Goal: Information Seeking & Learning: Learn about a topic

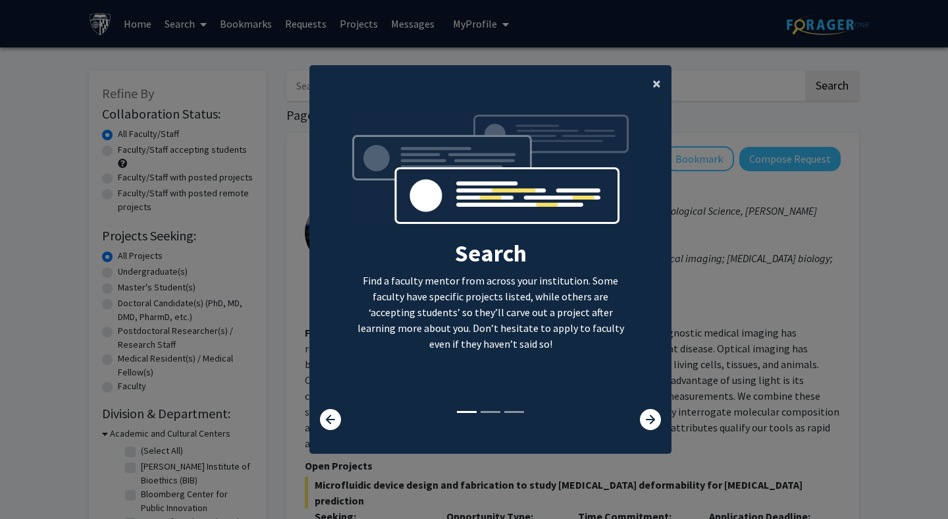
click at [657, 83] on span "×" at bounding box center [656, 83] width 9 height 20
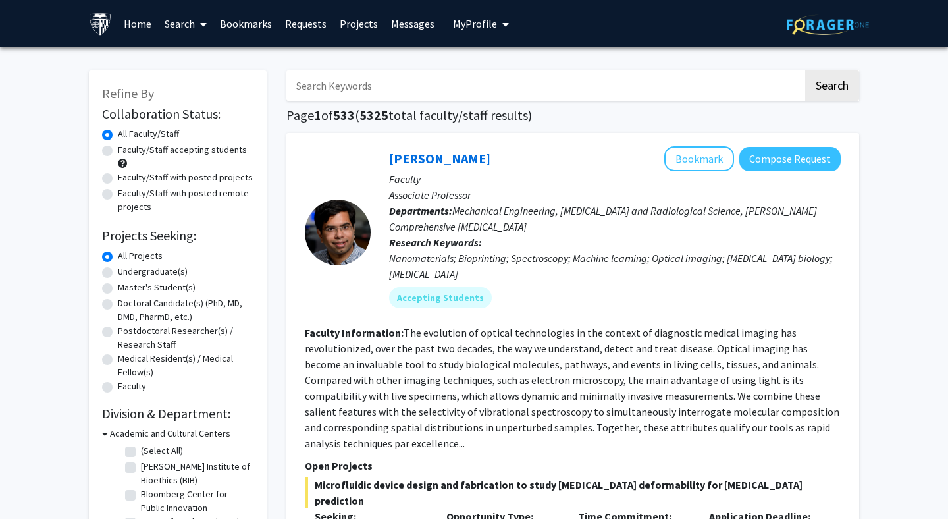
click at [118, 362] on label "Medical Resident(s) / Medical Fellow(s)" at bounding box center [186, 365] width 136 height 28
click at [118, 360] on input "Medical Resident(s) / Medical Fellow(s)" at bounding box center [122, 355] width 9 height 9
radio input "true"
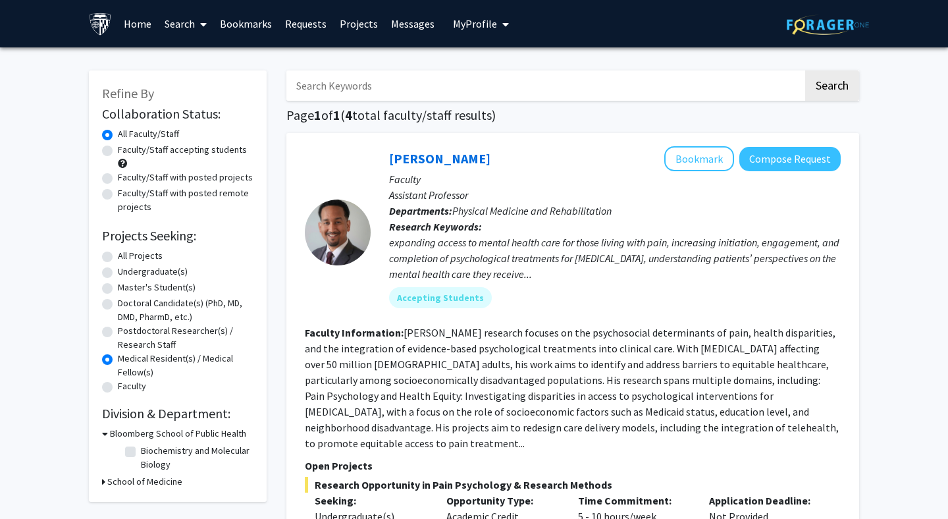
click at [118, 153] on label "Faculty/Staff accepting students" at bounding box center [182, 150] width 129 height 14
click at [118, 151] on input "Faculty/Staff accepting students" at bounding box center [122, 147] width 9 height 9
radio input "true"
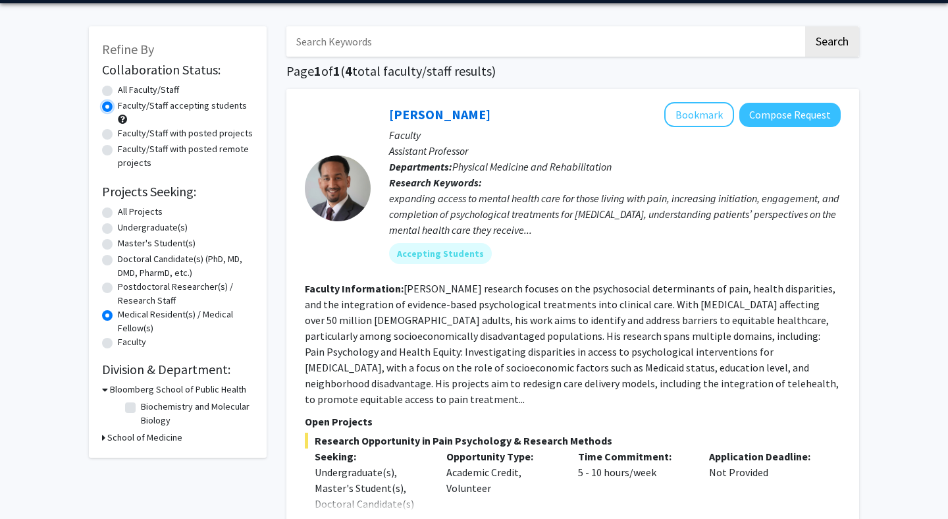
scroll to position [91, 0]
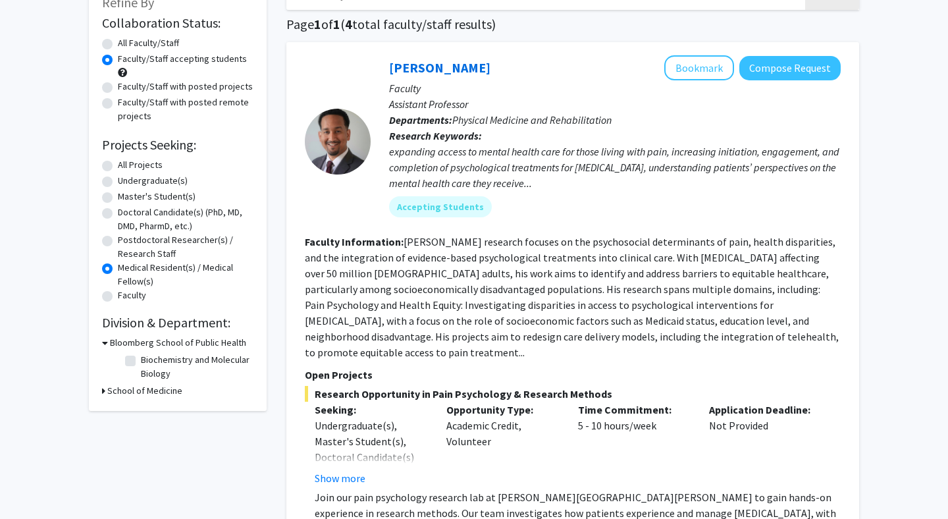
click at [135, 395] on h3 "School of Medicine" at bounding box center [144, 391] width 75 height 14
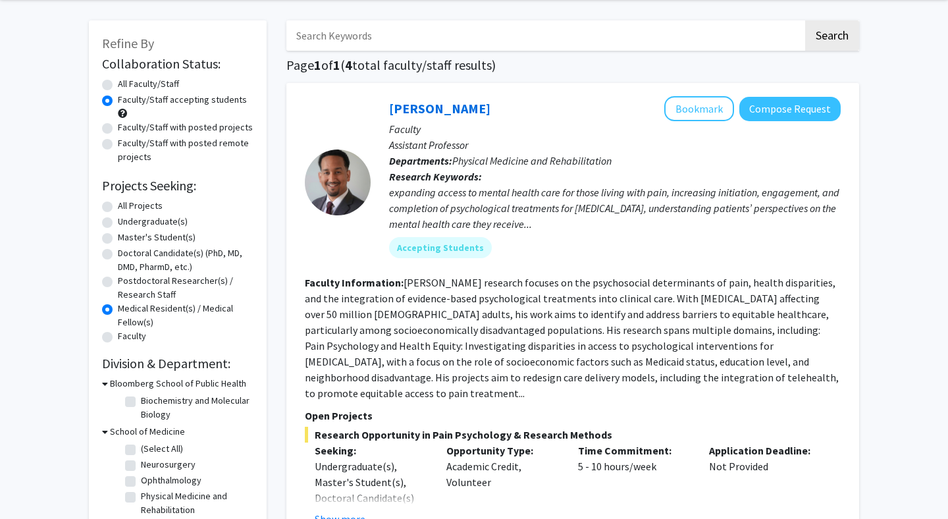
scroll to position [48, 0]
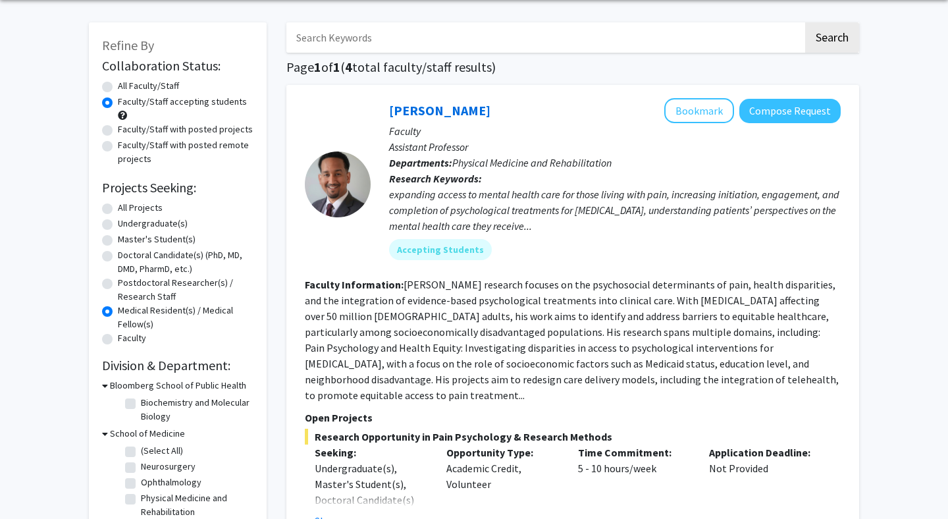
click at [118, 129] on label "Faculty/Staff with posted projects" at bounding box center [185, 129] width 135 height 14
click at [118, 129] on input "Faculty/Staff with posted projects" at bounding box center [122, 126] width 9 height 9
radio input "true"
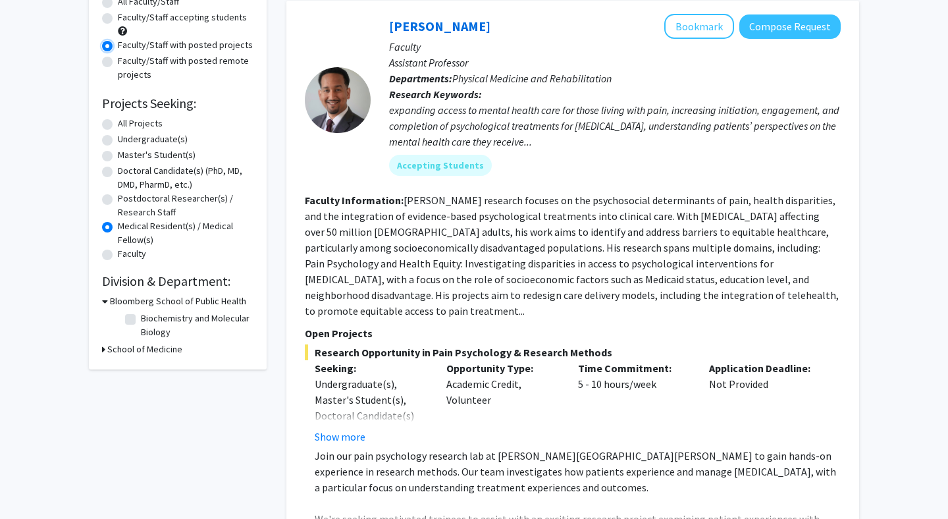
scroll to position [222, 0]
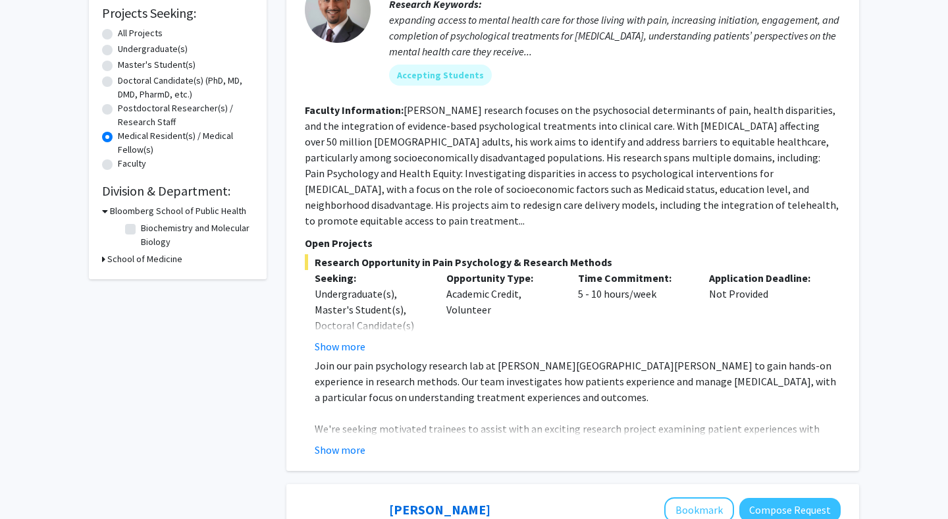
click at [142, 259] on h3 "School of Medicine" at bounding box center [144, 259] width 75 height 14
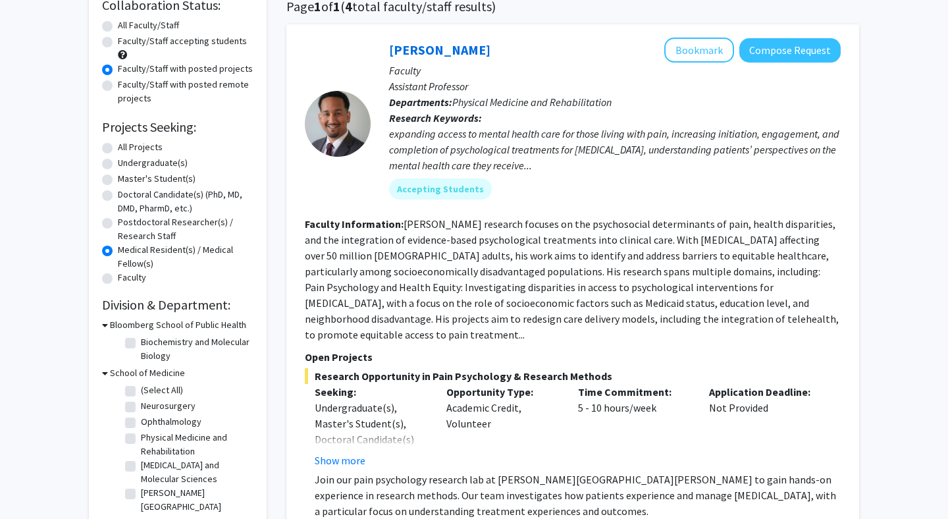
scroll to position [111, 0]
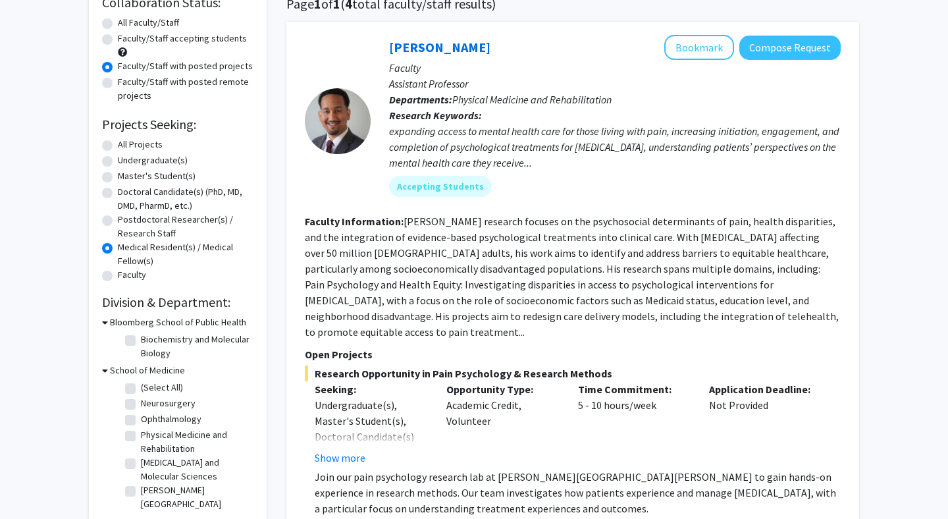
click at [118, 24] on label "All Faculty/Staff" at bounding box center [148, 23] width 61 height 14
click at [118, 24] on input "All Faculty/Staff" at bounding box center [122, 20] width 9 height 9
radio input "true"
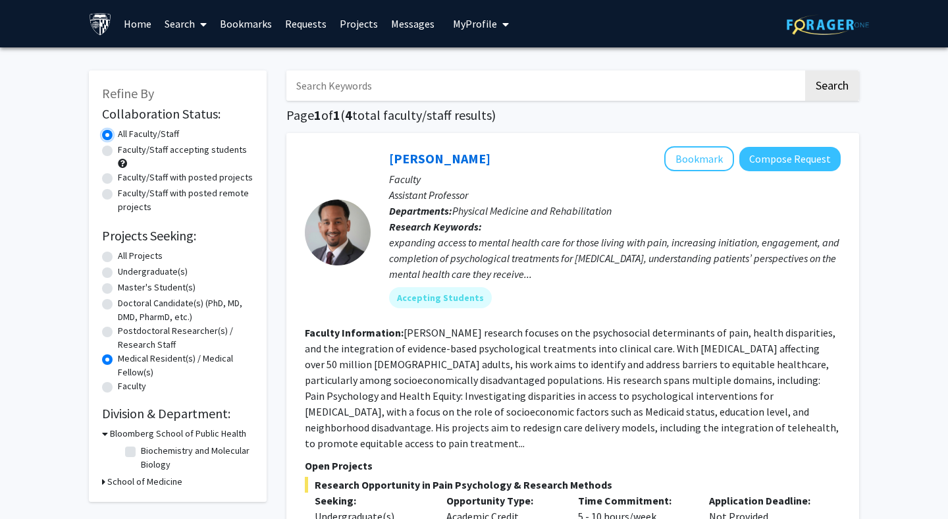
scroll to position [182, 0]
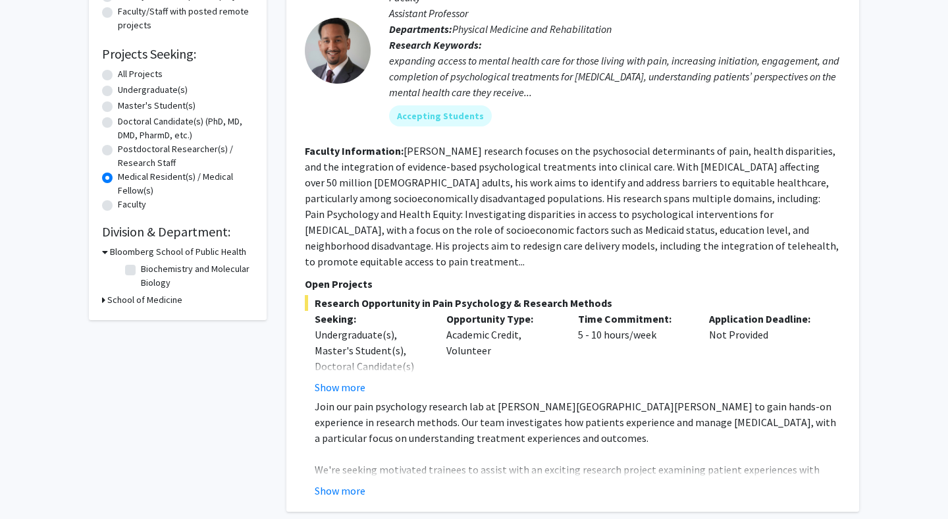
click at [121, 297] on h3 "School of Medicine" at bounding box center [144, 300] width 75 height 14
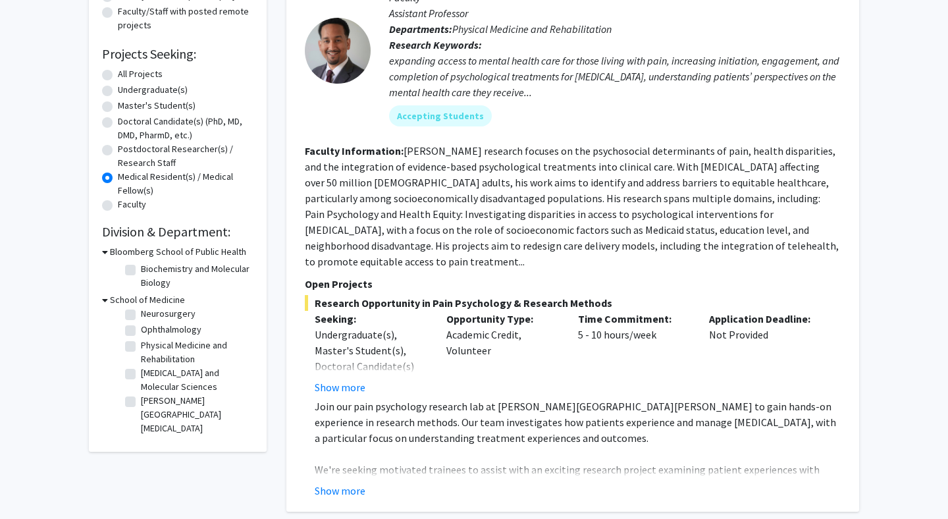
scroll to position [0, 0]
click at [166, 317] on label "(Select All)" at bounding box center [162, 317] width 42 height 14
click at [149, 317] on input "(Select All)" at bounding box center [145, 314] width 9 height 9
checkbox input "true"
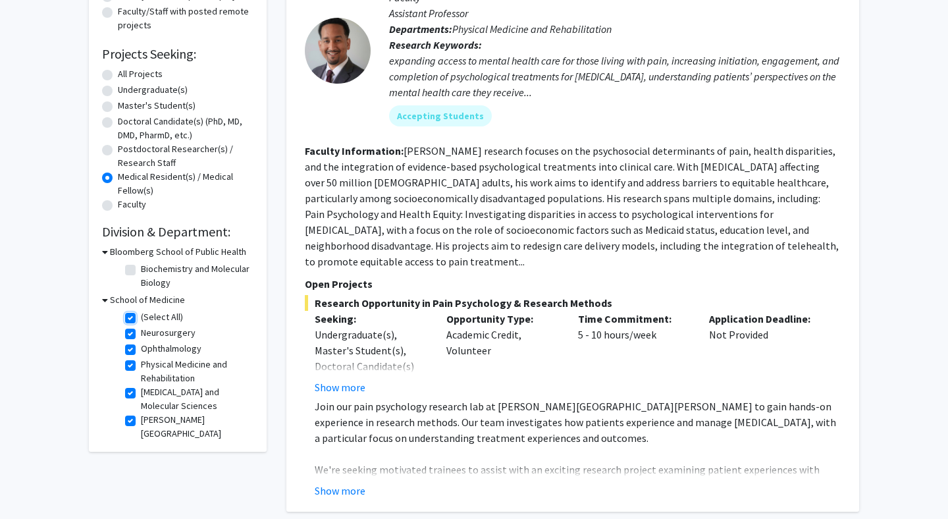
checkbox input "true"
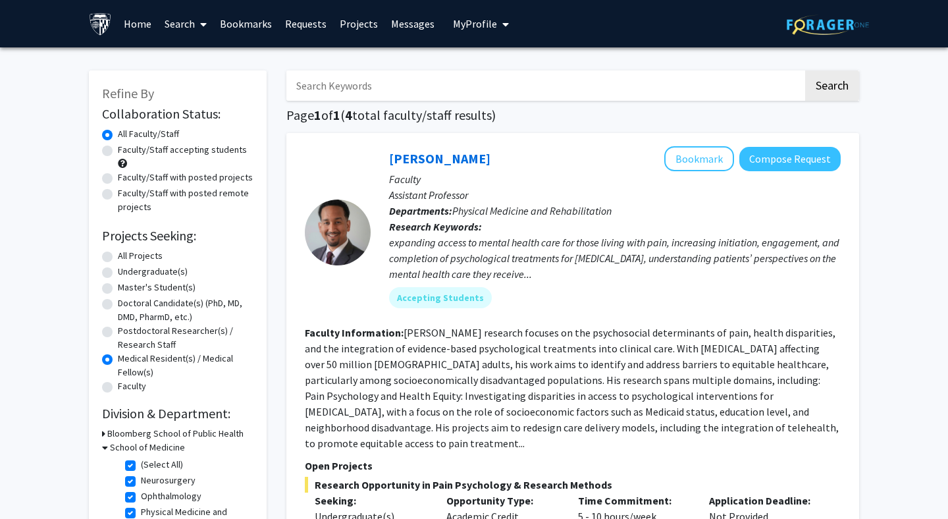
click at [180, 13] on link "Search" at bounding box center [185, 24] width 55 height 46
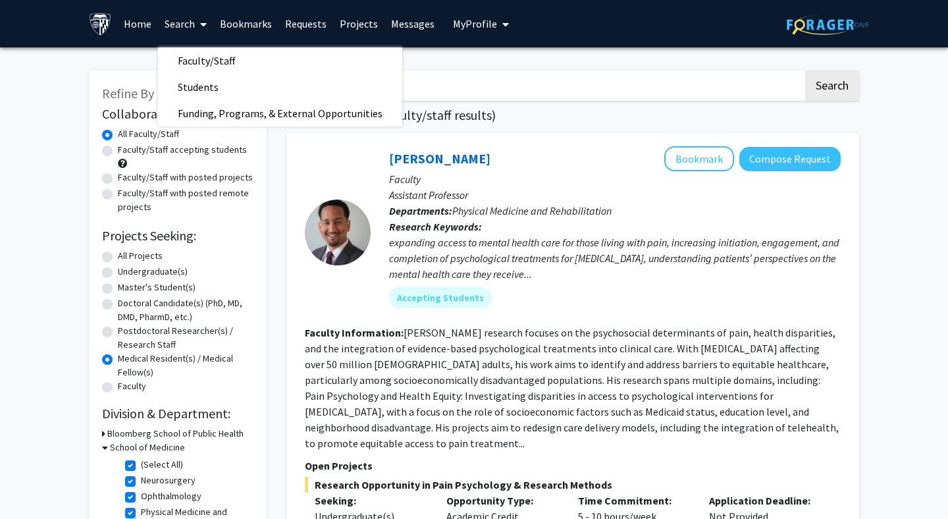
click at [480, 17] on span "My Profile" at bounding box center [475, 23] width 44 height 13
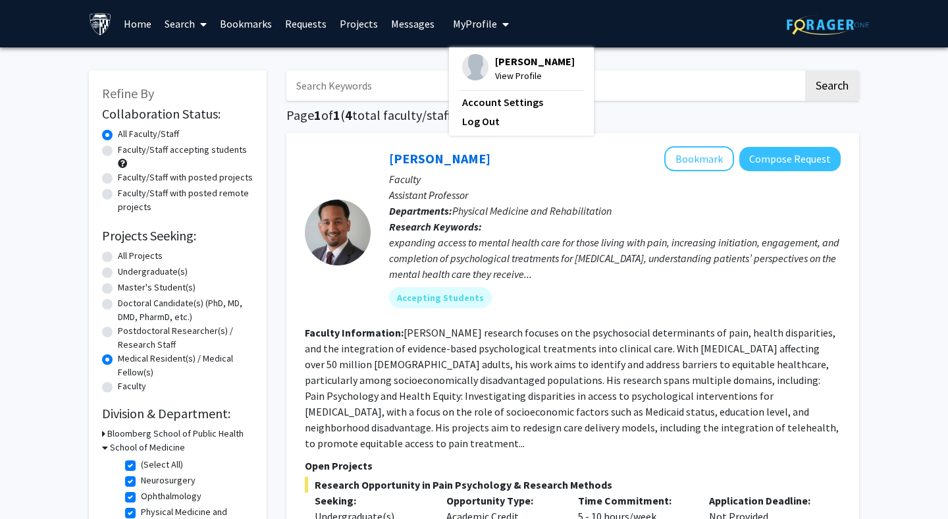
click at [509, 73] on span "View Profile" at bounding box center [535, 75] width 80 height 14
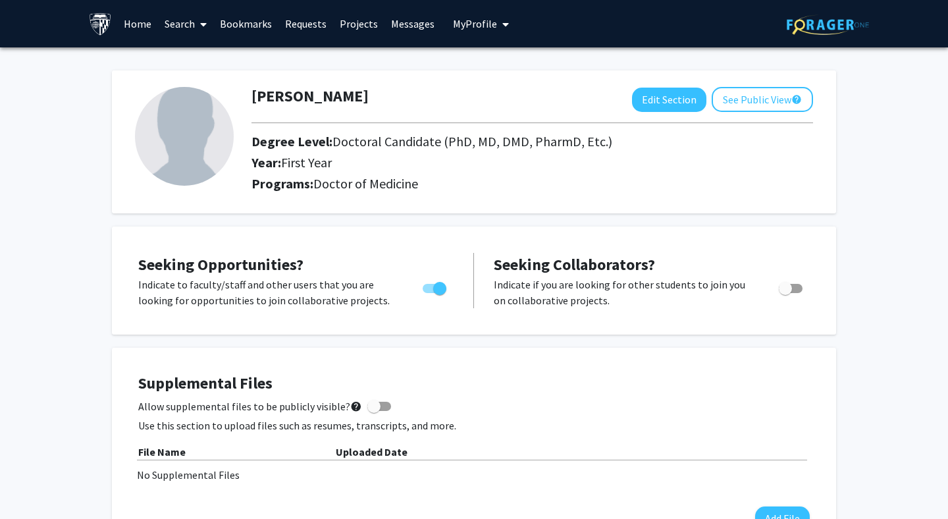
click at [124, 22] on link "Home" at bounding box center [137, 24] width 41 height 46
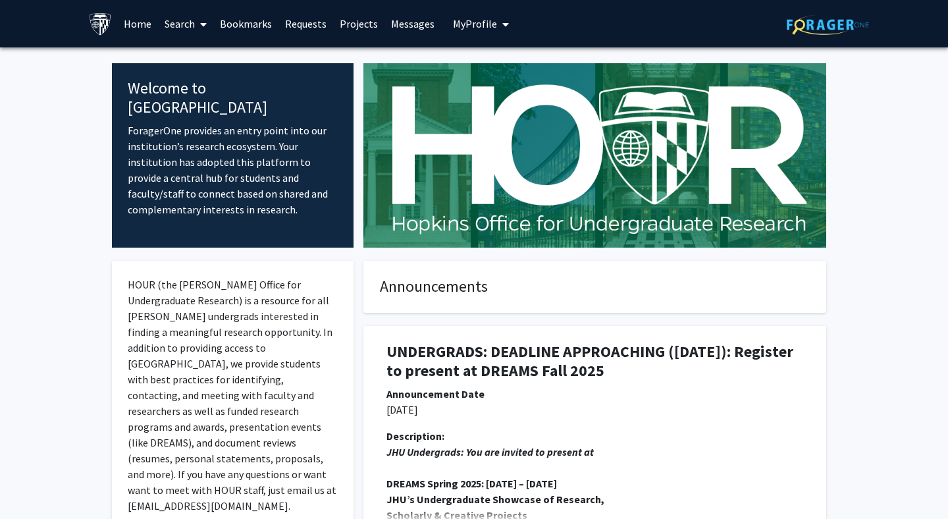
click at [357, 24] on link "Projects" at bounding box center [358, 24] width 51 height 46
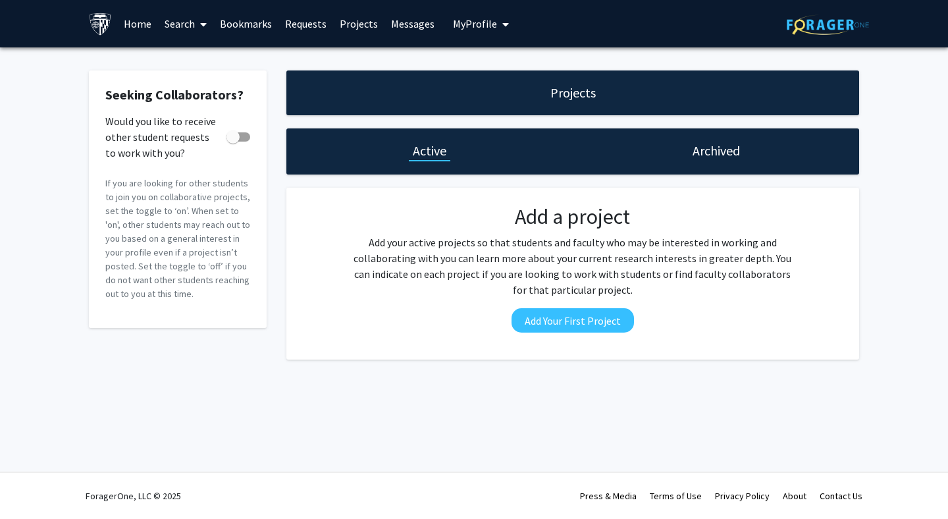
click at [278, 28] on link "Requests" at bounding box center [305, 24] width 55 height 46
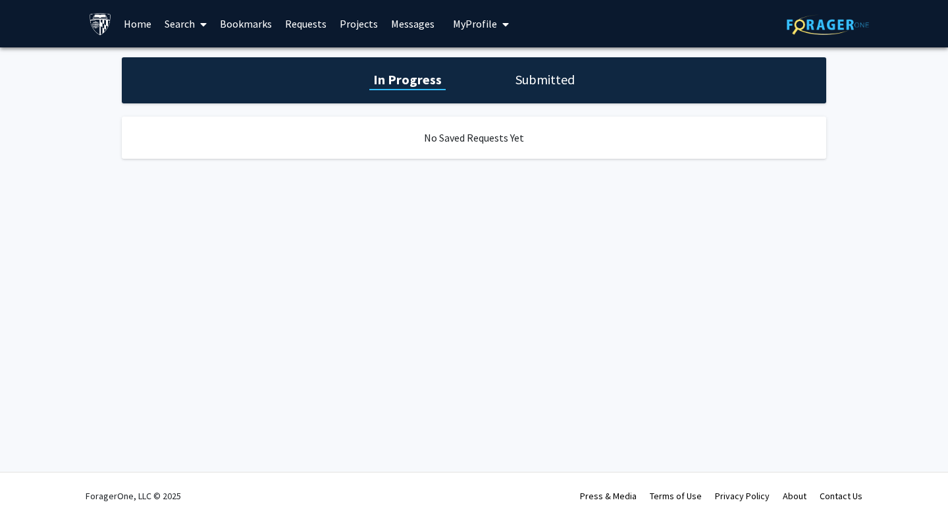
click at [180, 20] on link "Search" at bounding box center [185, 24] width 55 height 46
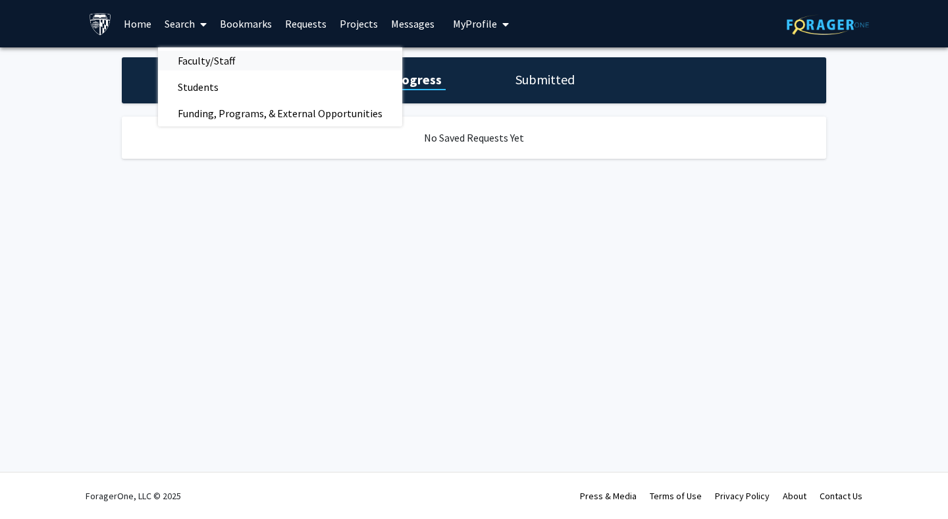
click at [178, 55] on span "Faculty/Staff" at bounding box center [206, 60] width 97 height 26
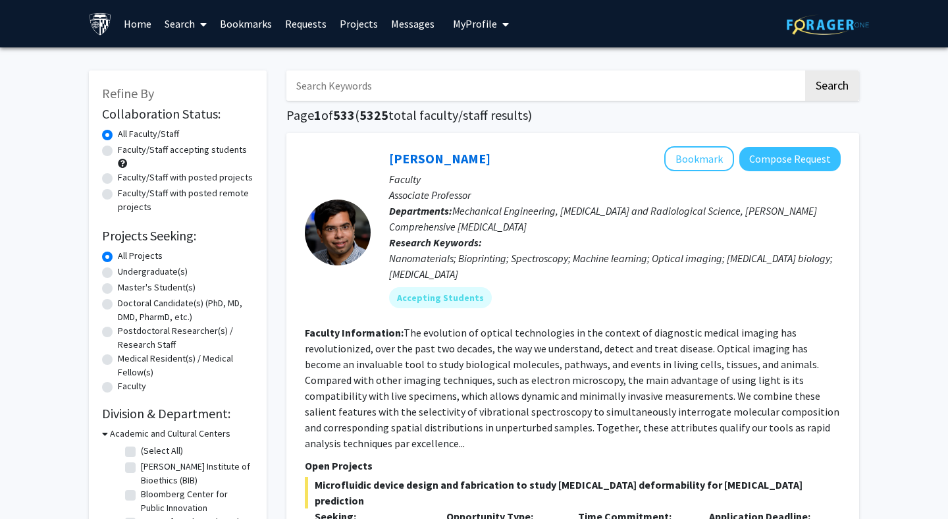
click at [131, 385] on label "Faculty" at bounding box center [132, 386] width 28 height 14
click at [126, 385] on input "Faculty" at bounding box center [122, 383] width 9 height 9
radio input "true"
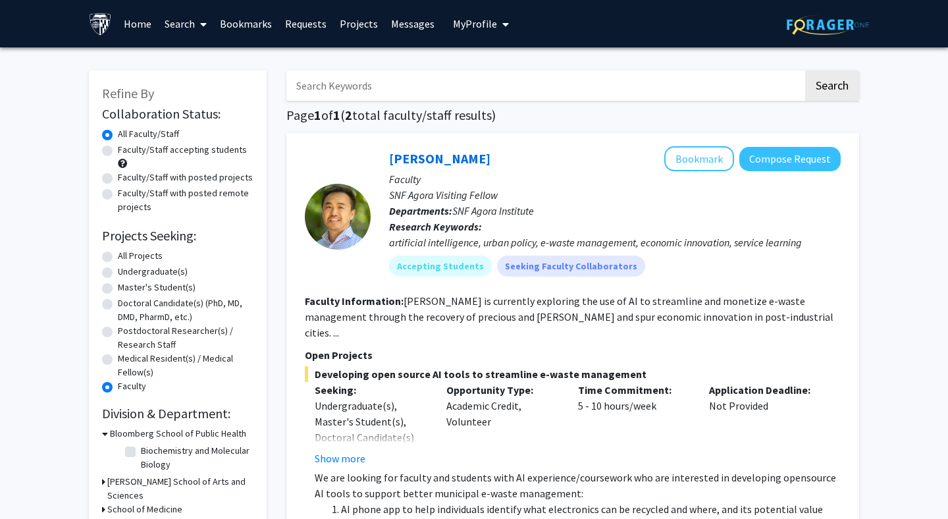
click at [152, 259] on label "All Projects" at bounding box center [140, 256] width 45 height 14
click at [126, 257] on input "All Projects" at bounding box center [122, 253] width 9 height 9
radio input "true"
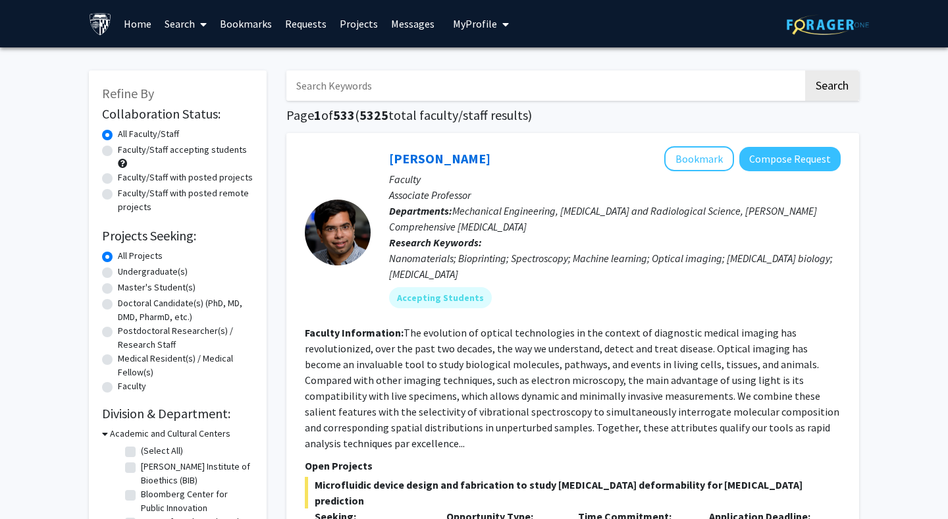
click at [144, 355] on label "Medical Resident(s) / Medical Fellow(s)" at bounding box center [186, 365] width 136 height 28
click at [126, 355] on input "Medical Resident(s) / Medical Fellow(s)" at bounding box center [122, 355] width 9 height 9
radio input "true"
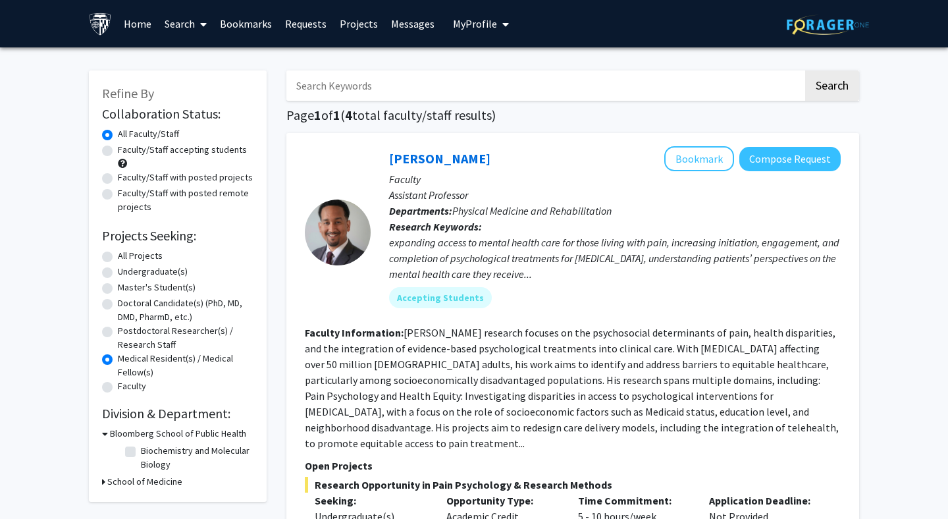
click at [138, 256] on label "All Projects" at bounding box center [140, 256] width 45 height 14
click at [126, 256] on input "All Projects" at bounding box center [122, 253] width 9 height 9
radio input "true"
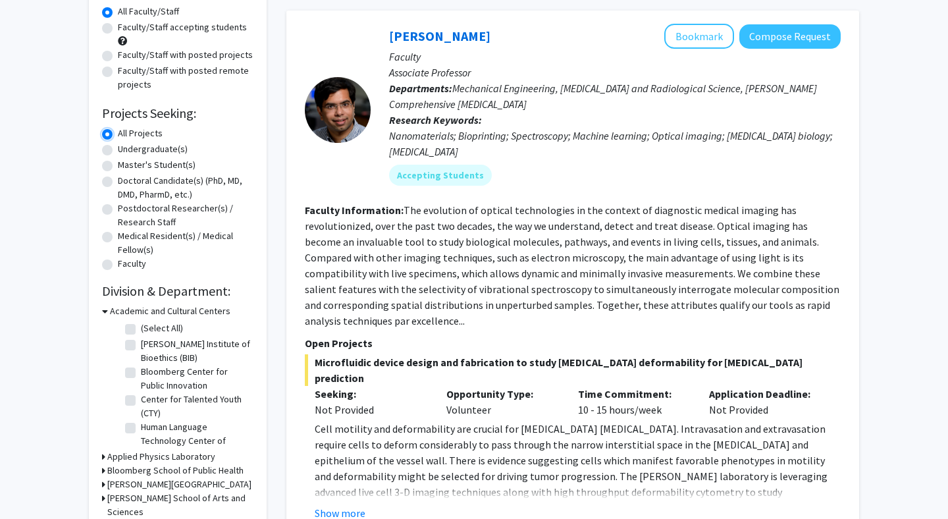
scroll to position [108, 0]
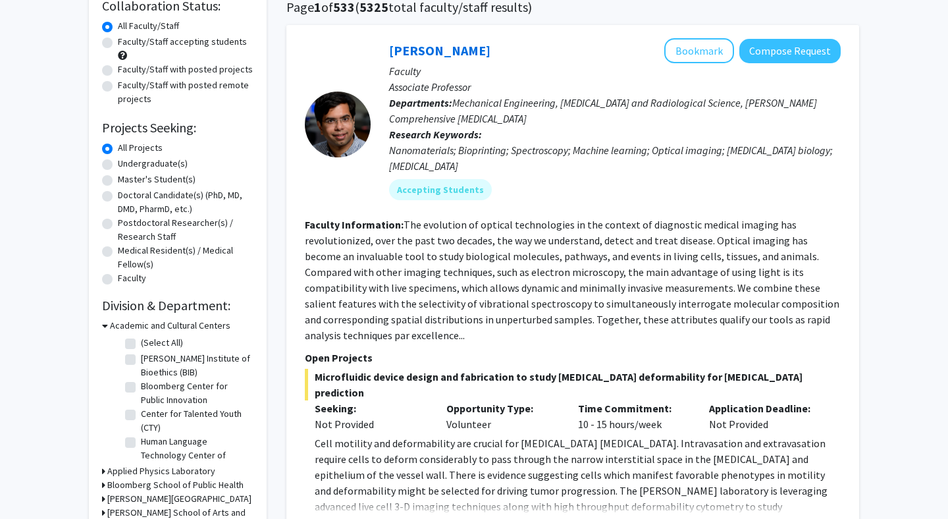
click at [212, 39] on label "Faculty/Staff accepting students" at bounding box center [182, 42] width 129 height 14
click at [126, 39] on input "Faculty/Staff accepting students" at bounding box center [122, 39] width 9 height 9
radio input "true"
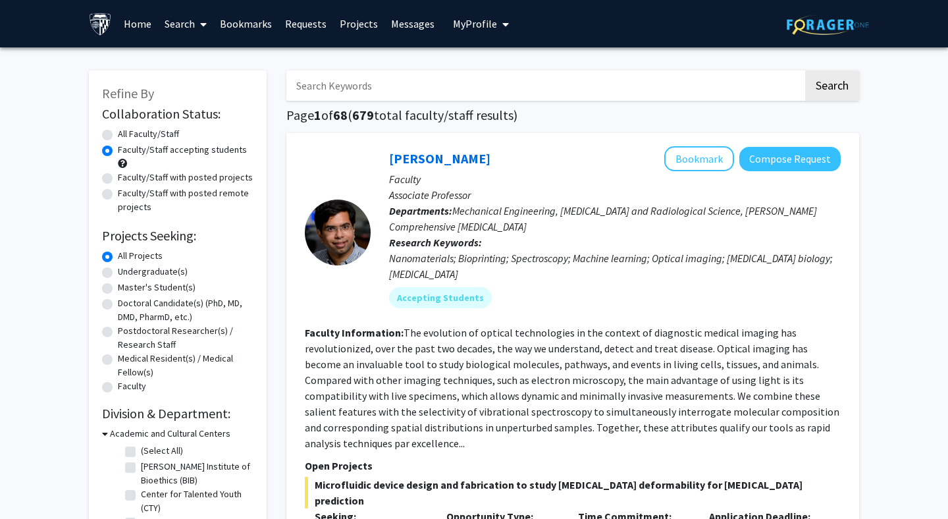
click at [191, 189] on label "Faculty/Staff with posted remote projects" at bounding box center [186, 200] width 136 height 28
click at [126, 189] on input "Faculty/Staff with posted remote projects" at bounding box center [122, 190] width 9 height 9
radio input "true"
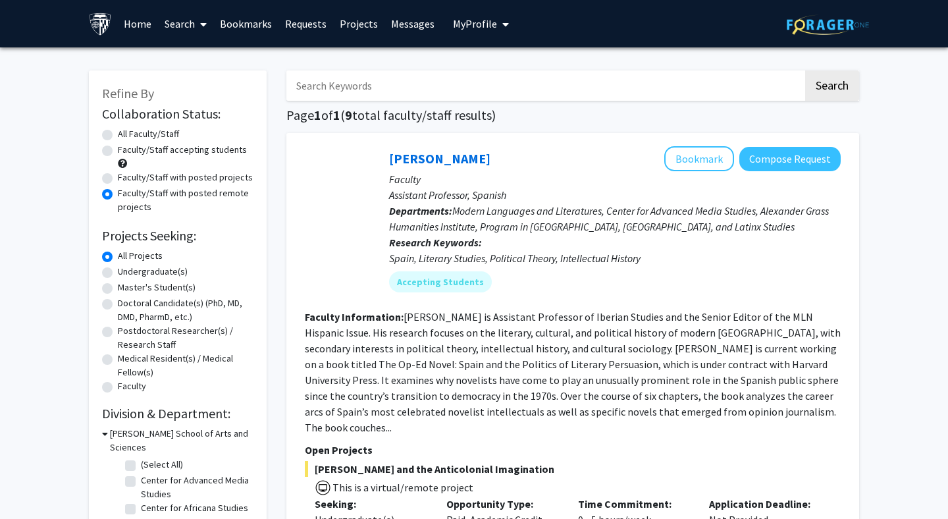
click at [199, 155] on label "Faculty/Staff accepting students" at bounding box center [182, 150] width 129 height 14
click at [126, 151] on input "Faculty/Staff accepting students" at bounding box center [122, 147] width 9 height 9
radio input "true"
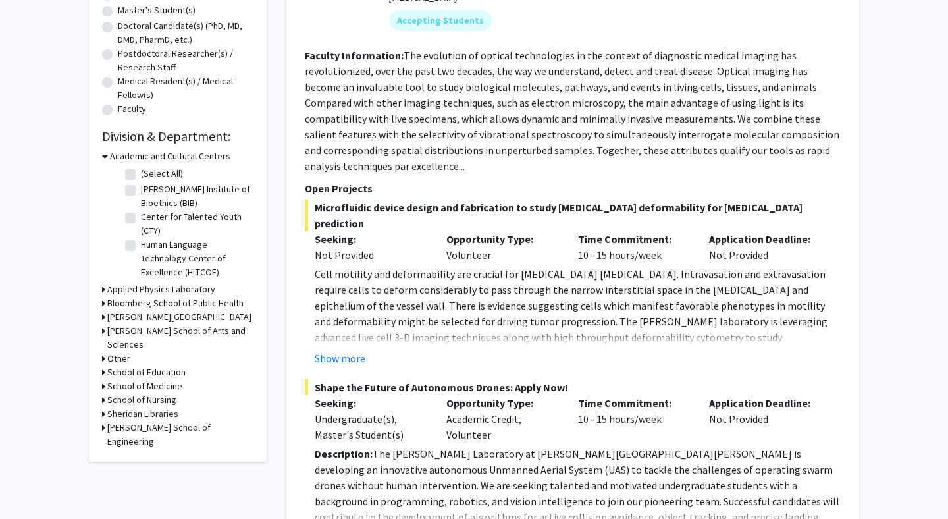
scroll to position [301, 0]
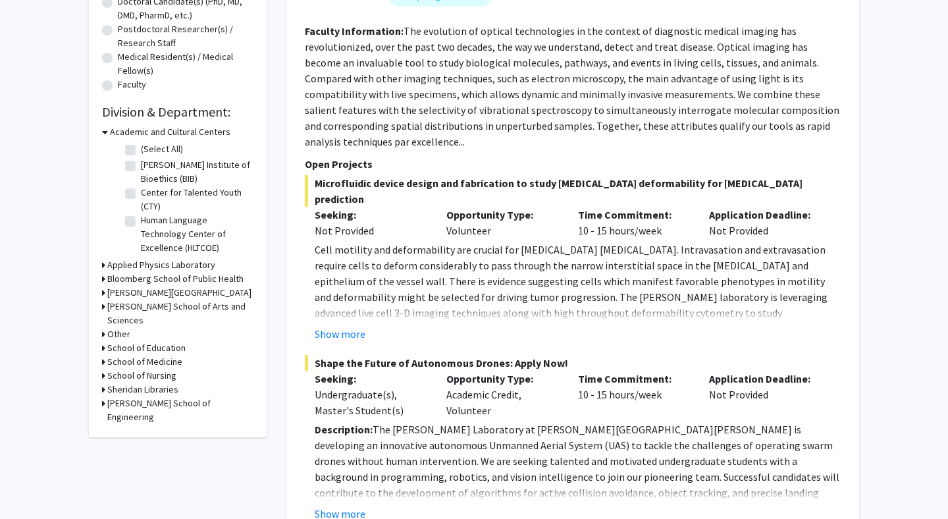
click at [104, 130] on icon at bounding box center [105, 132] width 6 height 14
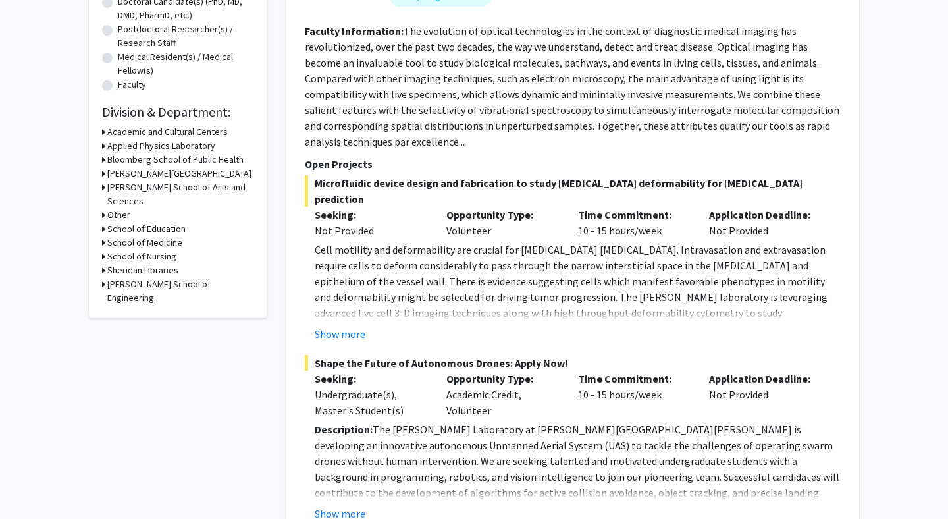
click at [126, 236] on h3 "School of Medicine" at bounding box center [144, 243] width 75 height 14
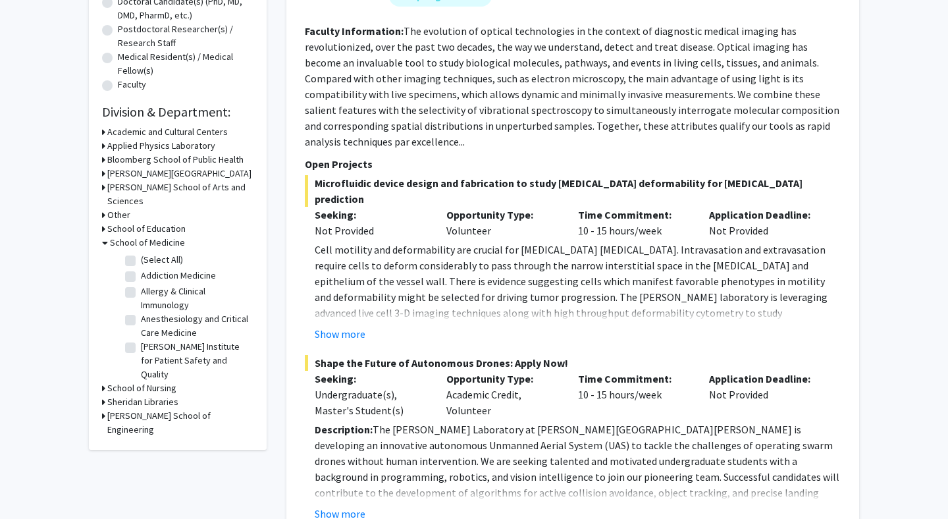
click at [141, 253] on label "(Select All)" at bounding box center [162, 260] width 42 height 14
click at [141, 253] on input "(Select All)" at bounding box center [145, 257] width 9 height 9
checkbox input "true"
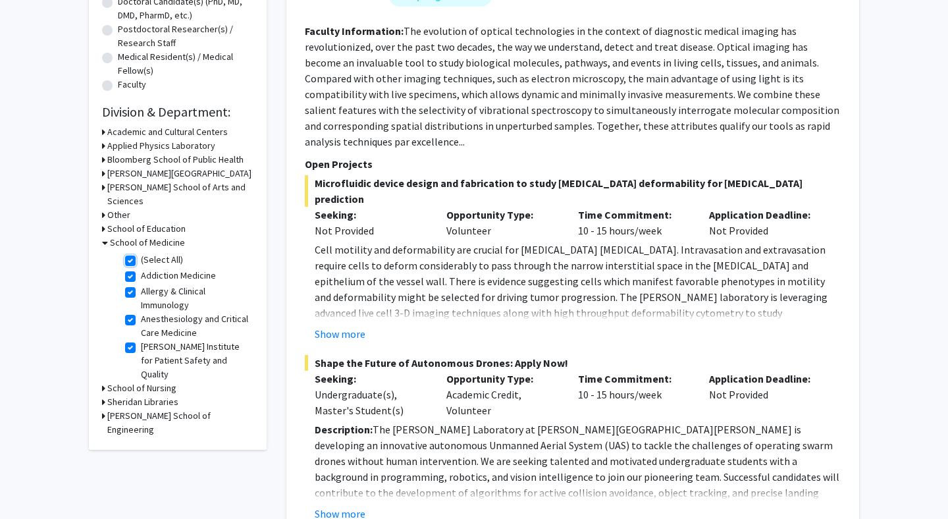
checkbox input "true"
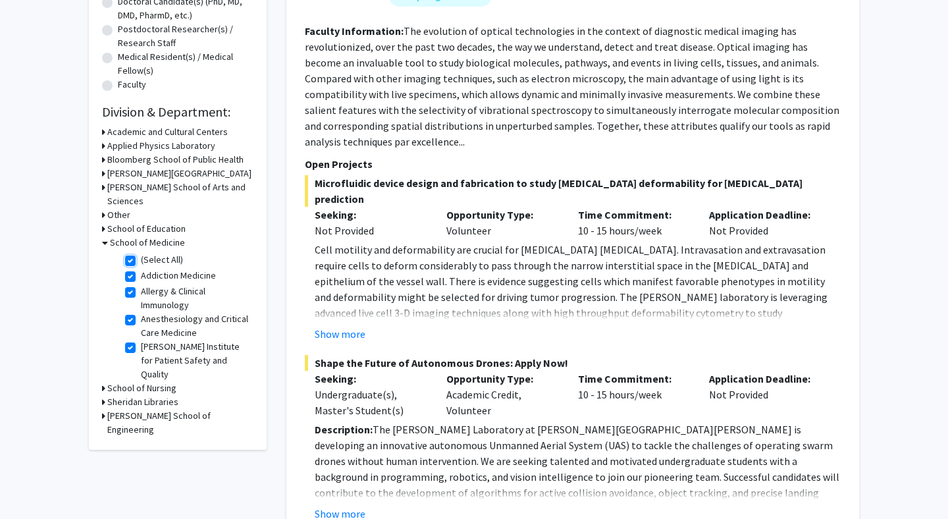
checkbox input "true"
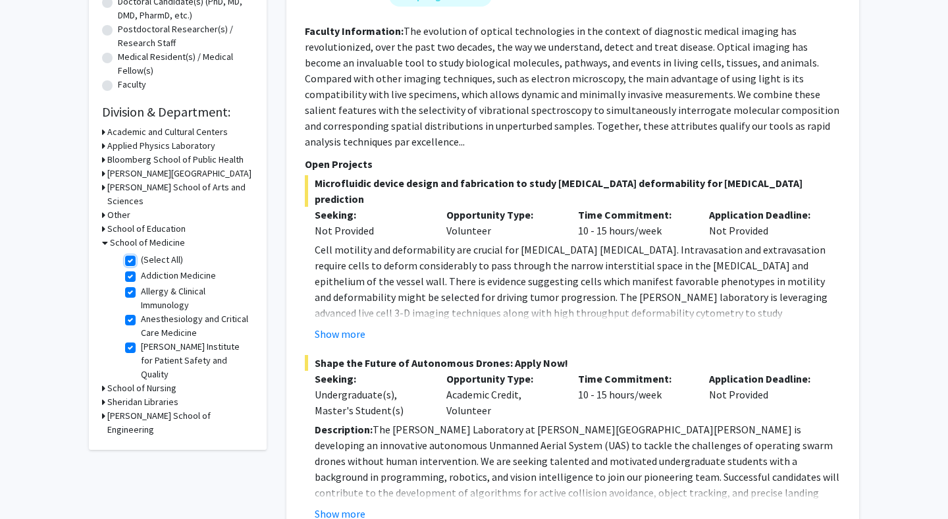
checkbox input "true"
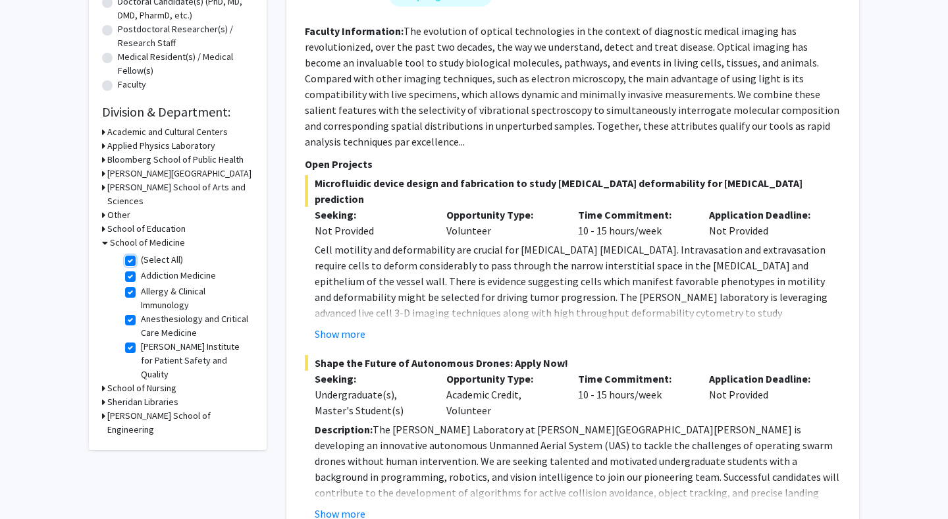
checkbox input "true"
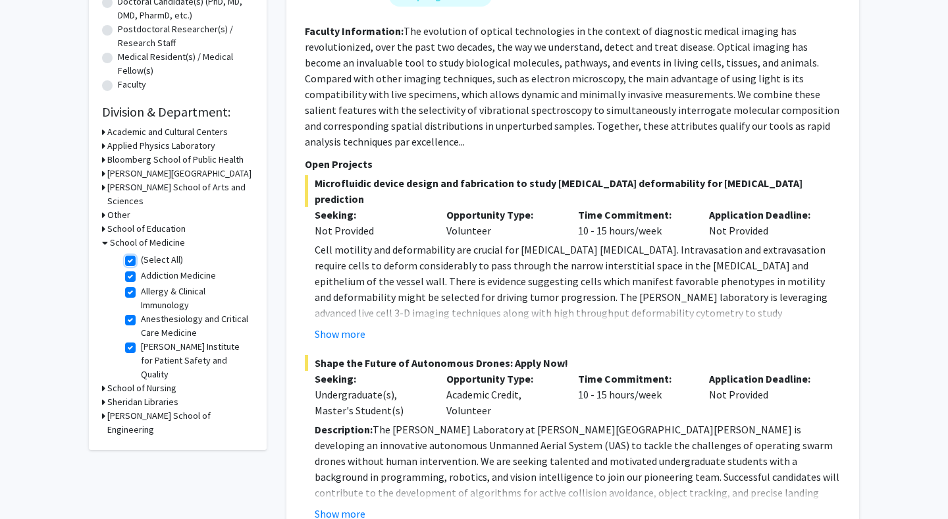
checkbox input "true"
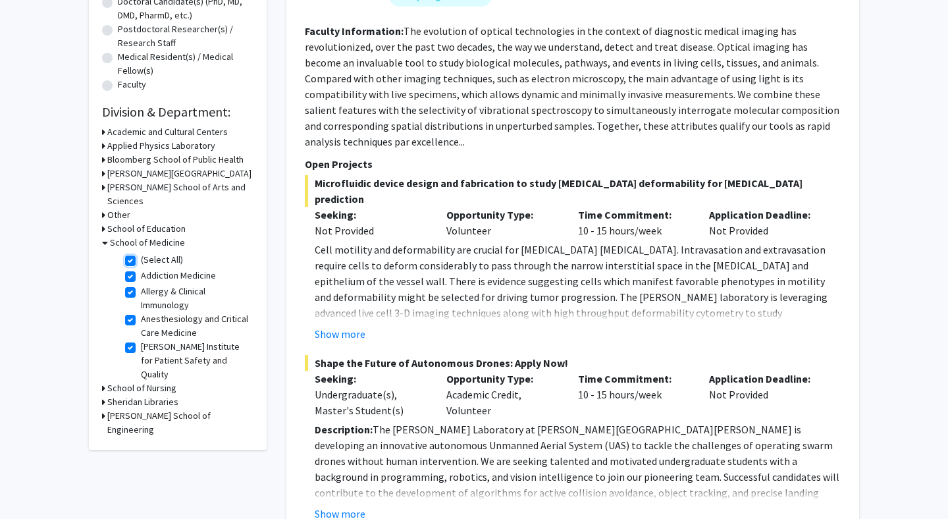
checkbox input "true"
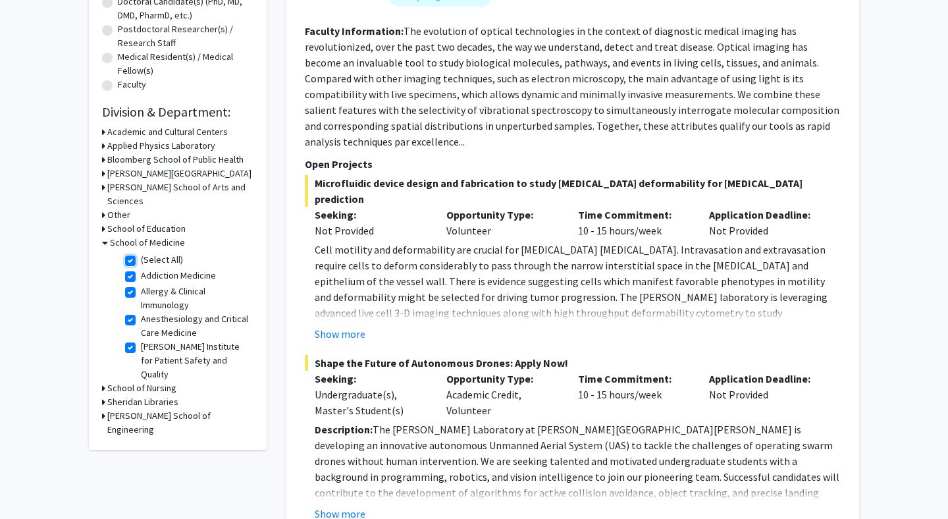
checkbox input "true"
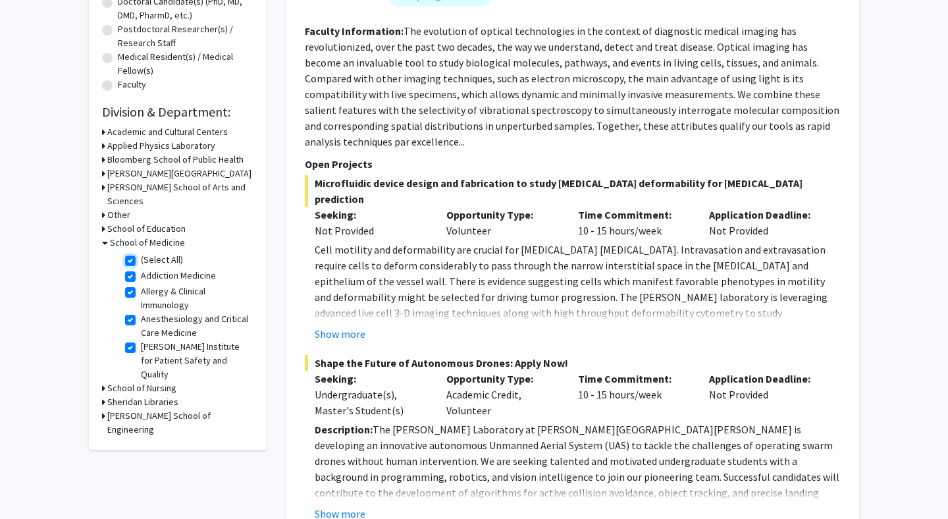
checkbox input "true"
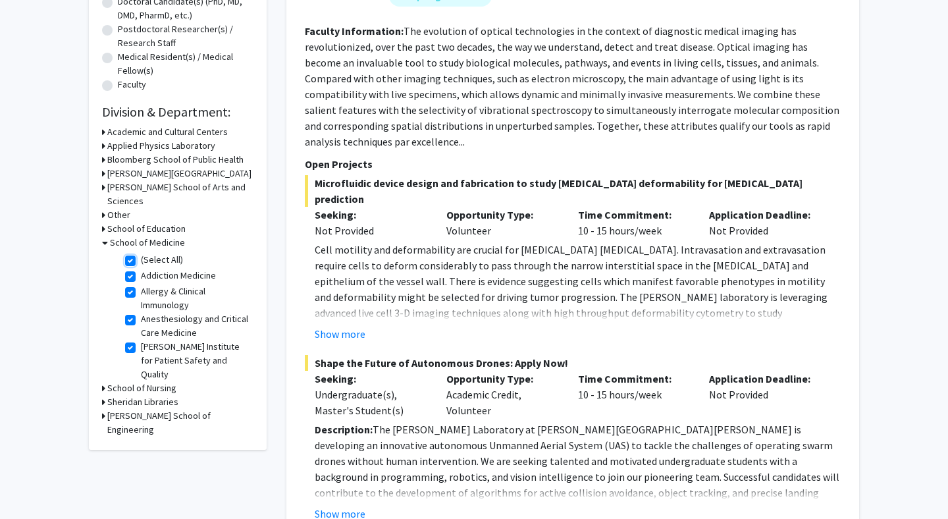
checkbox input "true"
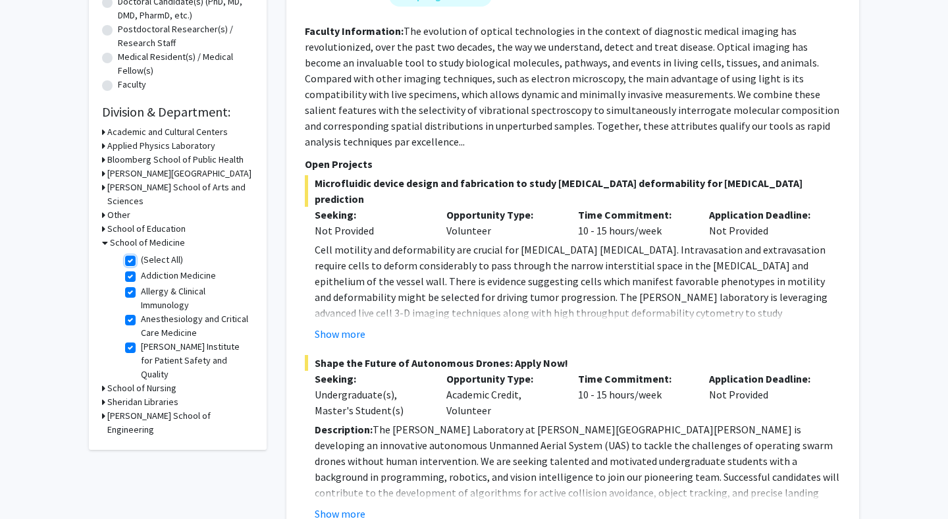
checkbox input "true"
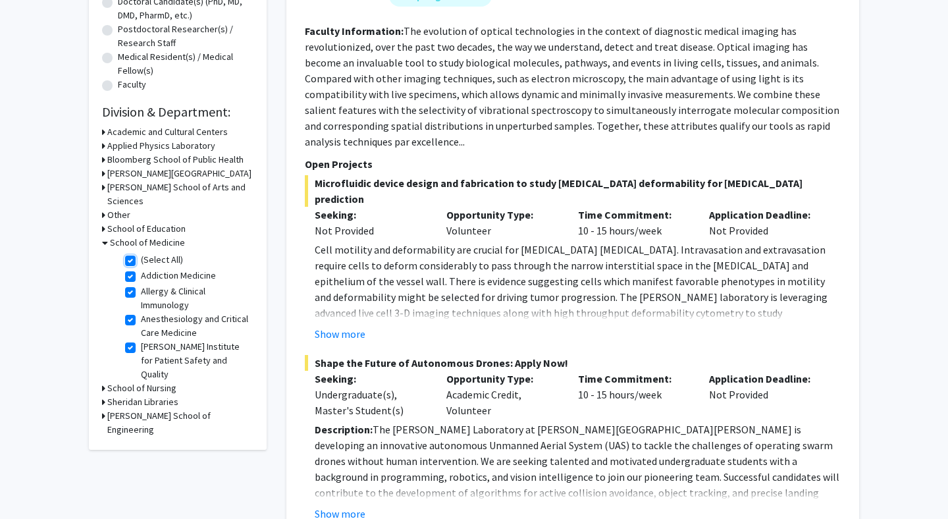
checkbox input "true"
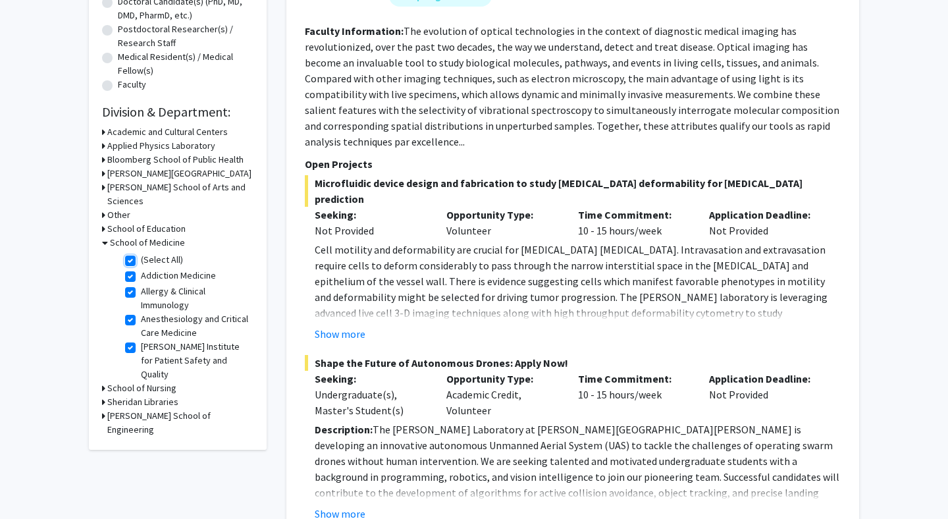
checkbox input "true"
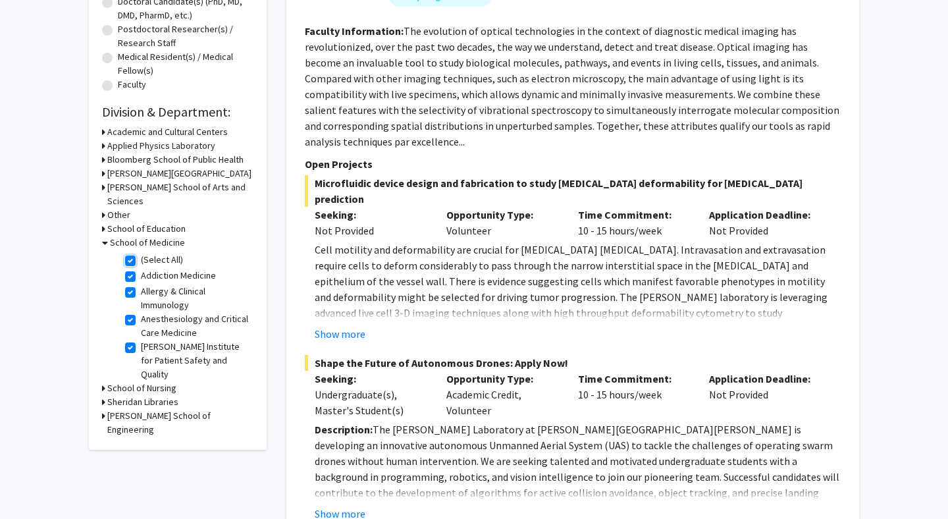
checkbox input "true"
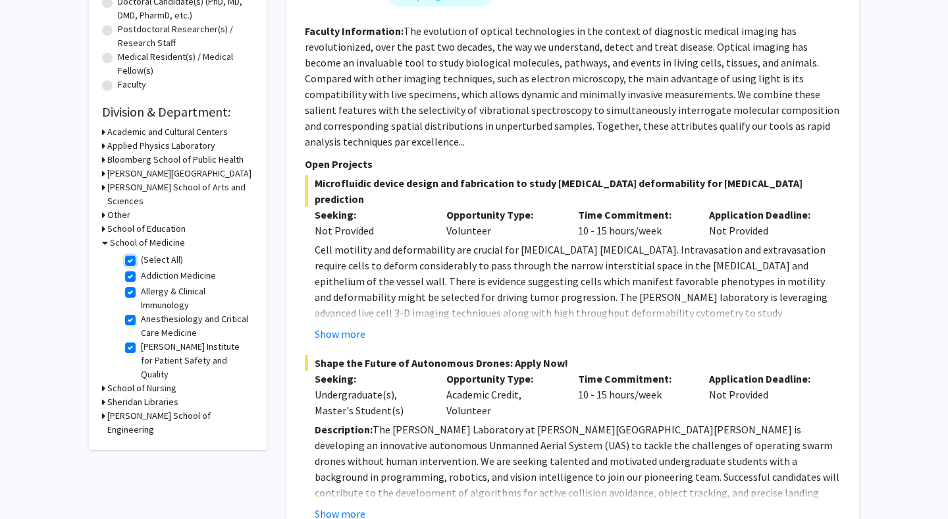
checkbox input "true"
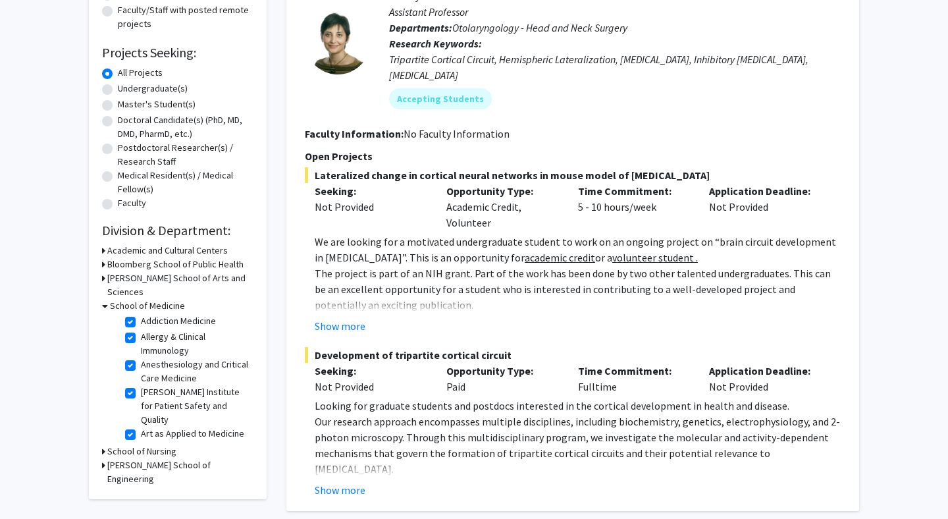
scroll to position [19, 0]
click at [141, 313] on label "Addiction Medicine" at bounding box center [178, 320] width 75 height 14
click at [141, 313] on input "Addiction Medicine" at bounding box center [145, 317] width 9 height 9
checkbox input "false"
checkbox input "true"
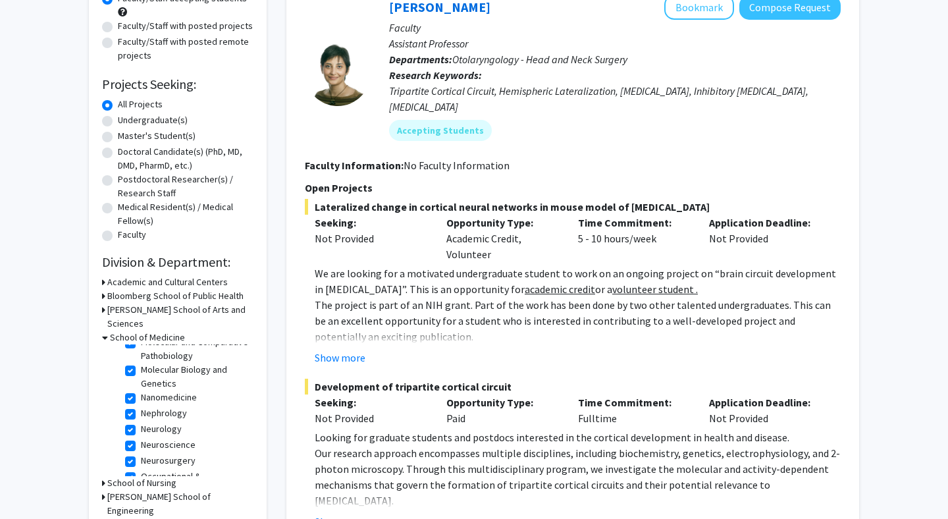
scroll to position [1453, 0]
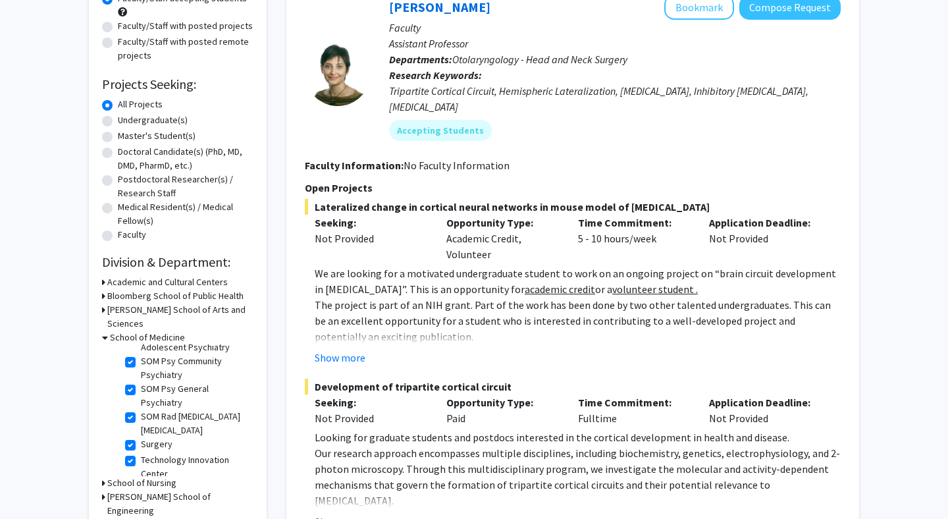
click at [141, 508] on label "Urology" at bounding box center [156, 515] width 31 height 14
click at [141, 508] on input "Urology" at bounding box center [145, 512] width 9 height 9
checkbox input "false"
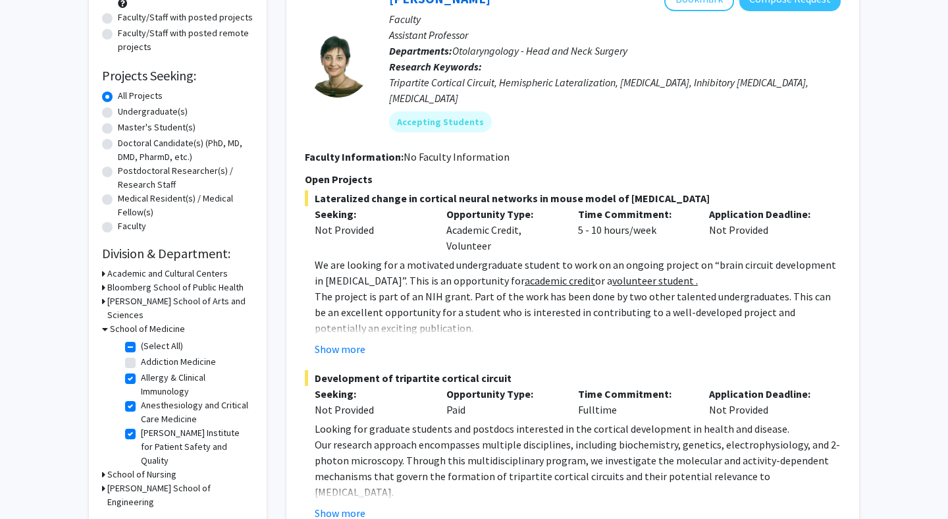
scroll to position [161, 0]
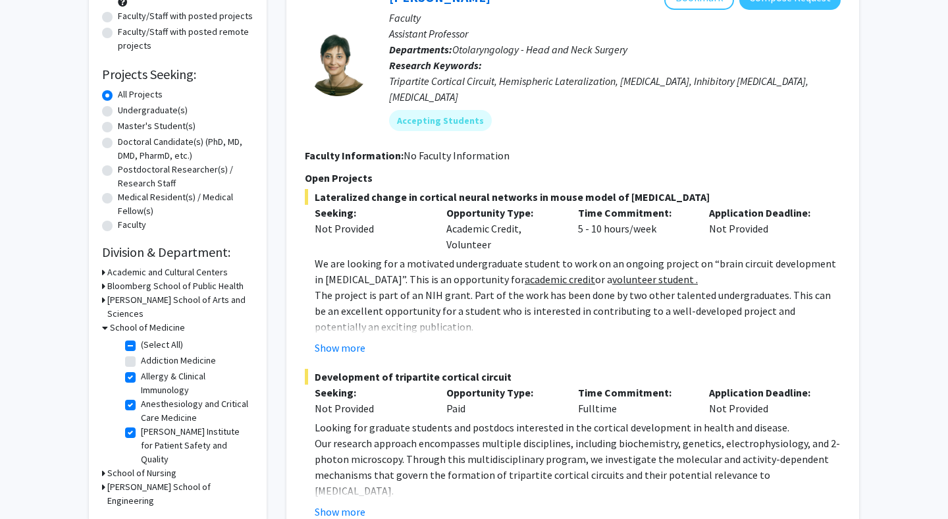
click at [141, 425] on label "[PERSON_NAME] Institute for Patient Safety and Quality" at bounding box center [195, 445] width 109 height 41
click at [141, 425] on input "[PERSON_NAME] Institute for Patient Safety and Quality" at bounding box center [145, 429] width 9 height 9
checkbox input "false"
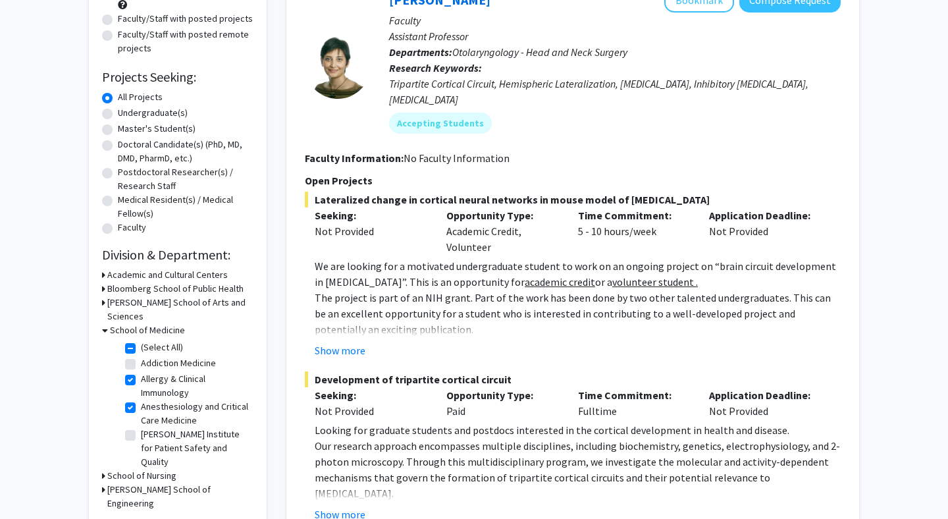
click at [141, 469] on label "Art as Applied to Medicine" at bounding box center [192, 476] width 103 height 14
click at [141, 469] on input "Art as Applied to Medicine" at bounding box center [145, 473] width 9 height 9
checkbox input "false"
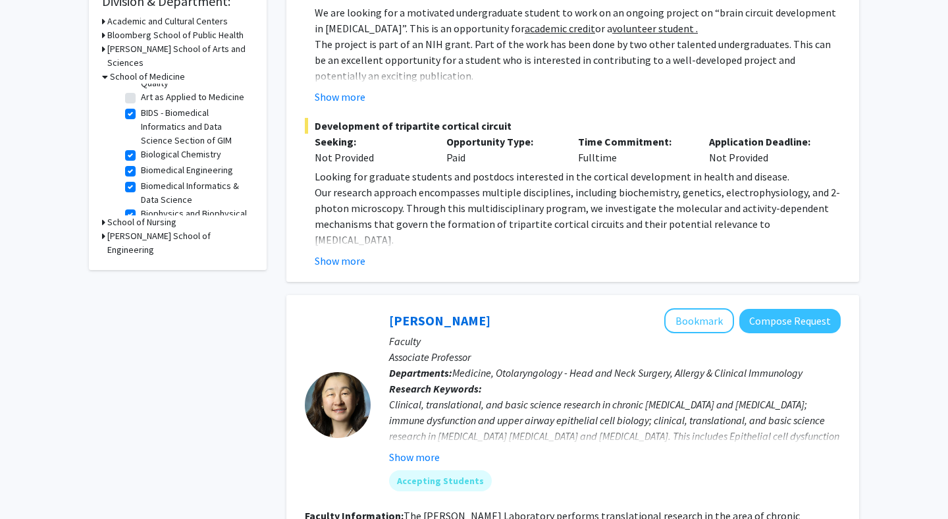
scroll to position [280, 0]
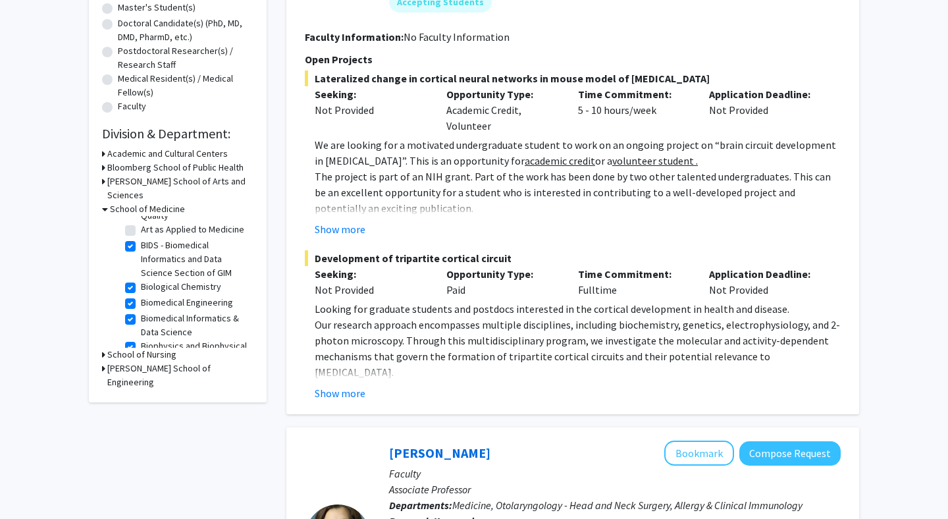
click at [141, 280] on label "Biological Chemistry" at bounding box center [181, 287] width 80 height 14
click at [141, 280] on input "Biological Chemistry" at bounding box center [145, 284] width 9 height 9
checkbox input "false"
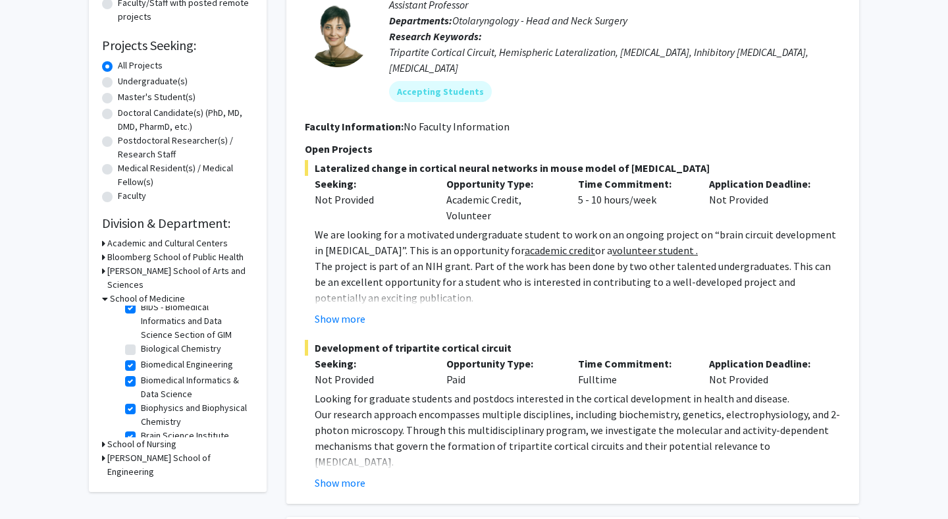
scroll to position [151, 0]
click at [141, 359] on label "Biomedical Engineering" at bounding box center [187, 366] width 92 height 14
click at [141, 359] on input "Biomedical Engineering" at bounding box center [145, 363] width 9 height 9
checkbox input "false"
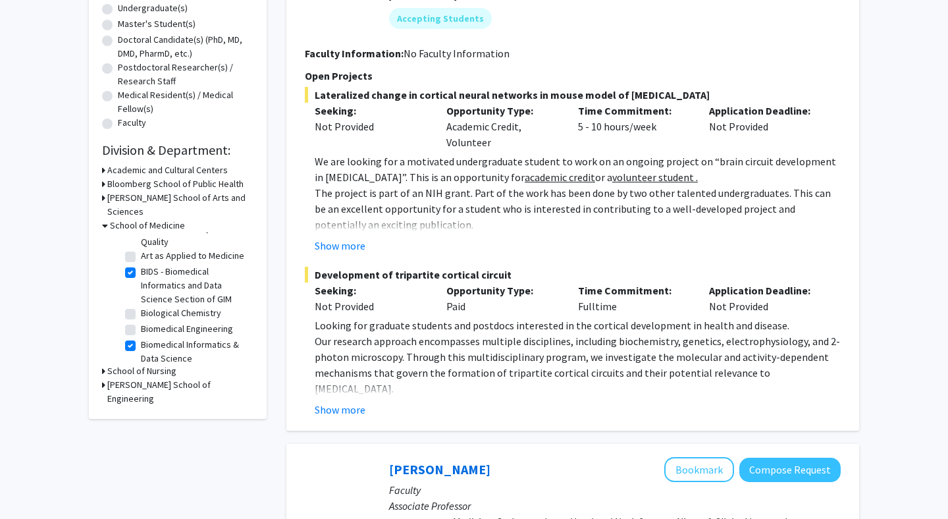
scroll to position [116, 0]
click at [141, 337] on label "Biomedical Informatics & Data Science" at bounding box center [195, 351] width 109 height 28
click at [141, 337] on input "Biomedical Informatics & Data Science" at bounding box center [145, 341] width 9 height 9
checkbox input "false"
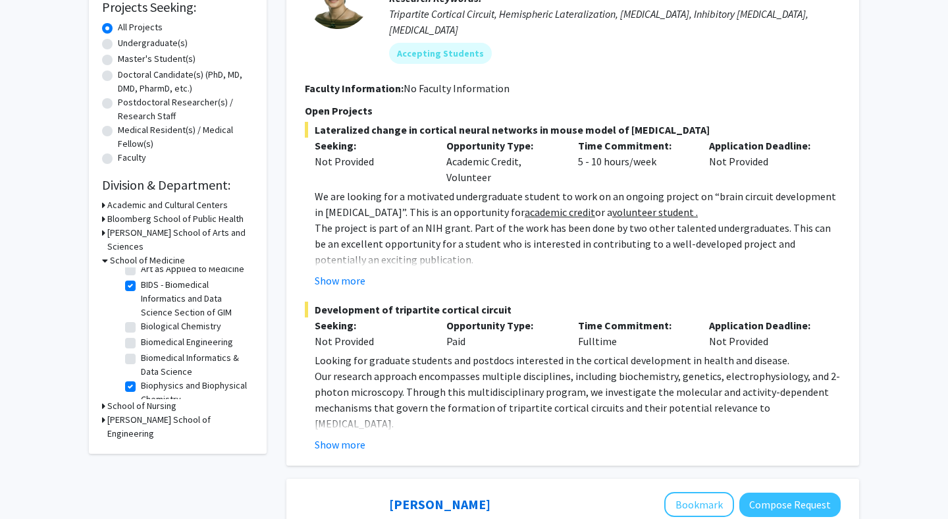
click at [141, 378] on label "Biophysics and Biophysical Chemistry" at bounding box center [195, 392] width 109 height 28
click at [141, 378] on input "Biophysics and Biophysical Chemistry" at bounding box center [145, 382] width 9 height 9
checkbox input "false"
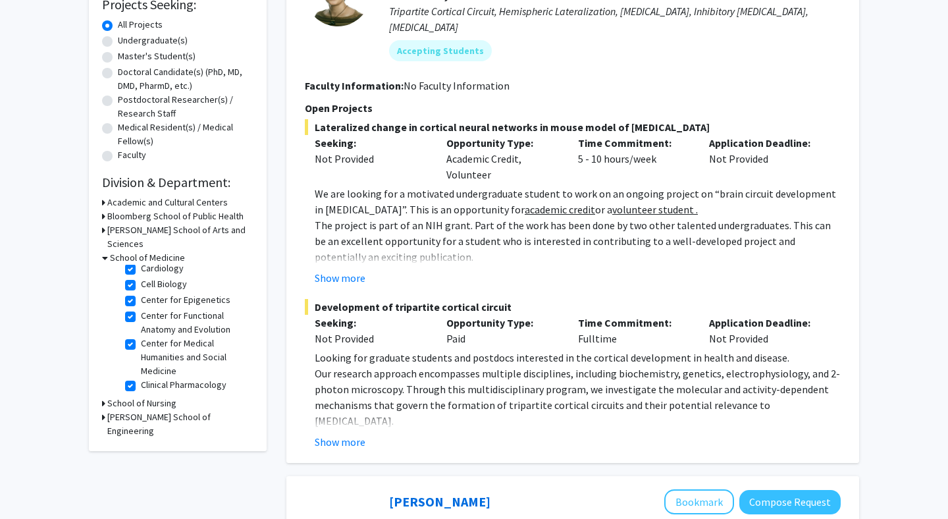
click at [141, 336] on label "Center for Medical Humanities and Social Medicine" at bounding box center [195, 356] width 109 height 41
click at [141, 336] on input "Center for Medical Humanities and Social Medicine" at bounding box center [145, 340] width 9 height 9
checkbox input "false"
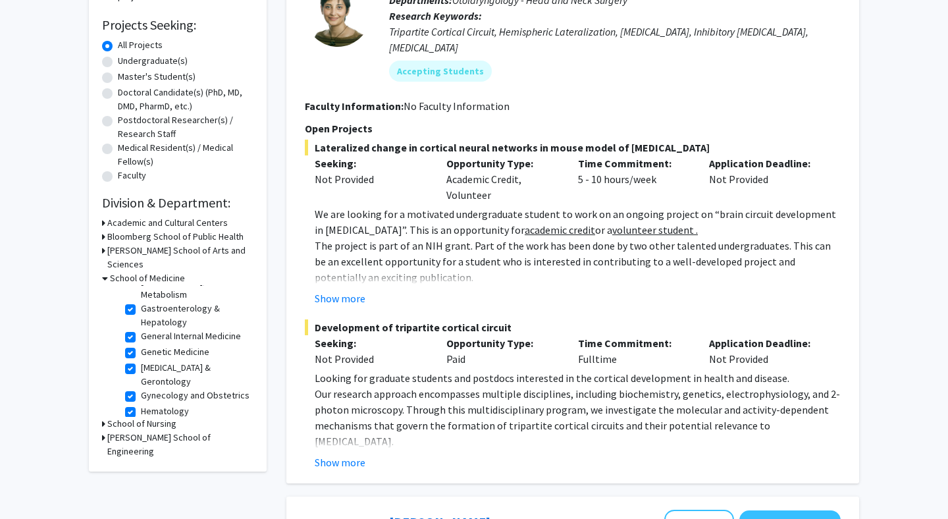
click at [141, 345] on label "Genetic Medicine" at bounding box center [175, 352] width 68 height 14
click at [141, 345] on input "Genetic Medicine" at bounding box center [145, 349] width 9 height 9
checkbox input "false"
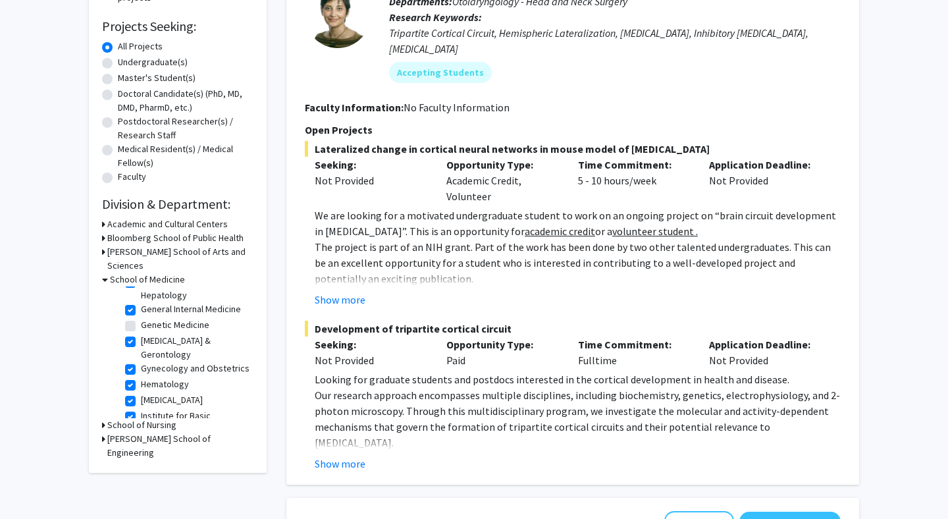
click at [141, 361] on label "Gynecology and Obstetrics" at bounding box center [195, 368] width 109 height 14
click at [141, 361] on input "Gynecology and Obstetrics" at bounding box center [145, 365] width 9 height 9
checkbox input "false"
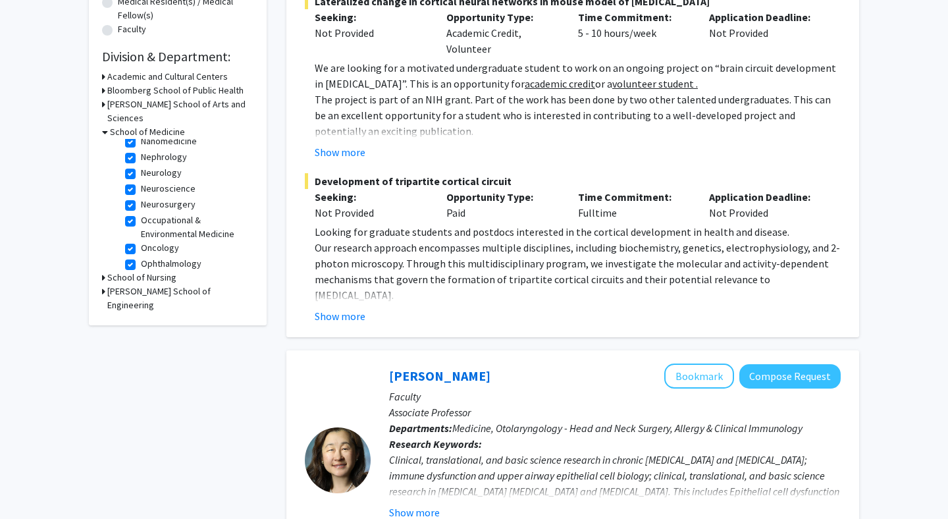
click at [141, 213] on label "Occupational & Environmental Medicine" at bounding box center [195, 227] width 109 height 28
click at [141, 213] on input "Occupational & Environmental Medicine" at bounding box center [145, 217] width 9 height 9
checkbox input "false"
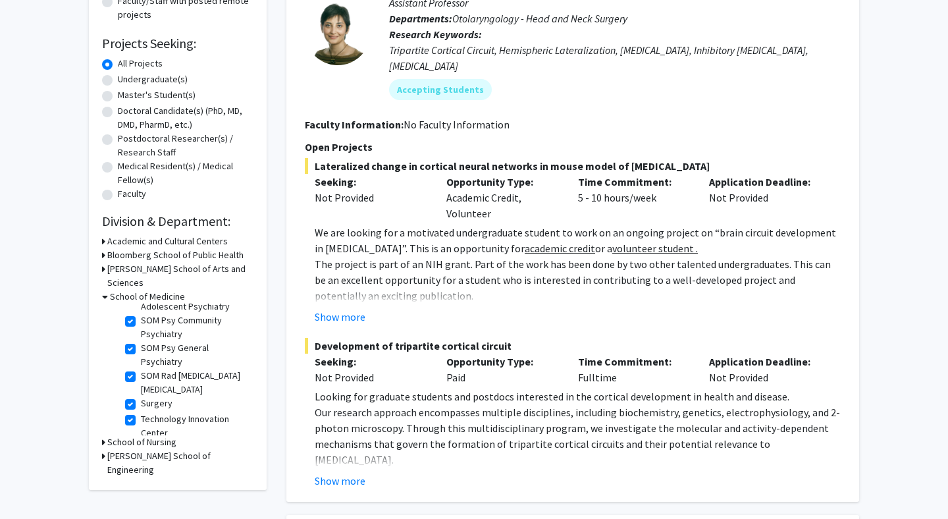
click at [141, 412] on label "Technology Innovation Center" at bounding box center [195, 426] width 109 height 28
click at [141, 412] on input "Technology Innovation Center" at bounding box center [145, 416] width 9 height 9
checkbox input "false"
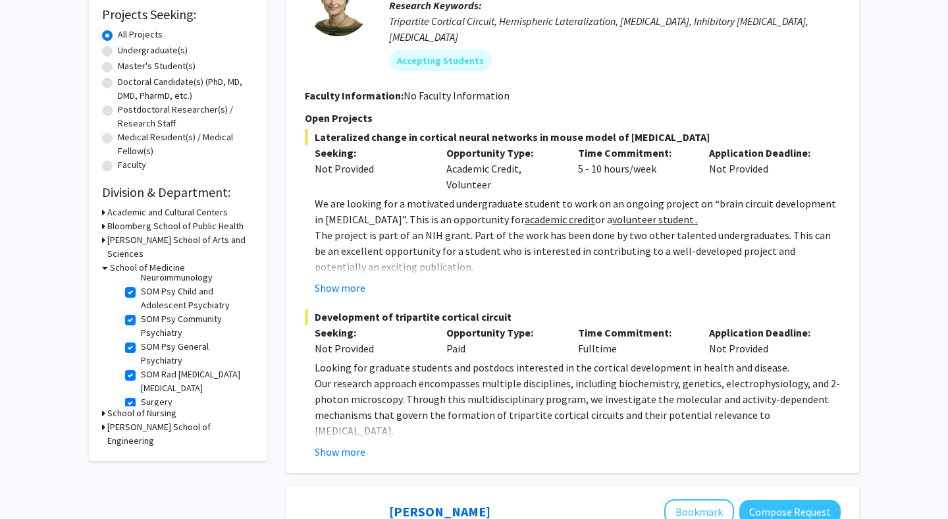
click at [141, 411] on label "Translational Tissue Engineering Center (TTEC)" at bounding box center [195, 425] width 109 height 28
click at [141, 411] on input "Translational Tissue Engineering Center (TTEC)" at bounding box center [145, 415] width 9 height 9
checkbox input "false"
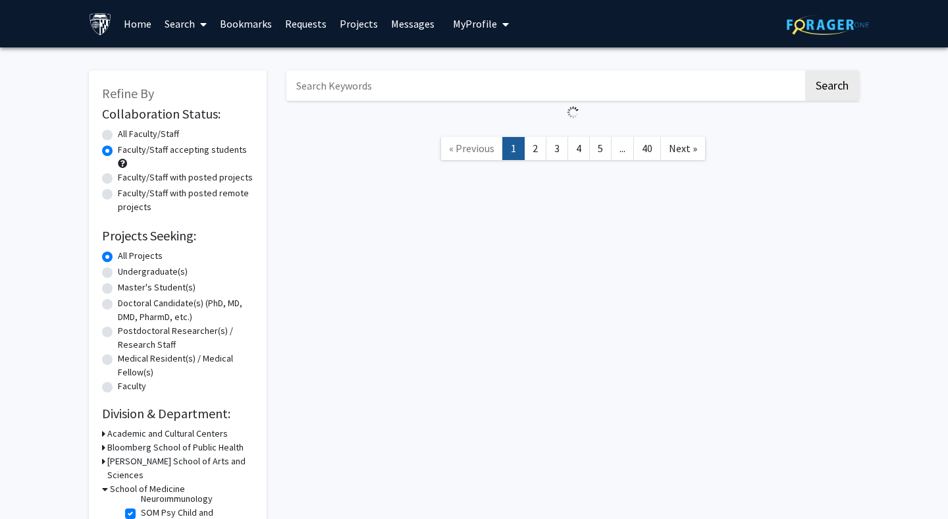
click at [132, 355] on label "Medical Resident(s) / Medical Fellow(s)" at bounding box center [186, 365] width 136 height 28
click at [126, 355] on input "Medical Resident(s) / Medical Fellow(s)" at bounding box center [122, 355] width 9 height 9
radio input "true"
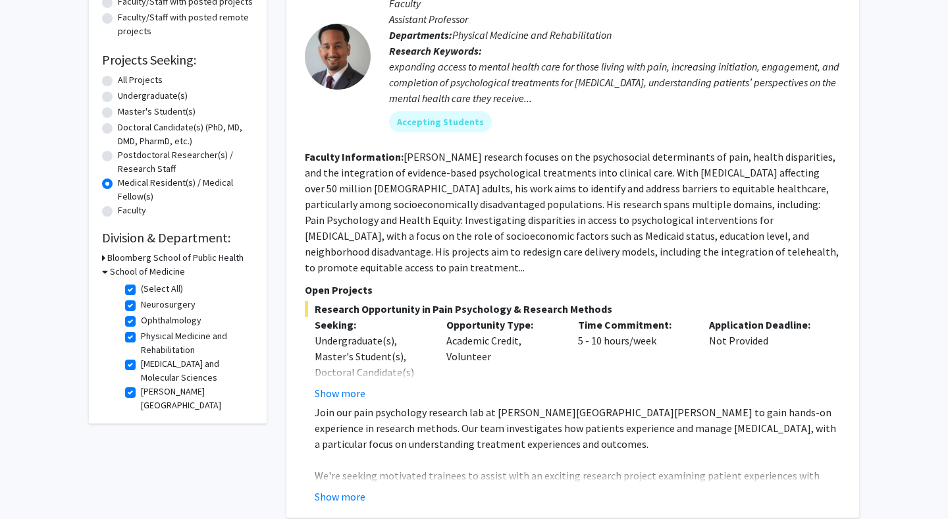
click at [148, 78] on label "All Projects" at bounding box center [140, 80] width 45 height 14
click at [126, 78] on input "All Projects" at bounding box center [122, 77] width 9 height 9
radio input "true"
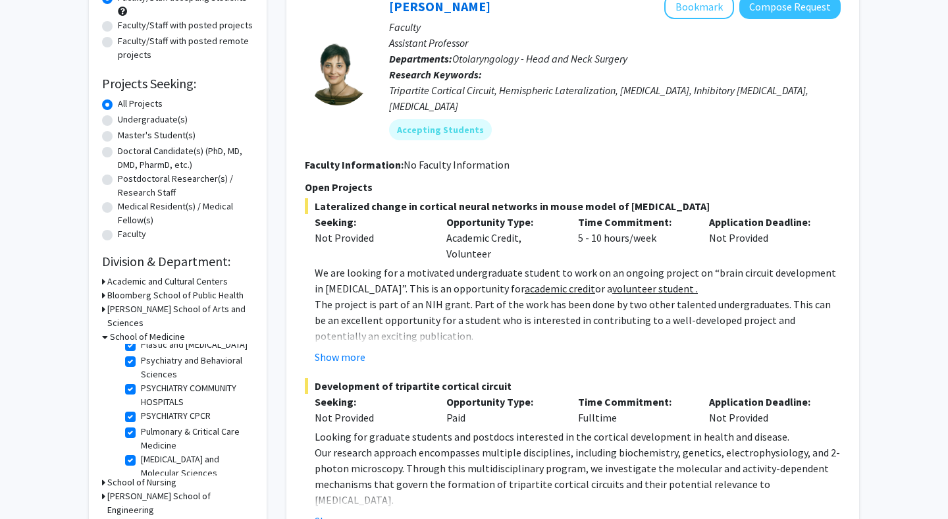
click at [141, 409] on label "PSYCHIATRY CPCR" at bounding box center [176, 416] width 70 height 14
click at [141, 409] on input "PSYCHIATRY CPCR" at bounding box center [145, 413] width 9 height 9
checkbox input "false"
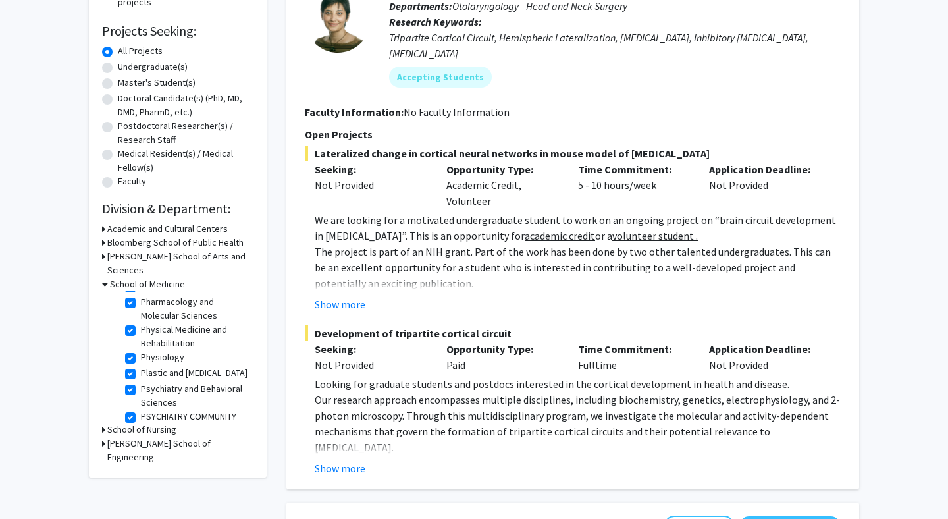
click at [141, 409] on label "PSYCHIATRY COMMUNITY HOSPITALS" at bounding box center [195, 423] width 109 height 28
click at [141, 409] on input "PSYCHIATRY COMMUNITY HOSPITALS" at bounding box center [145, 413] width 9 height 9
checkbox input "false"
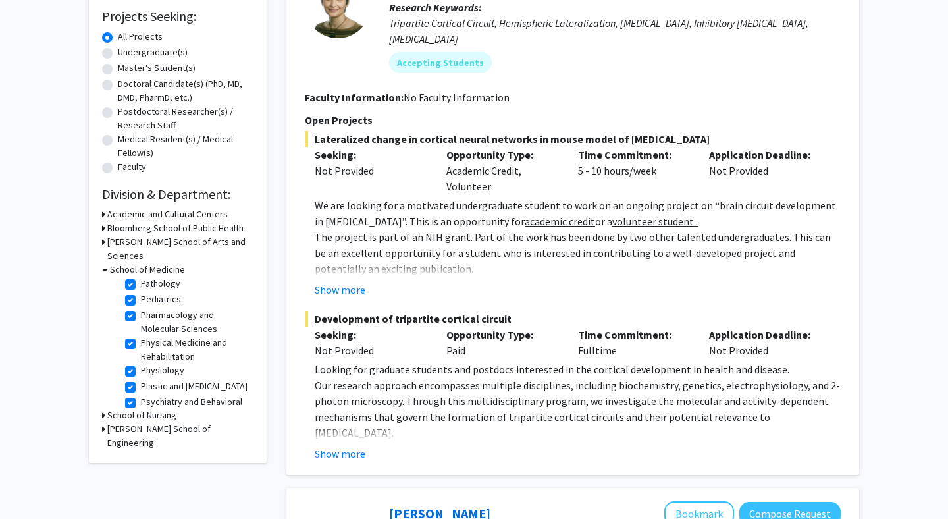
click at [141, 395] on label "Psychiatry and Behavioral Sciences" at bounding box center [195, 409] width 109 height 28
click at [141, 395] on input "Psychiatry and Behavioral Sciences" at bounding box center [145, 399] width 9 height 9
checkbox input "false"
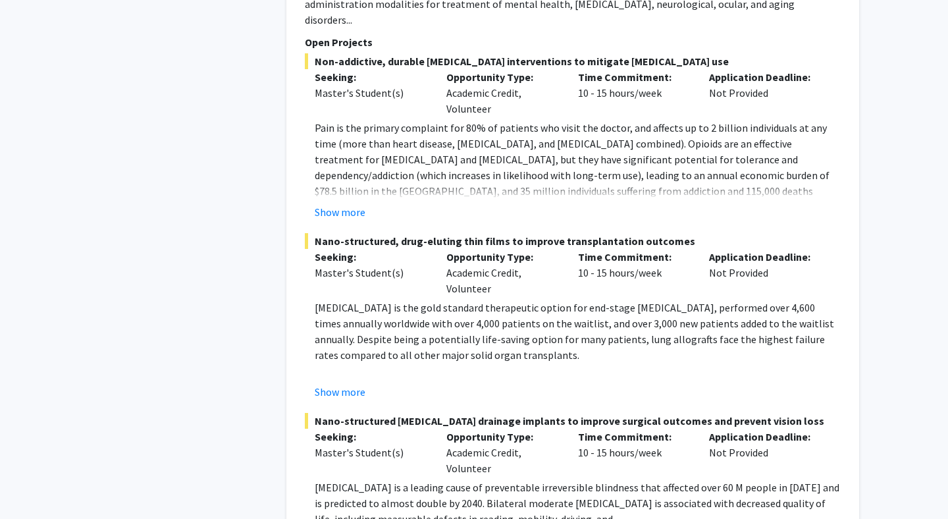
scroll to position [5884, 0]
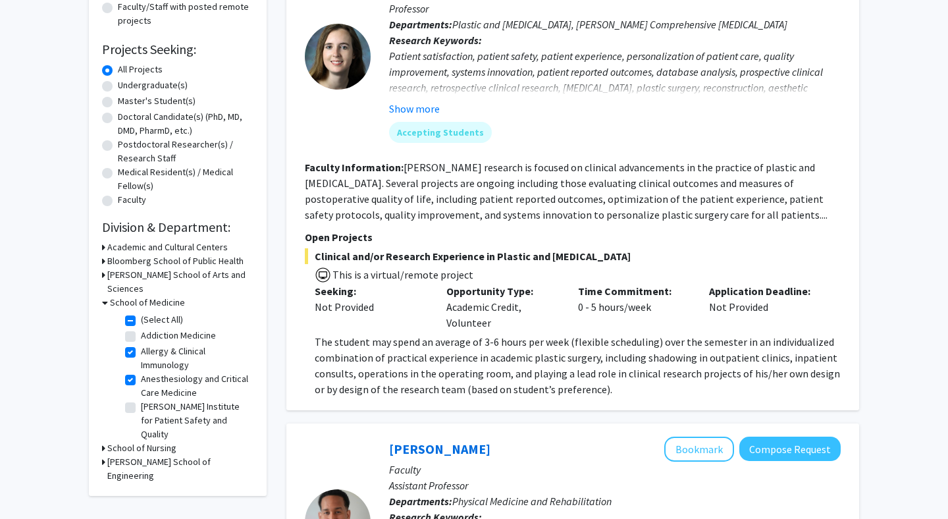
scroll to position [247, 0]
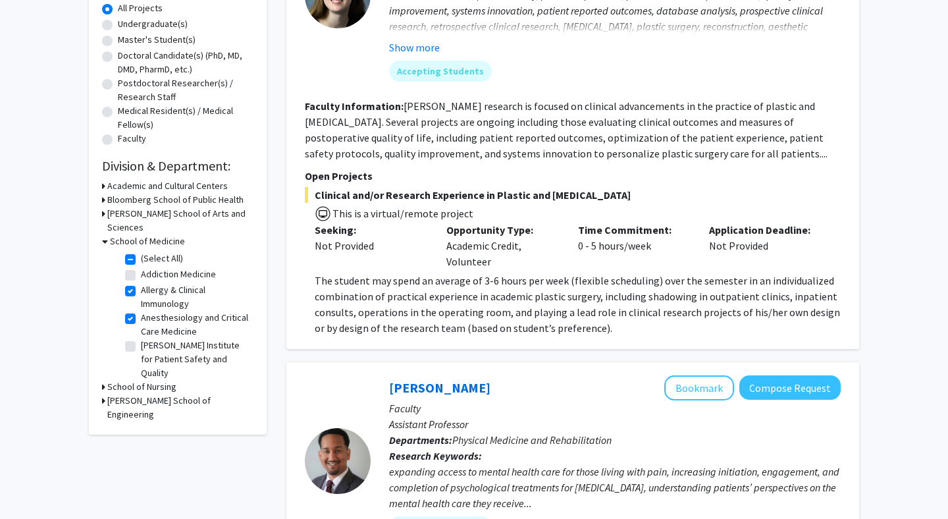
click at [141, 283] on label "Allergy & Clinical Immunology" at bounding box center [195, 297] width 109 height 28
click at [141, 283] on input "Allergy & Clinical Immunology" at bounding box center [145, 287] width 9 height 9
checkbox input "false"
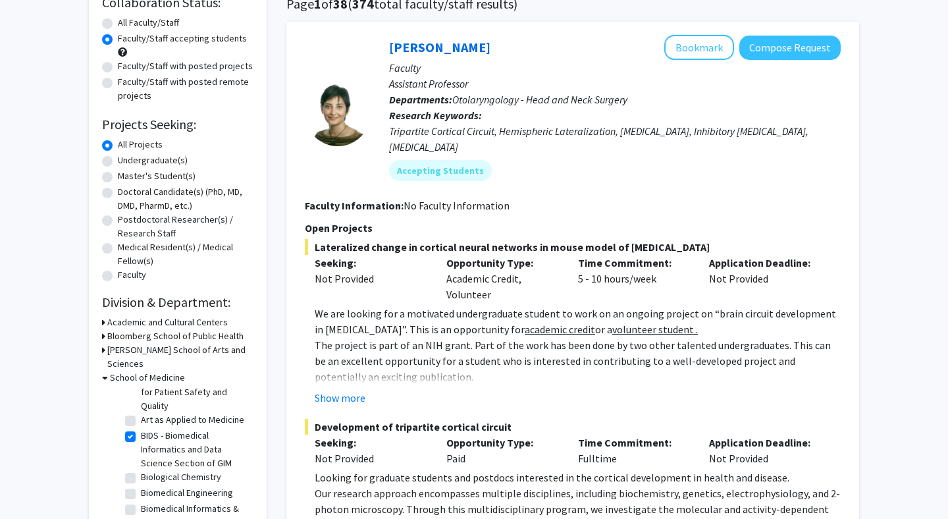
click at [141, 428] on label "BIDS - Biomedical Informatics and Data Science Section of GIM" at bounding box center [195, 448] width 109 height 41
click at [141, 428] on input "BIDS - Biomedical Informatics and Data Science Section of GIM" at bounding box center [145, 432] width 9 height 9
checkbox input "false"
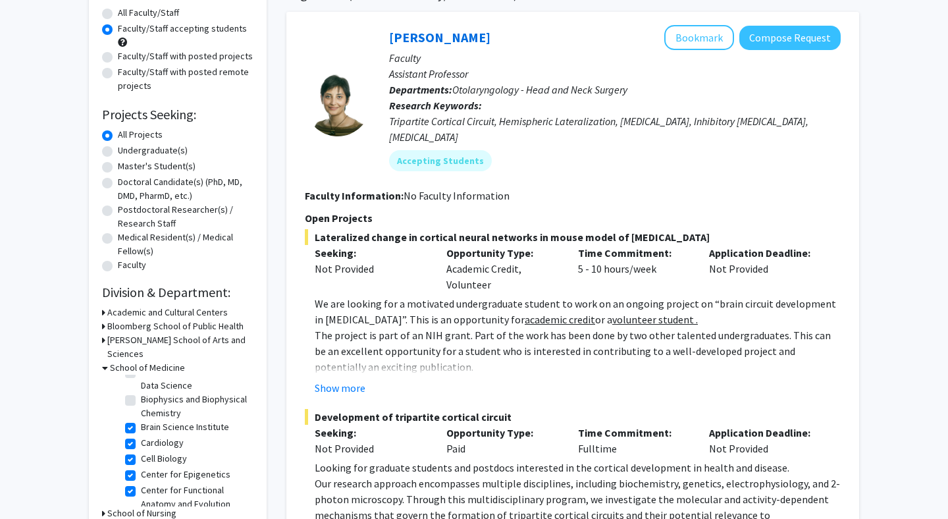
click at [141, 420] on label "Brain Science Institute" at bounding box center [185, 427] width 88 height 14
click at [141, 420] on input "Brain Science Institute" at bounding box center [145, 424] width 9 height 9
checkbox input "false"
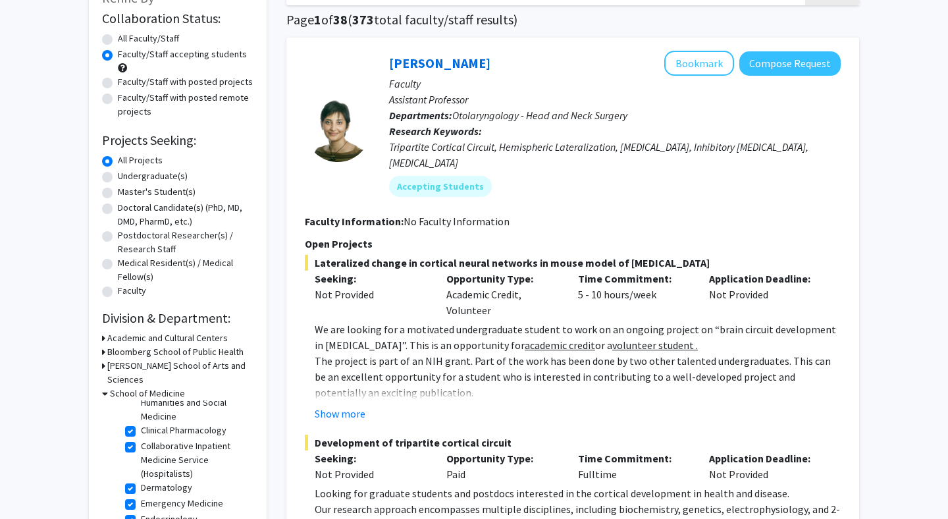
click at [141, 423] on label "Clinical Pharmacology" at bounding box center [184, 430] width 86 height 14
click at [141, 423] on input "Clinical Pharmacology" at bounding box center [145, 427] width 9 height 9
checkbox input "false"
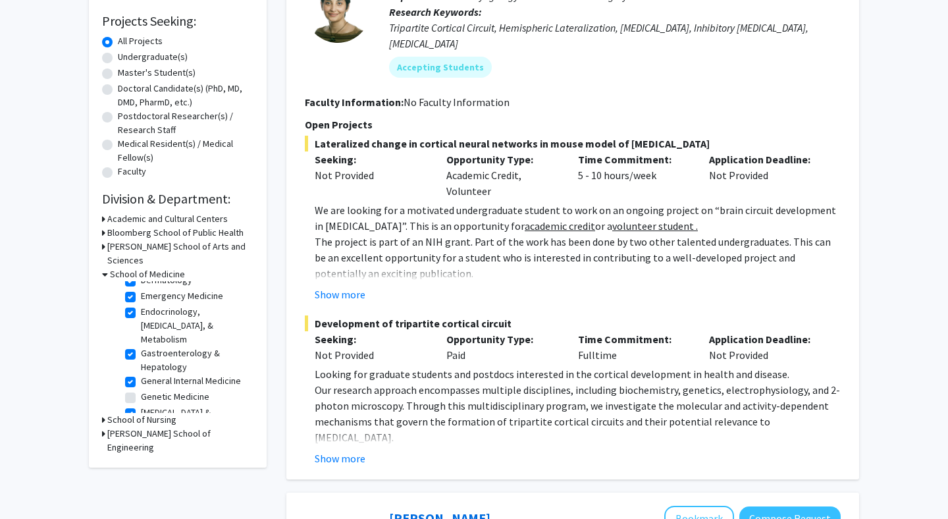
click at [141, 346] on label "Gastroenterology & Hepatology" at bounding box center [195, 360] width 109 height 28
click at [141, 346] on input "Gastroenterology & Hepatology" at bounding box center [145, 350] width 9 height 9
checkbox input "false"
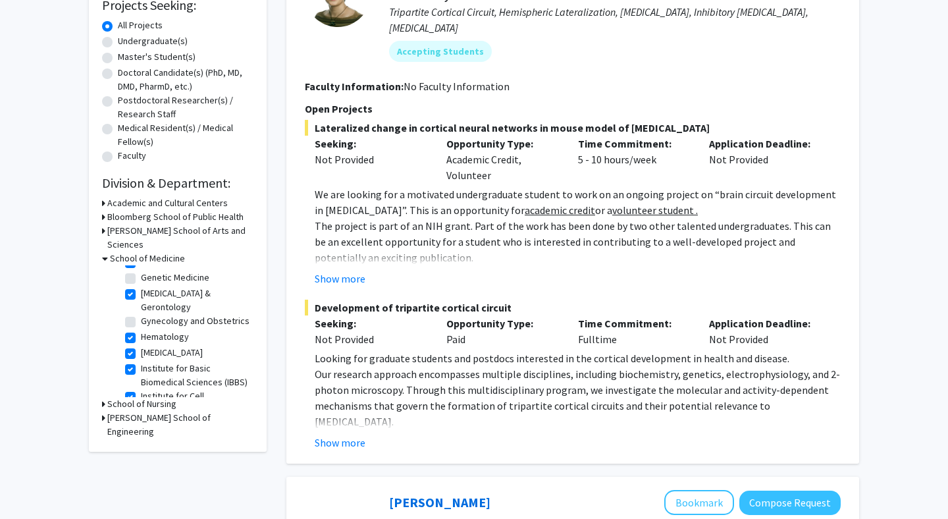
click at [141, 361] on label "Institute for Basic Biomedical Sciences (IBBS)" at bounding box center [195, 375] width 109 height 28
click at [141, 361] on input "Institute for Basic Biomedical Sciences (IBBS)" at bounding box center [145, 365] width 9 height 9
checkbox input "false"
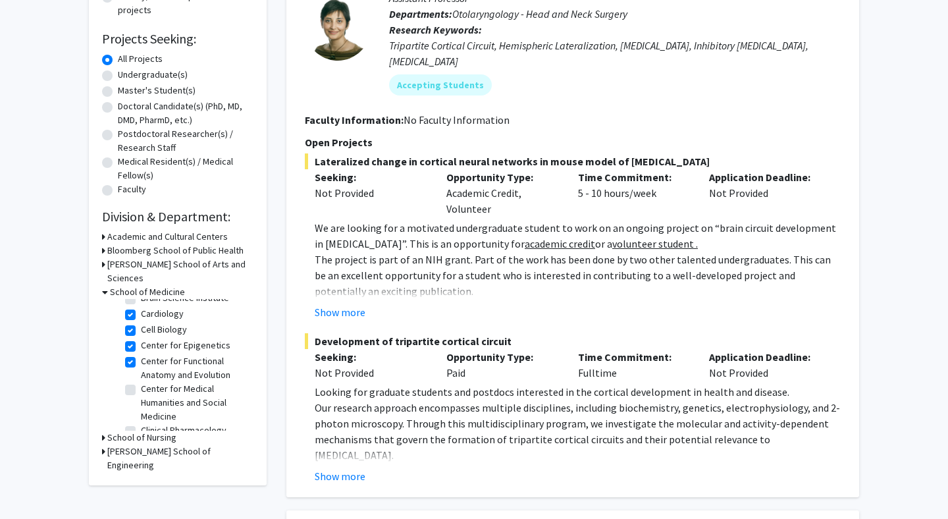
click at [141, 322] on label "Cell Biology" at bounding box center [164, 329] width 46 height 14
click at [141, 322] on input "Cell Biology" at bounding box center [145, 326] width 9 height 9
checkbox input "false"
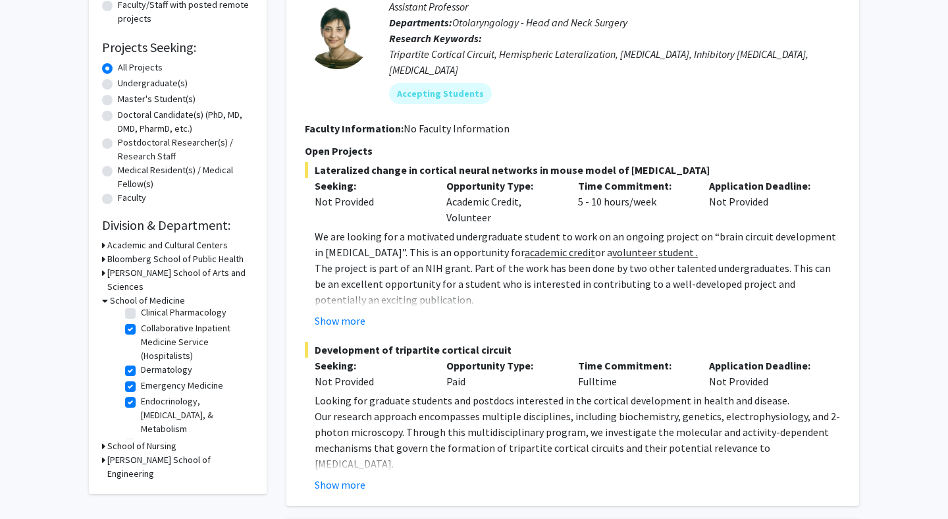
click at [141, 378] on label "Emergency Medicine" at bounding box center [182, 385] width 82 height 14
click at [141, 378] on input "Emergency Medicine" at bounding box center [145, 382] width 9 height 9
checkbox input "false"
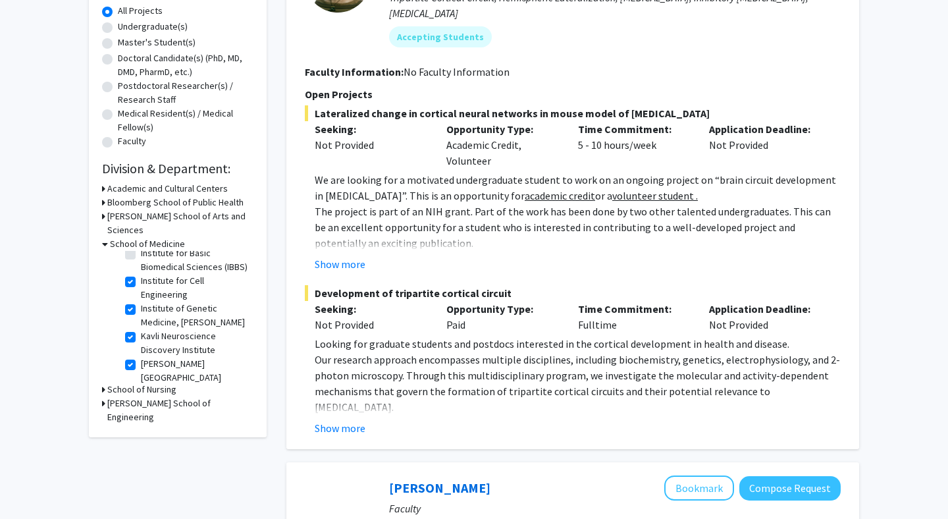
click at [141, 329] on label "Kavli Neuroscience Discovery Institute" at bounding box center [195, 343] width 109 height 28
click at [141, 329] on input "Kavli Neuroscience Discovery Institute" at bounding box center [145, 333] width 9 height 9
checkbox input "false"
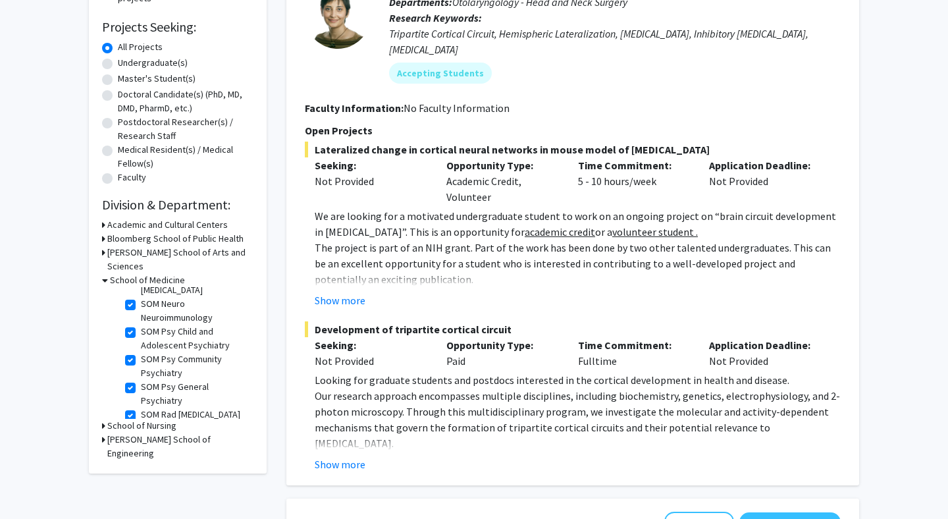
click at [141, 324] on label "SOM Psy Child and Adolescent Psychiatry" at bounding box center [195, 338] width 109 height 28
click at [141, 324] on input "SOM Psy Child and Adolescent Psychiatry" at bounding box center [145, 328] width 9 height 9
checkbox input "false"
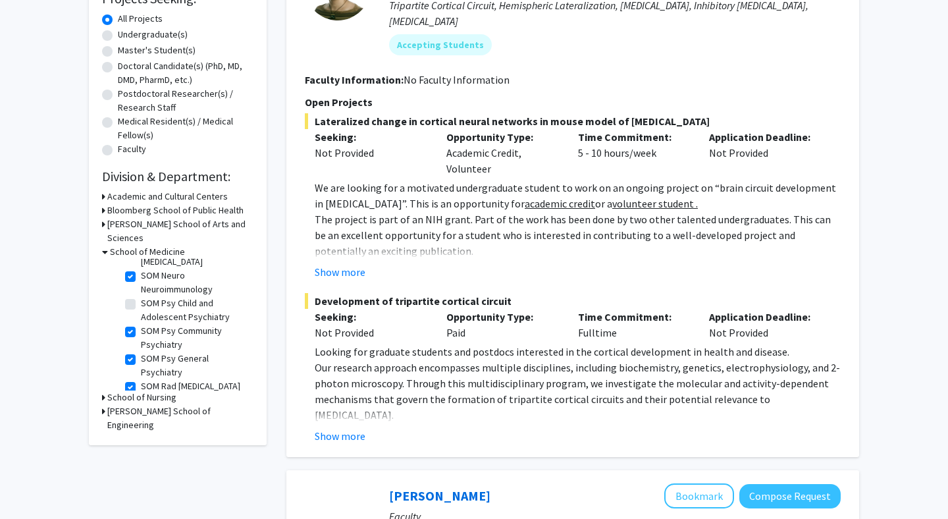
click at [141, 324] on label "SOM Psy Community Psychiatry" at bounding box center [195, 338] width 109 height 28
click at [141, 324] on input "SOM Psy Community Psychiatry" at bounding box center [145, 328] width 9 height 9
checkbox input "false"
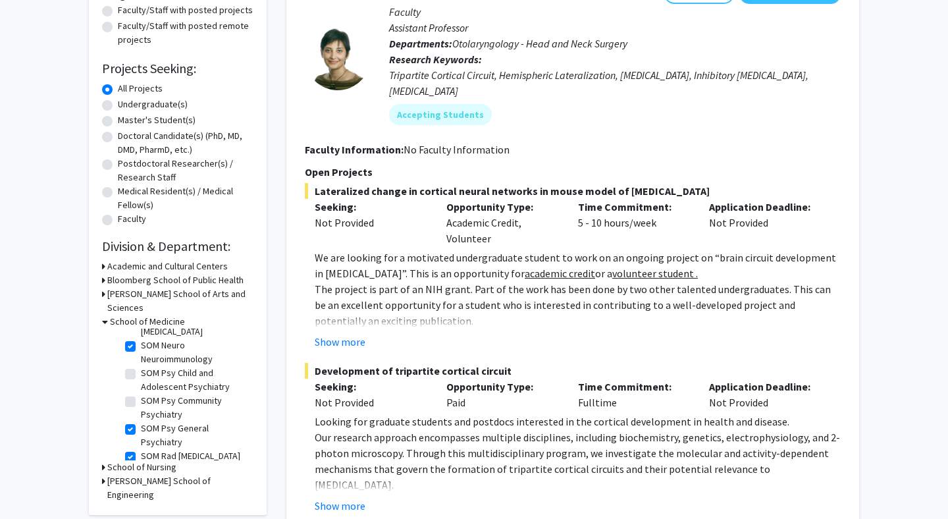
click at [141, 421] on label "SOM Psy General Psychiatry" at bounding box center [195, 435] width 109 height 28
click at [141, 421] on input "SOM Psy General Psychiatry" at bounding box center [145, 425] width 9 height 9
checkbox input "false"
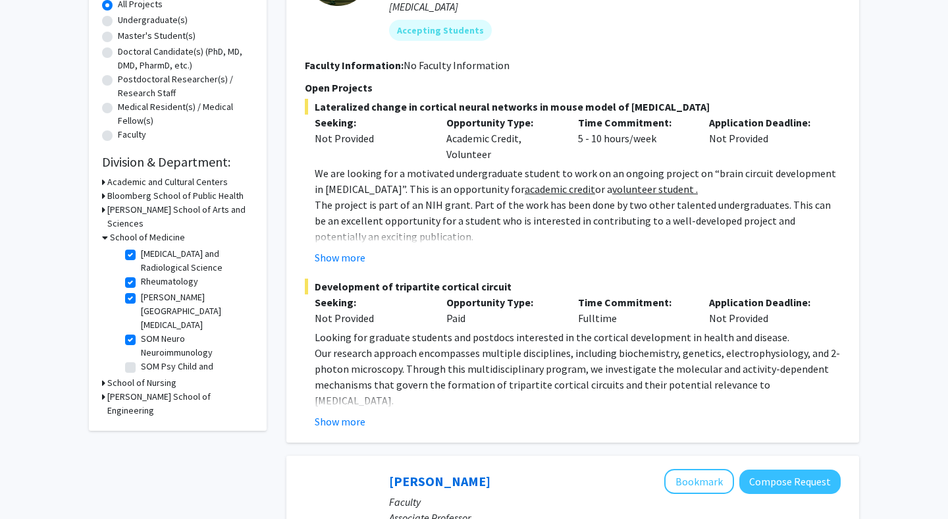
click at [141, 332] on label "SOM Neuro Neuroimmunology" at bounding box center [195, 346] width 109 height 28
click at [141, 332] on input "SOM Neuro Neuroimmunology" at bounding box center [145, 336] width 9 height 9
checkbox input "false"
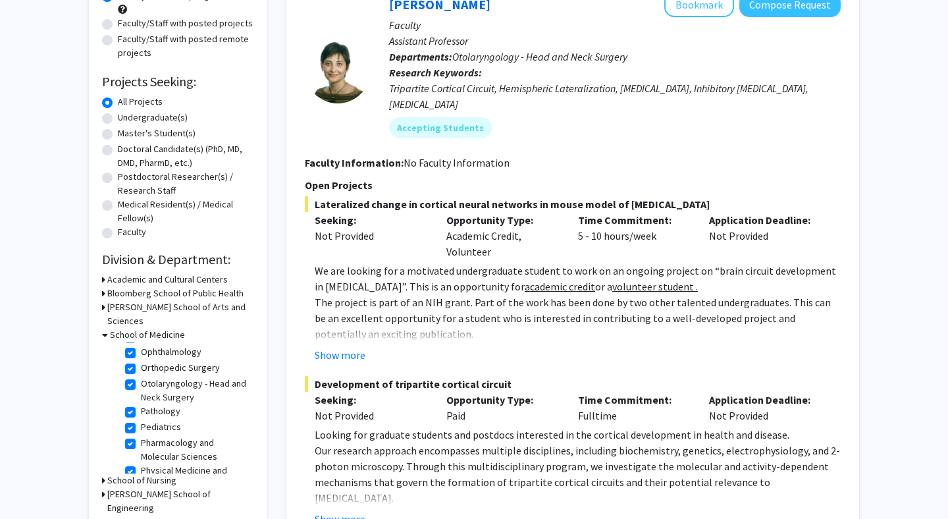
click at [141, 436] on label "Pharmacology and Molecular Sciences" at bounding box center [195, 450] width 109 height 28
click at [141, 436] on input "Pharmacology and Molecular Sciences" at bounding box center [145, 440] width 9 height 9
checkbox input "false"
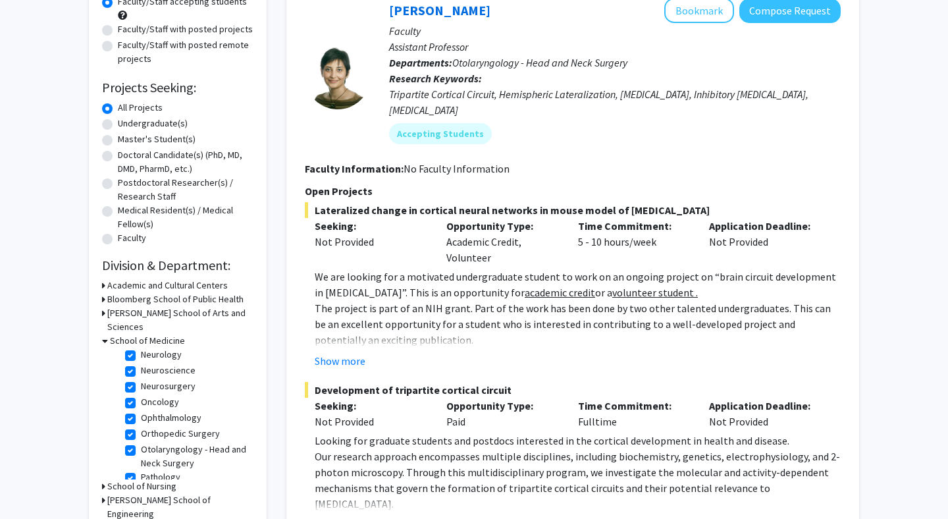
click at [141, 486] on label "Pediatrics" at bounding box center [161, 493] width 40 height 14
click at [141, 486] on input "Pediatrics" at bounding box center [145, 490] width 9 height 9
checkbox input "false"
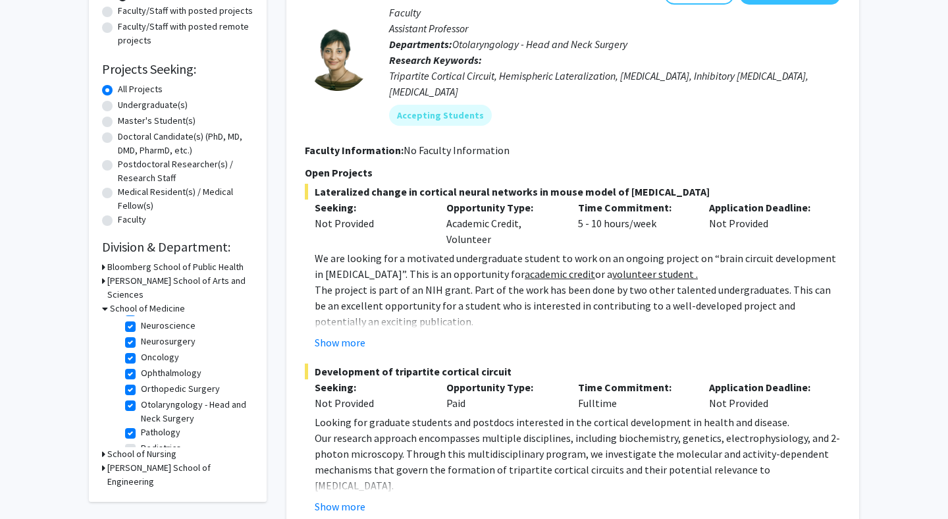
click at [141, 425] on label "Pathology" at bounding box center [160, 432] width 39 height 14
click at [141, 425] on input "Pathology" at bounding box center [145, 429] width 9 height 9
checkbox input "false"
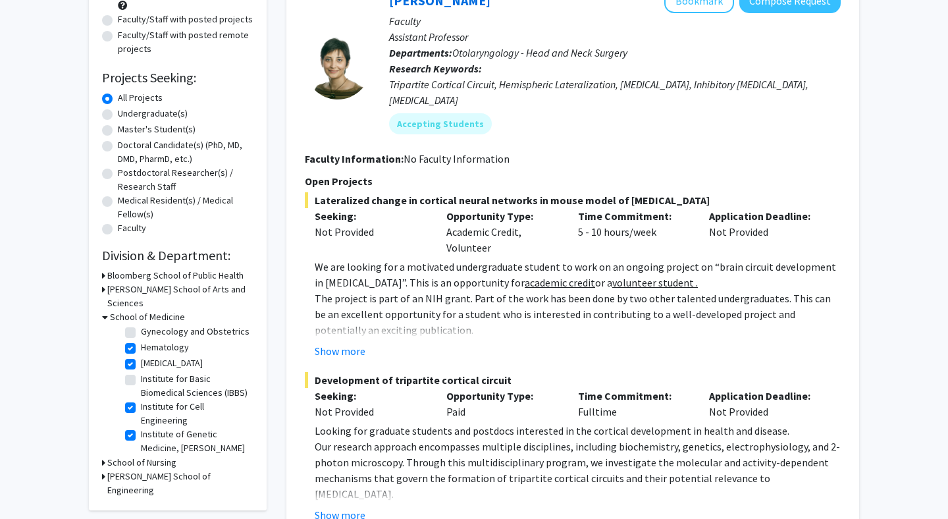
click at [141, 400] on label "Institute for Cell Engineering" at bounding box center [195, 414] width 109 height 28
click at [141, 400] on input "Institute for Cell Engineering" at bounding box center [145, 404] width 9 height 9
checkbox input "false"
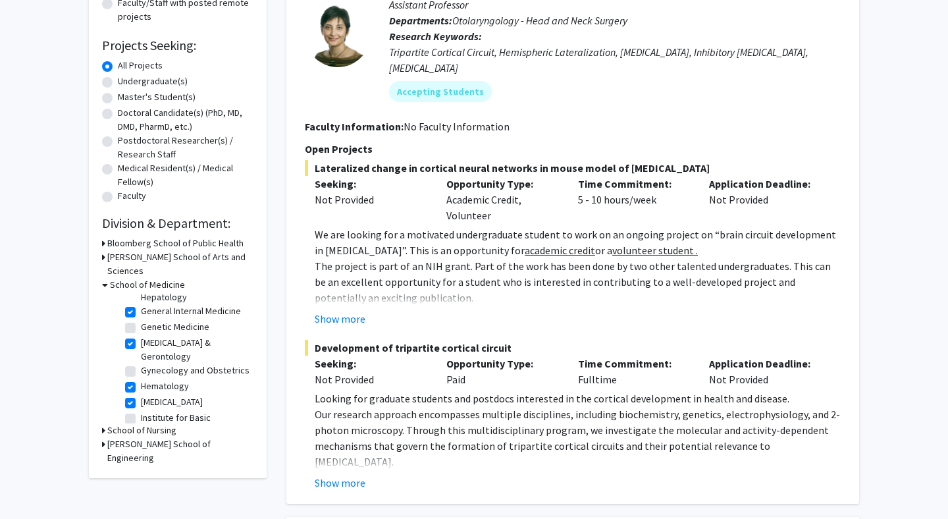
click at [141, 395] on label "[MEDICAL_DATA]" at bounding box center [172, 402] width 62 height 14
click at [141, 395] on input "[MEDICAL_DATA]" at bounding box center [145, 399] width 9 height 9
checkbox input "false"
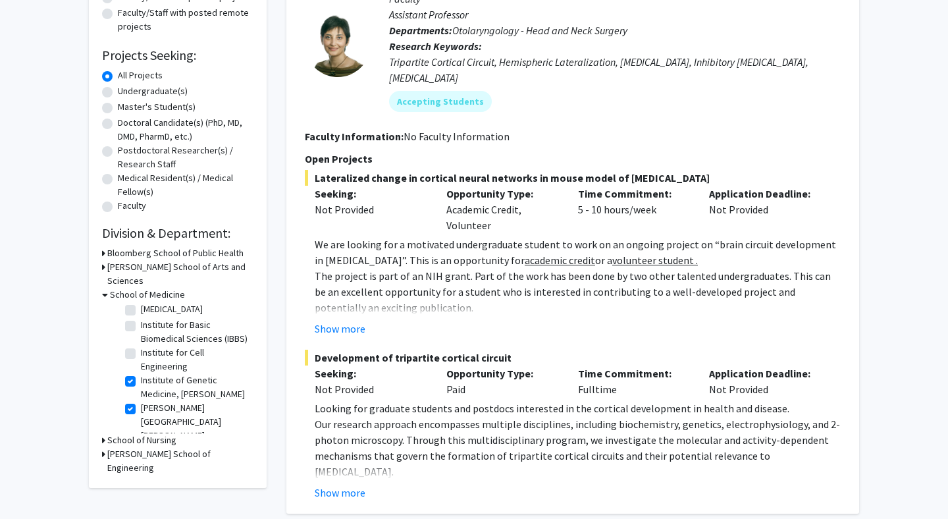
click at [141, 373] on label "Institute of Genetic Medicine, [PERSON_NAME]" at bounding box center [195, 387] width 109 height 28
click at [141, 373] on input "Institute of Genetic Medicine, [PERSON_NAME]" at bounding box center [145, 377] width 9 height 9
checkbox input "false"
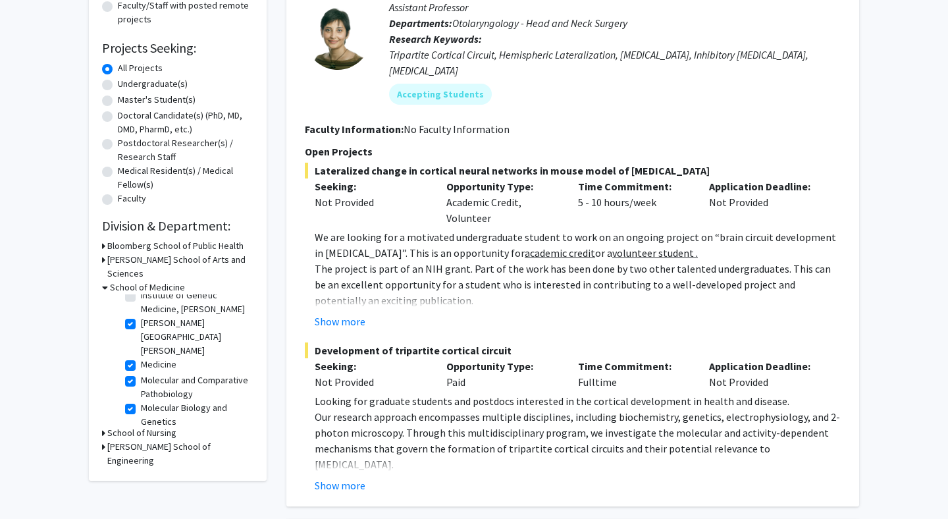
click at [141, 401] on label "Molecular Biology and Genetics" at bounding box center [195, 415] width 109 height 28
click at [141, 401] on input "Molecular Biology and Genetics" at bounding box center [145, 405] width 9 height 9
checkbox input "false"
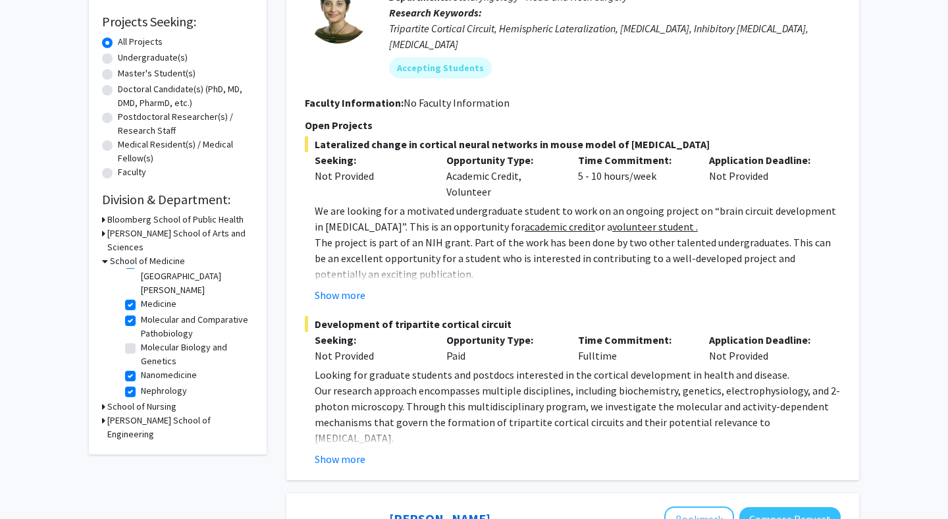
click at [141, 384] on label "Nephrology" at bounding box center [164, 391] width 46 height 14
click at [141, 384] on input "Nephrology" at bounding box center [145, 388] width 9 height 9
checkbox input "false"
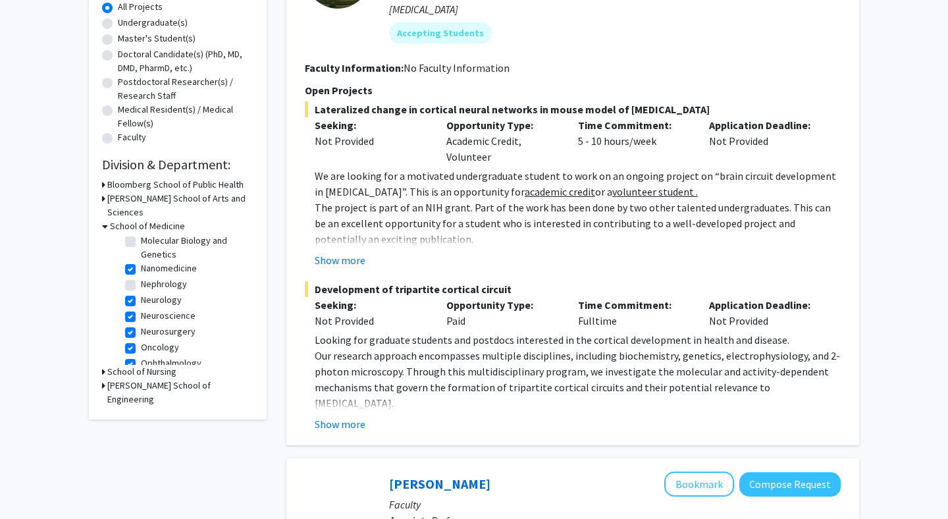
click at [141, 309] on label "Neuroscience" at bounding box center [168, 316] width 55 height 14
click at [141, 309] on input "Neuroscience" at bounding box center [145, 313] width 9 height 9
checkbox input "false"
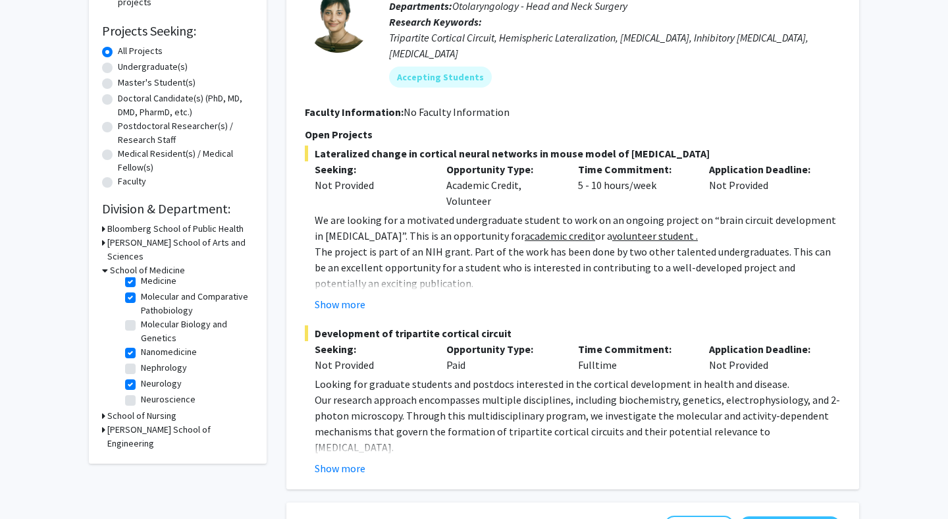
click at [141, 376] on label "Neurology" at bounding box center [161, 383] width 41 height 14
click at [141, 376] on input "Neurology" at bounding box center [145, 380] width 9 height 9
checkbox input "false"
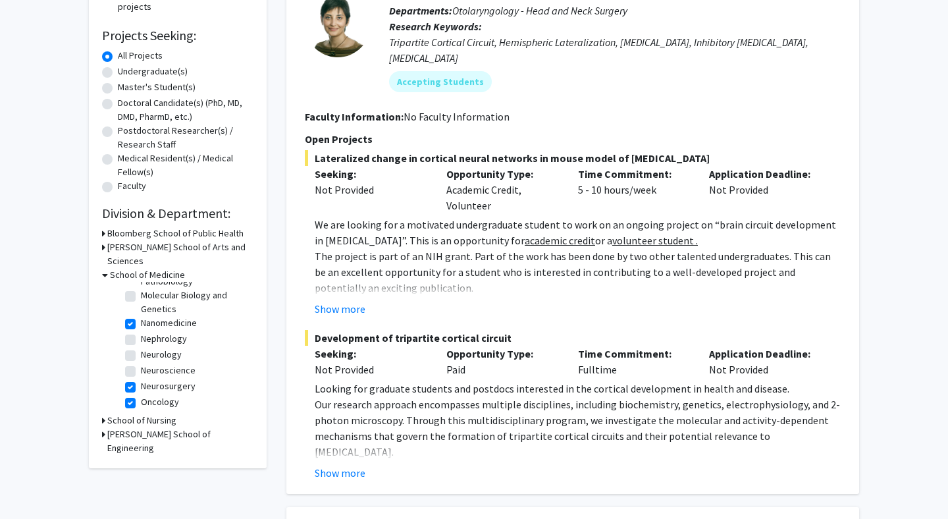
click at [141, 379] on label "Neurosurgery" at bounding box center [168, 386] width 55 height 14
click at [141, 379] on input "Neurosurgery" at bounding box center [145, 383] width 9 height 9
checkbox input "false"
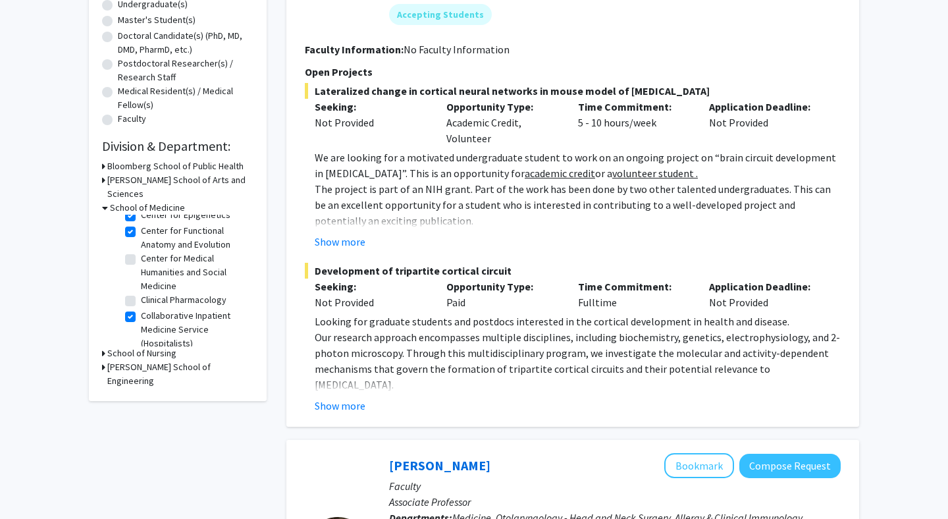
click at [141, 224] on label "Center for Functional Anatomy and Evolution" at bounding box center [195, 238] width 109 height 28
click at [141, 224] on input "Center for Functional Anatomy and Evolution" at bounding box center [145, 228] width 9 height 9
checkbox input "false"
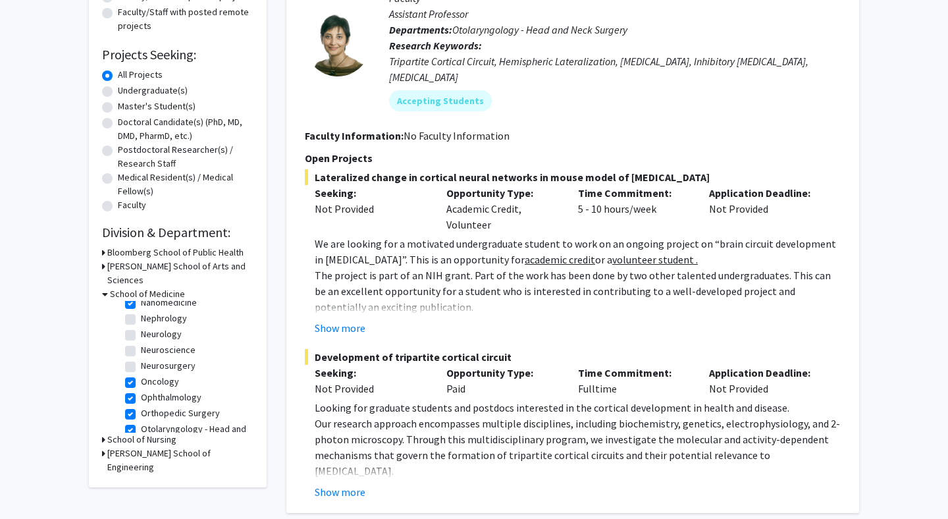
click at [141, 406] on label "Orthopedic Surgery" at bounding box center [180, 413] width 79 height 14
click at [141, 406] on input "Orthopedic Surgery" at bounding box center [145, 410] width 9 height 9
checkbox input "false"
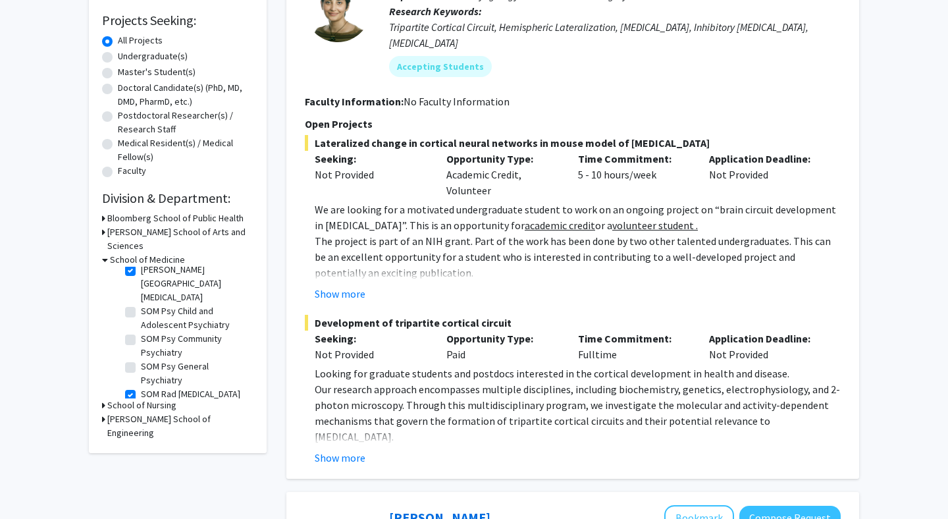
click at [141, 387] on label "SOM Rad [MEDICAL_DATA] [MEDICAL_DATA]" at bounding box center [195, 401] width 109 height 28
click at [141, 387] on input "SOM Rad [MEDICAL_DATA] [MEDICAL_DATA]" at bounding box center [145, 391] width 9 height 9
checkbox input "false"
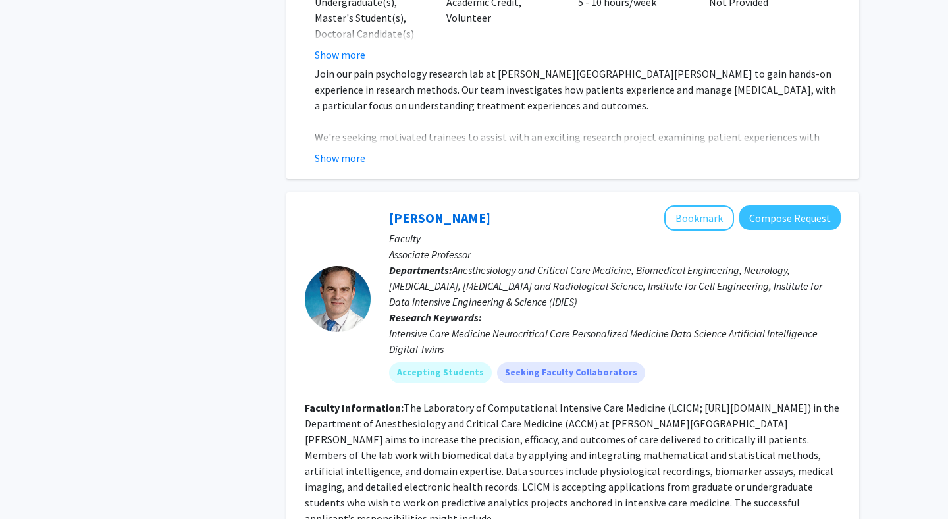
scroll to position [4141, 0]
click at [489, 400] on fg-read-more "The Laboratory of Computational Intensive Care Medicine (LCICM; [URL][DOMAIN_NA…" at bounding box center [572, 462] width 534 height 124
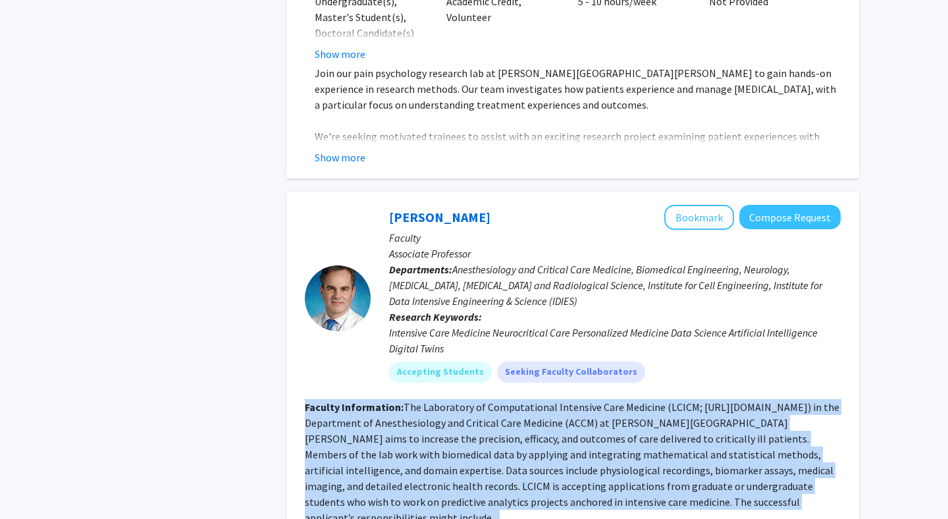
click at [489, 400] on fg-read-more "The Laboratory of Computational Intensive Care Medicine (LCICM; [URL][DOMAIN_NA…" at bounding box center [572, 462] width 534 height 124
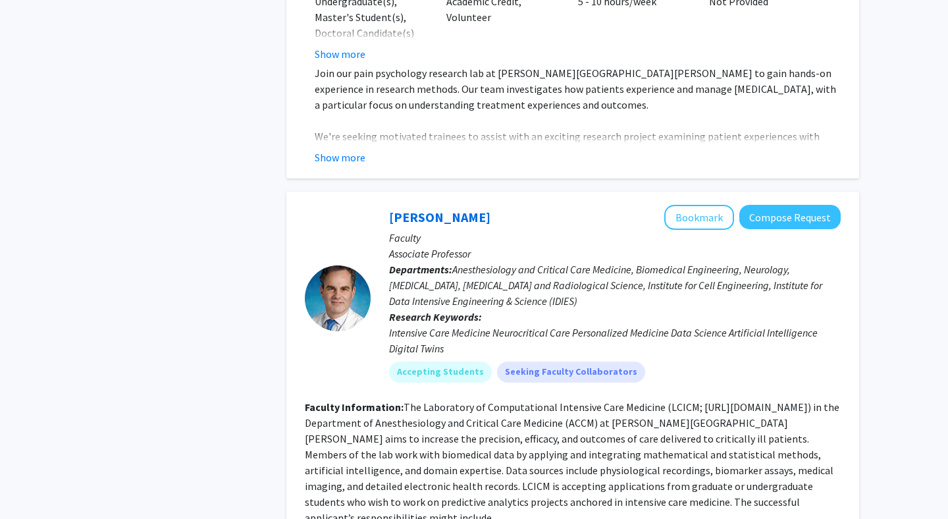
click at [489, 400] on fg-read-more "The Laboratory of Computational Intensive Care Medicine (LCICM; [URL][DOMAIN_NA…" at bounding box center [572, 462] width 534 height 124
click at [461, 400] on fg-read-more "The Laboratory of Computational Intensive Care Medicine (LCICM; [URL][DOMAIN_NA…" at bounding box center [572, 462] width 534 height 124
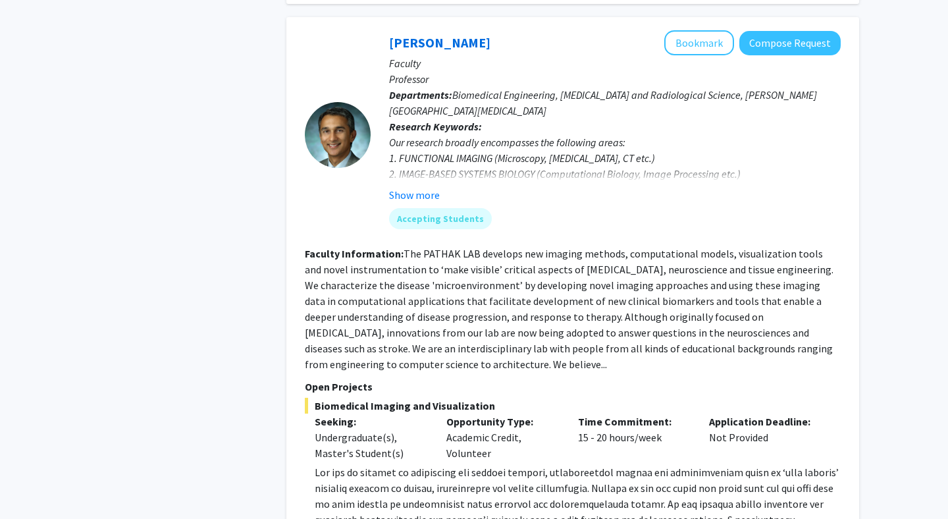
scroll to position [4980, 0]
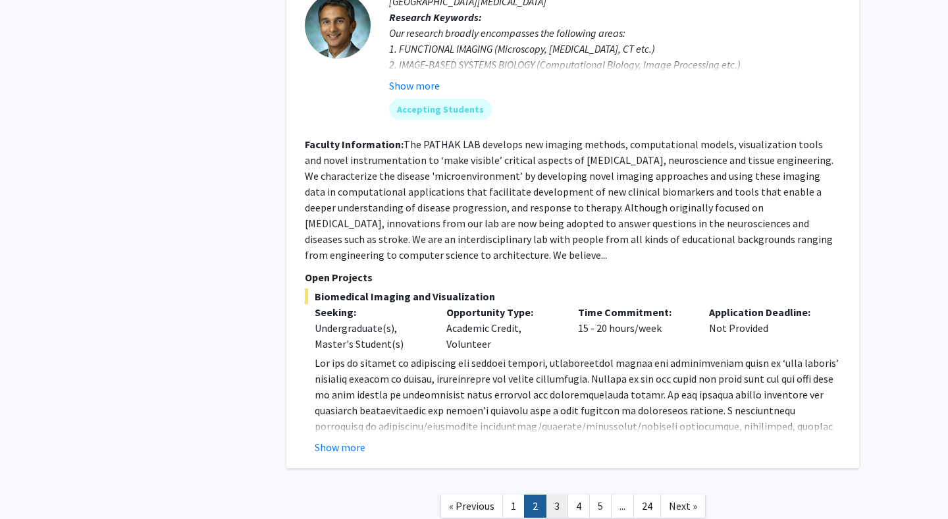
click at [551, 494] on link "3" at bounding box center [557, 505] width 22 height 23
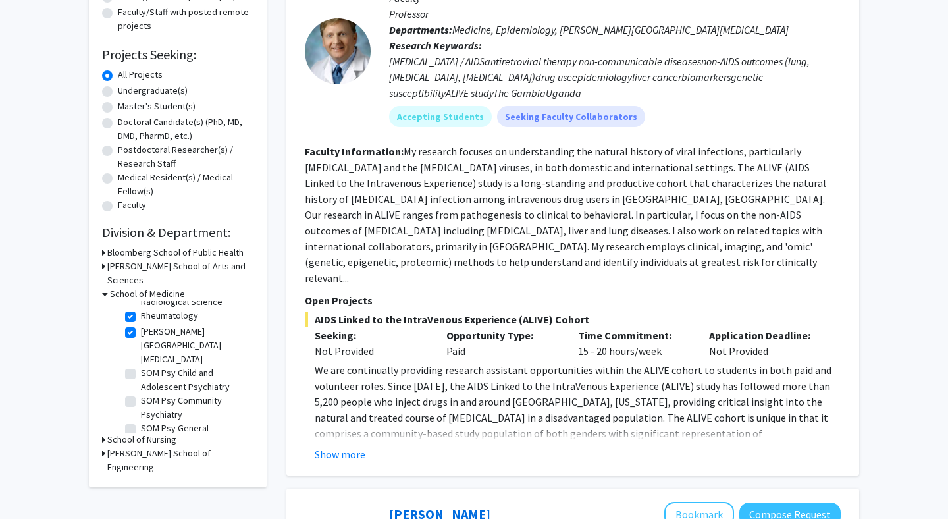
scroll to position [1078, 0]
click at [141, 421] on label "[PERSON_NAME][GEOGRAPHIC_DATA][MEDICAL_DATA]" at bounding box center [195, 441] width 109 height 41
click at [141, 421] on input "[PERSON_NAME][GEOGRAPHIC_DATA][MEDICAL_DATA]" at bounding box center [145, 425] width 9 height 9
checkbox input "false"
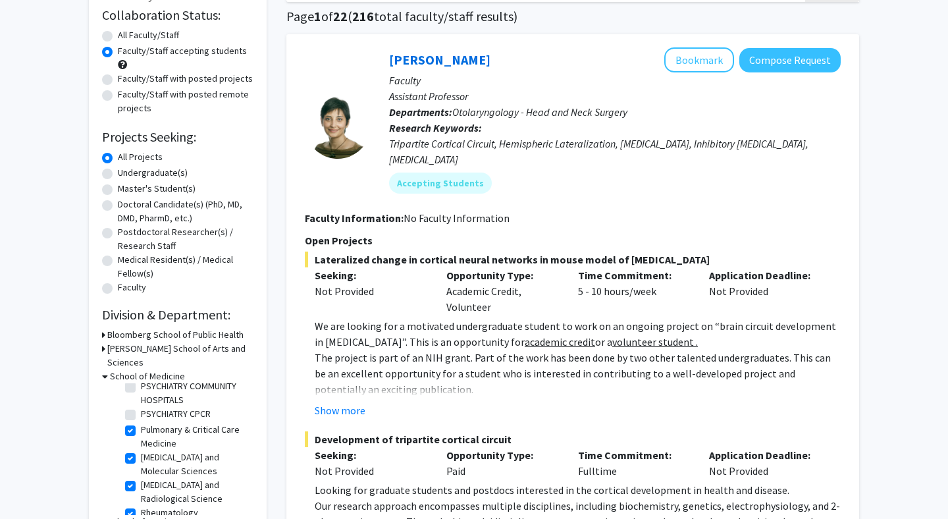
scroll to position [1058, 0]
click at [141, 479] on label "[MEDICAL_DATA] and Radiological Science" at bounding box center [195, 493] width 109 height 28
click at [141, 479] on input "[MEDICAL_DATA] and Radiological Science" at bounding box center [145, 483] width 9 height 9
checkbox input "false"
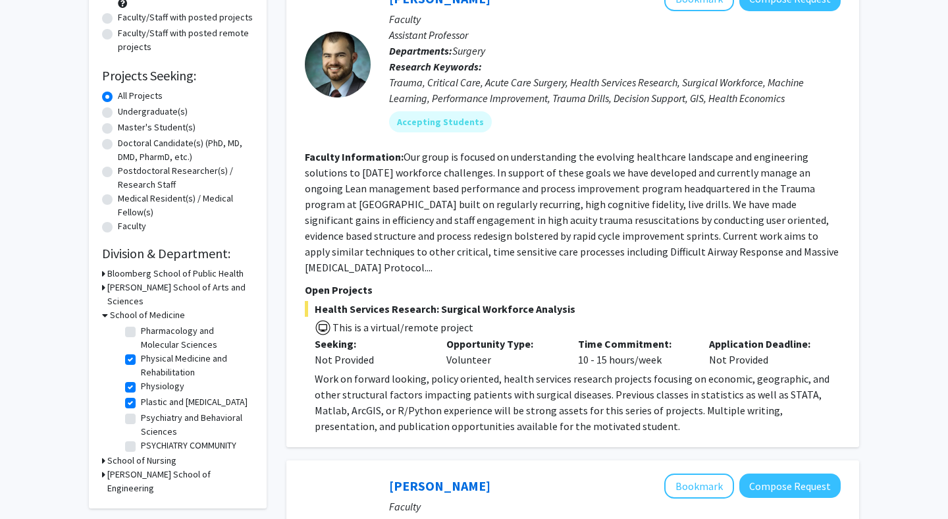
scroll to position [919, 0]
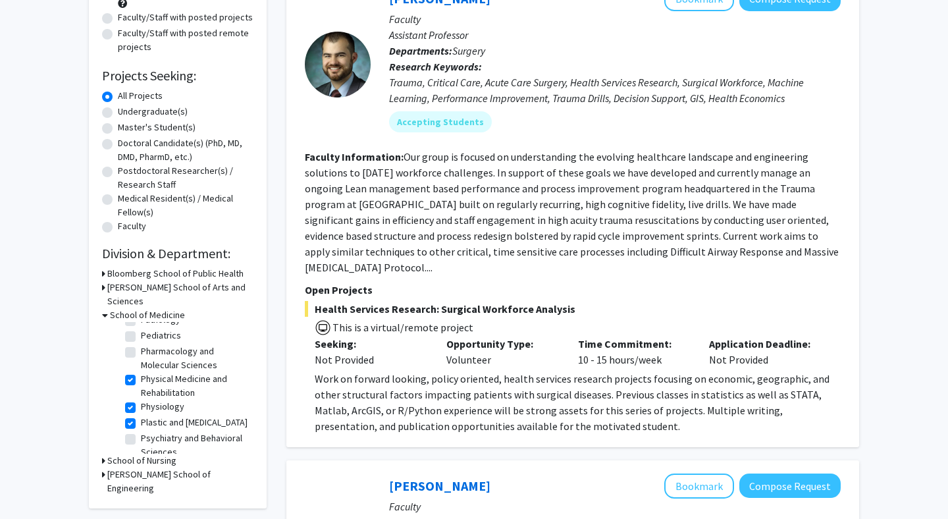
click at [141, 400] on label "Physiology" at bounding box center [162, 407] width 43 height 14
click at [141, 400] on input "Physiology" at bounding box center [145, 404] width 9 height 9
checkbox input "false"
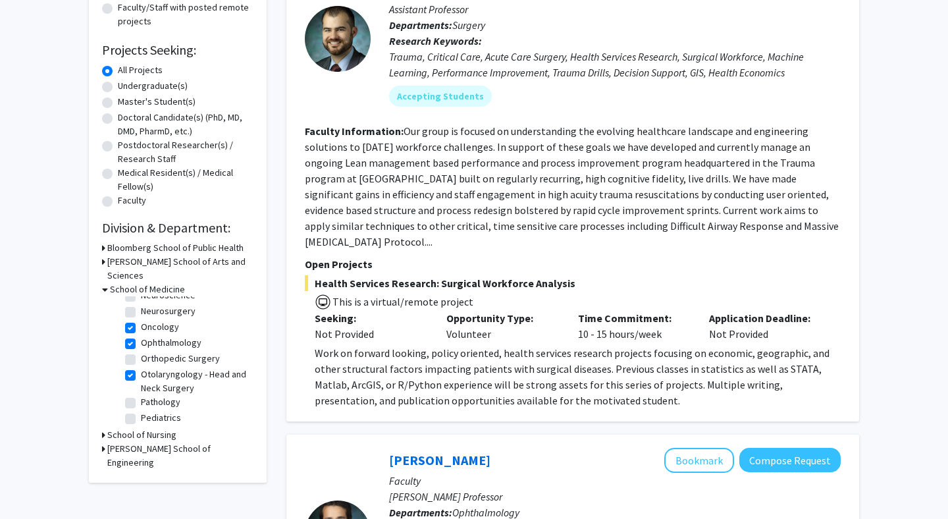
scroll to position [794, 0]
click at [141, 455] on label "Physical Medicine and Rehabilitation" at bounding box center [195, 469] width 109 height 28
click at [141, 455] on input "Physical Medicine and Rehabilitation" at bounding box center [145, 459] width 9 height 9
checkbox input "false"
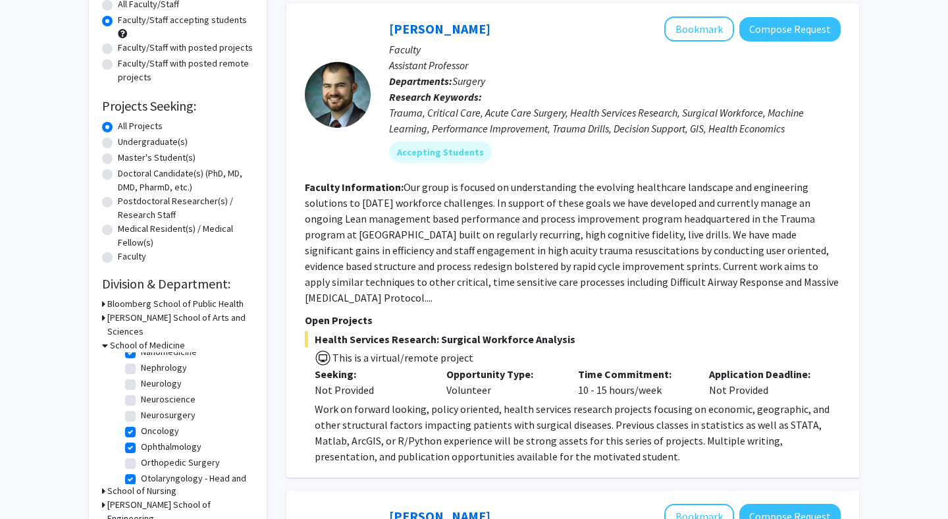
scroll to position [740, 0]
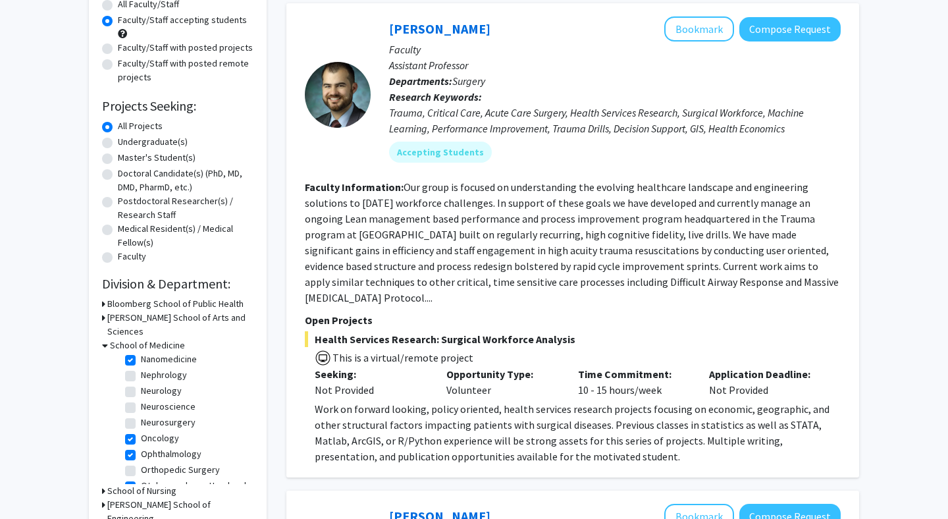
click at [141, 447] on label "Ophthalmology" at bounding box center [171, 454] width 61 height 14
click at [141, 447] on input "Ophthalmology" at bounding box center [145, 451] width 9 height 9
checkbox input "false"
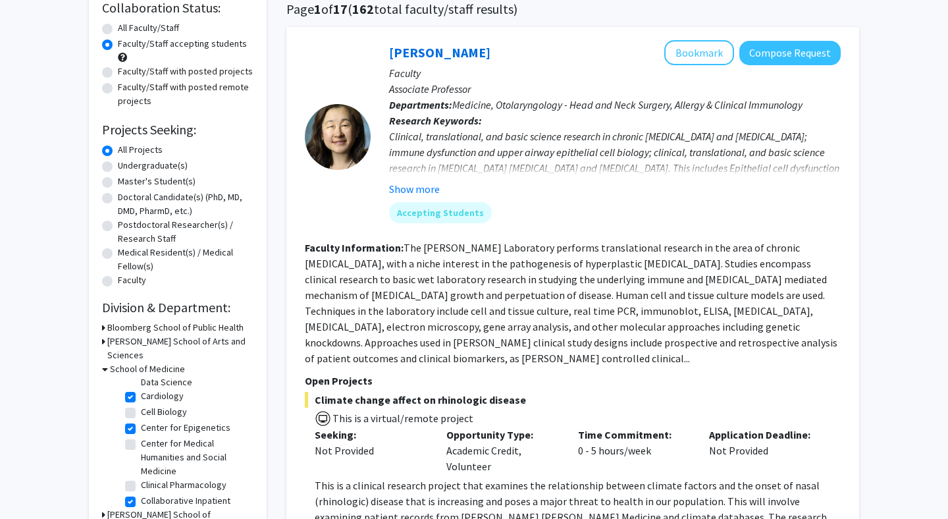
scroll to position [196, 0]
click at [141, 418] on label "Center for Epigenetics" at bounding box center [186, 425] width 90 height 14
click at [141, 418] on input "Center for Epigenetics" at bounding box center [145, 422] width 9 height 9
checkbox input "false"
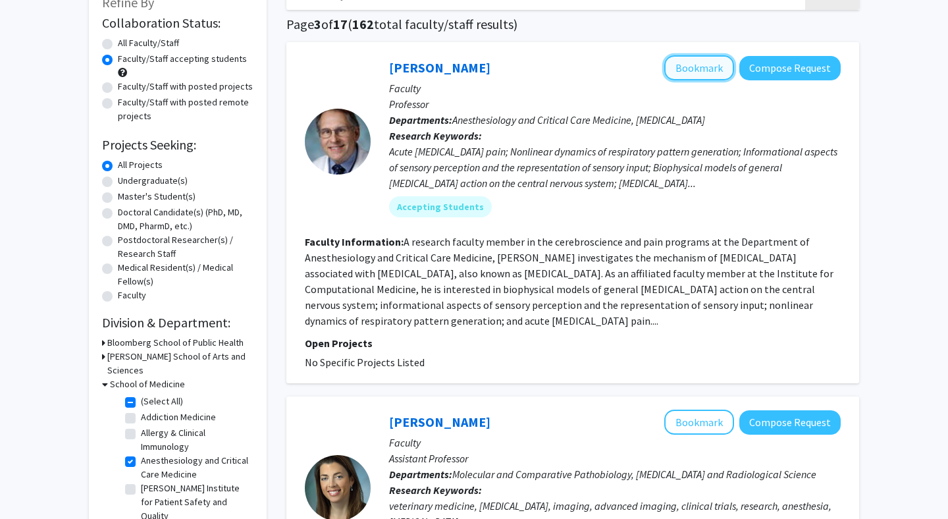
click at [684, 61] on button "Bookmark" at bounding box center [699, 67] width 70 height 25
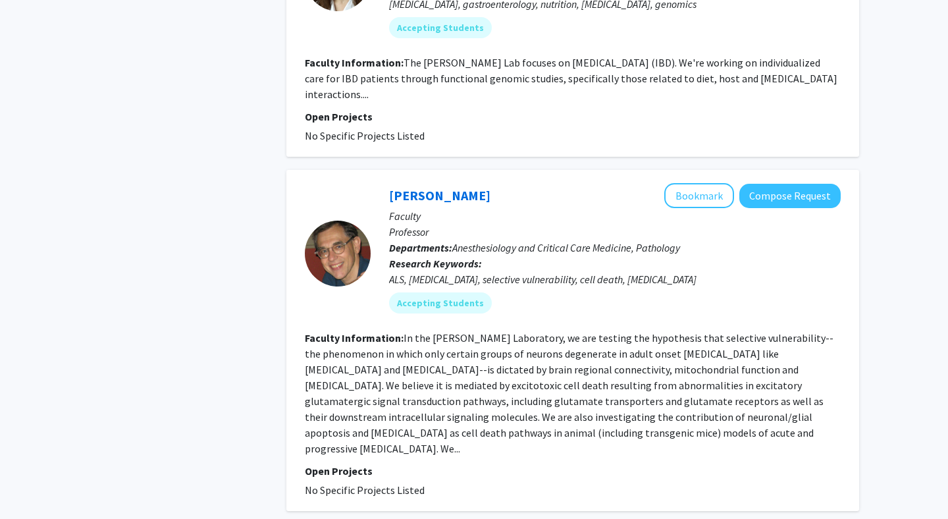
scroll to position [2013, 0]
drag, startPoint x: 829, startPoint y: 145, endPoint x: 833, endPoint y: 108, distance: 37.1
click at [729, 184] on button "Bookmark" at bounding box center [699, 196] width 70 height 25
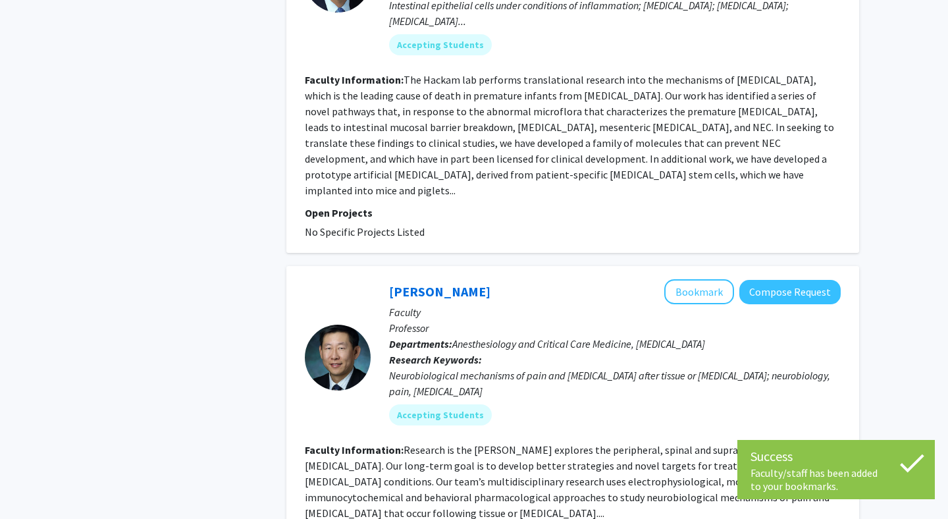
scroll to position [2691, 0]
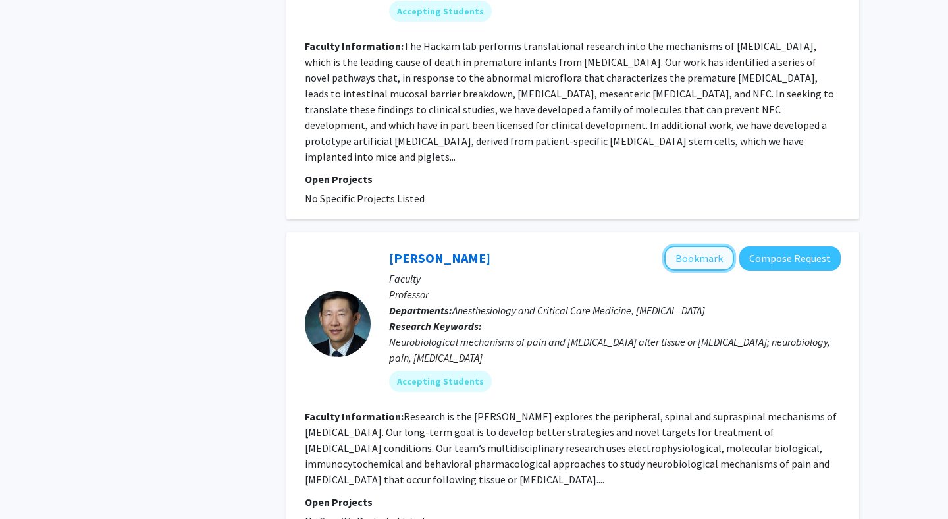
click at [707, 245] on button "Bookmark" at bounding box center [699, 257] width 70 height 25
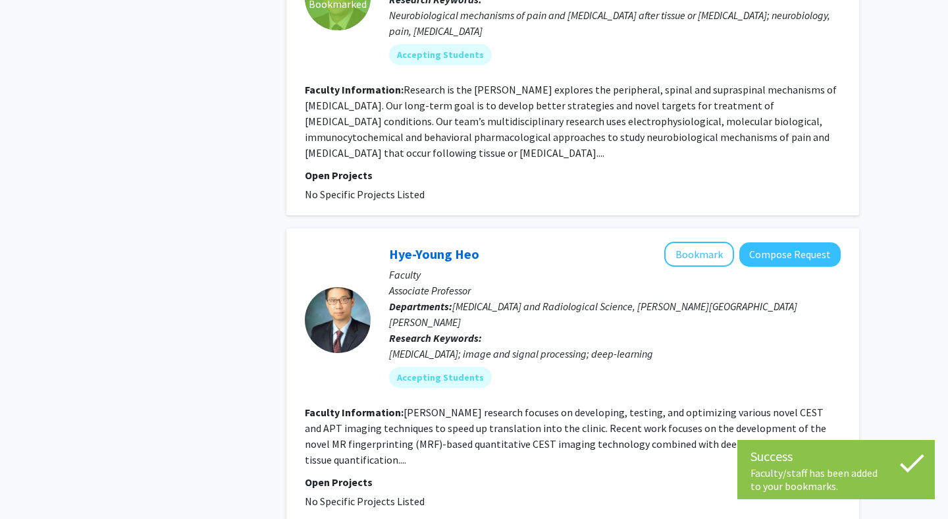
scroll to position [3016, 0]
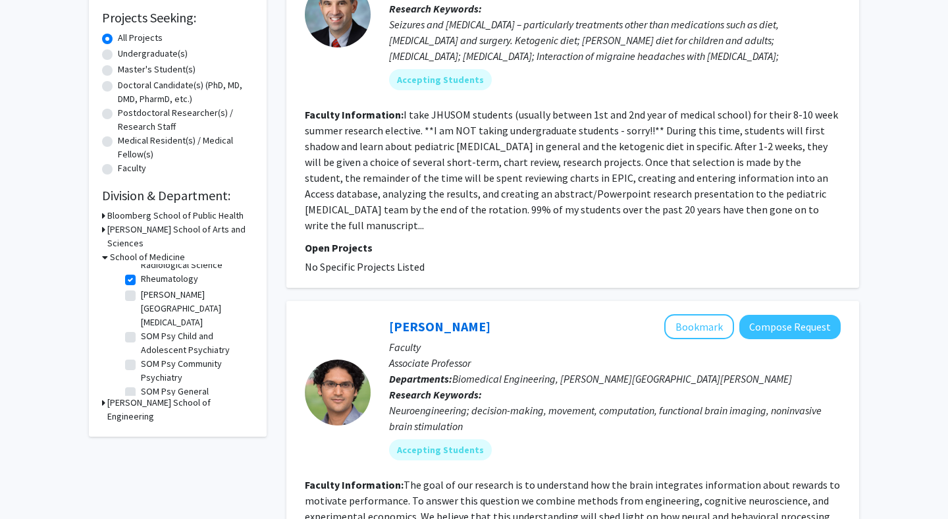
scroll to position [1025, 0]
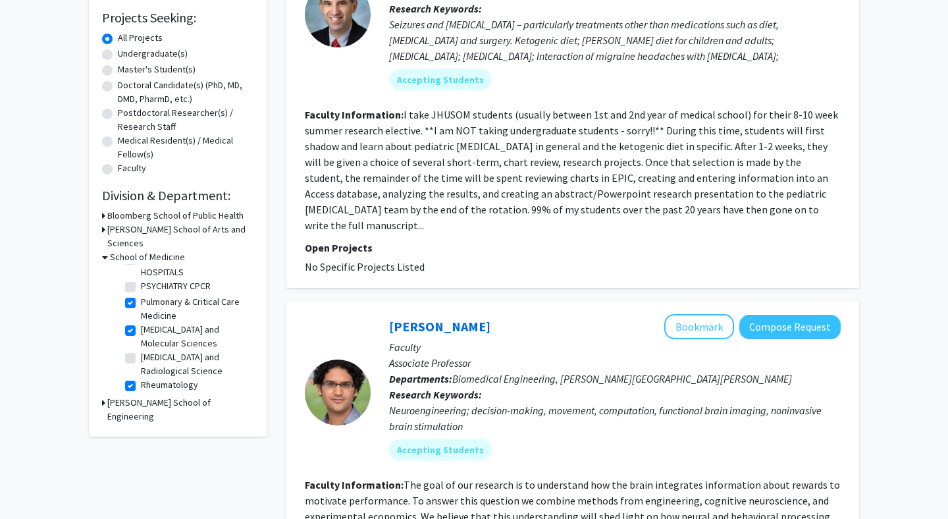
click at [141, 378] on label "Rheumatology" at bounding box center [169, 385] width 57 height 14
click at [141, 378] on input "Rheumatology" at bounding box center [145, 382] width 9 height 9
checkbox input "false"
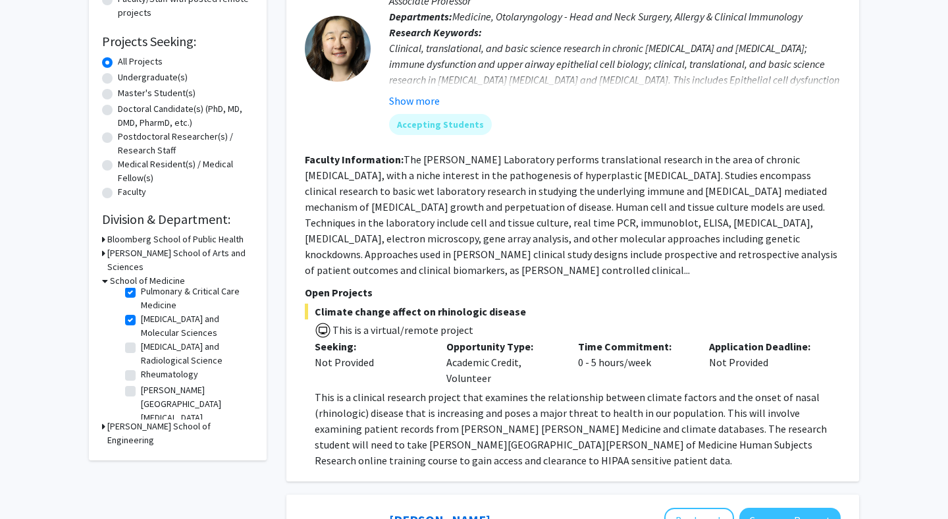
scroll to position [1058, 0]
click at [141, 369] on label "Rheumatology" at bounding box center [169, 376] width 57 height 14
click at [141, 369] on input "Rheumatology" at bounding box center [145, 373] width 9 height 9
checkbox input "true"
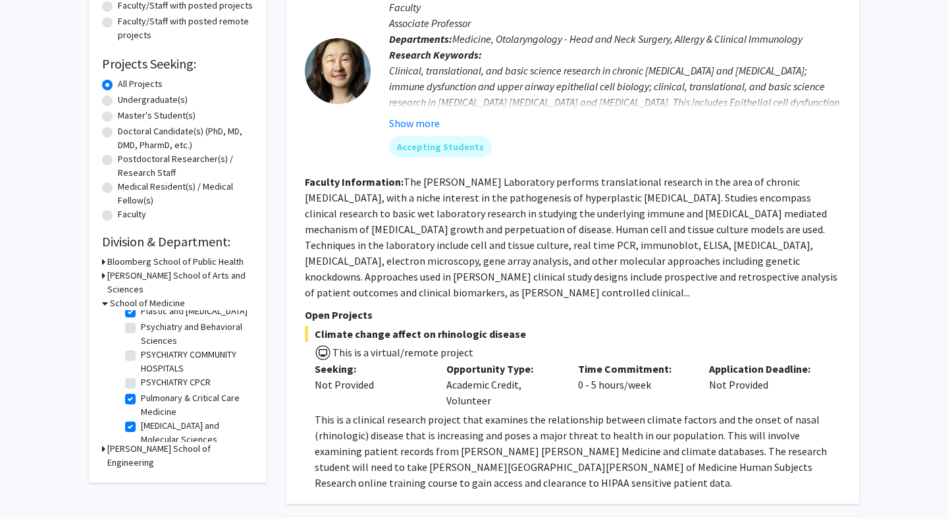
scroll to position [974, 0]
click at [141, 419] on label "[MEDICAL_DATA] and Molecular Sciences" at bounding box center [195, 433] width 109 height 28
click at [141, 419] on input "[MEDICAL_DATA] and Molecular Sciences" at bounding box center [145, 423] width 9 height 9
checkbox input "false"
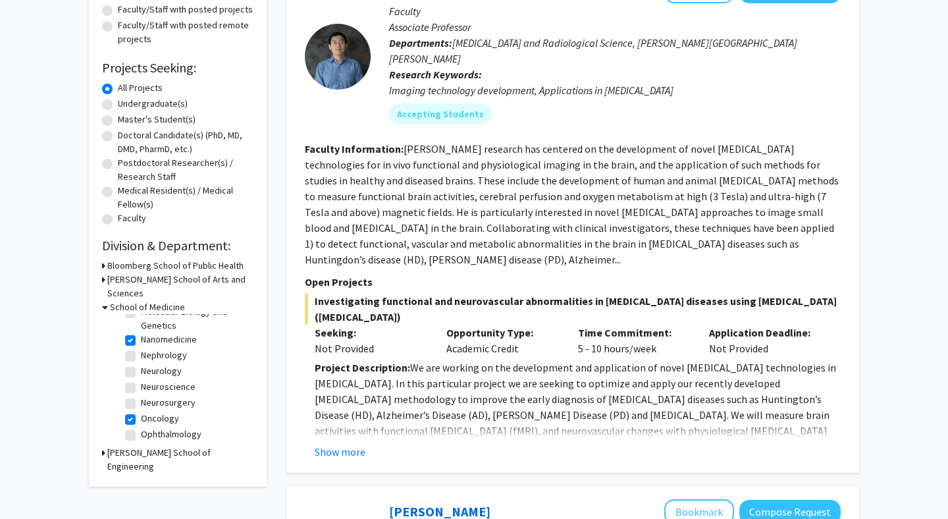
scroll to position [621, 0]
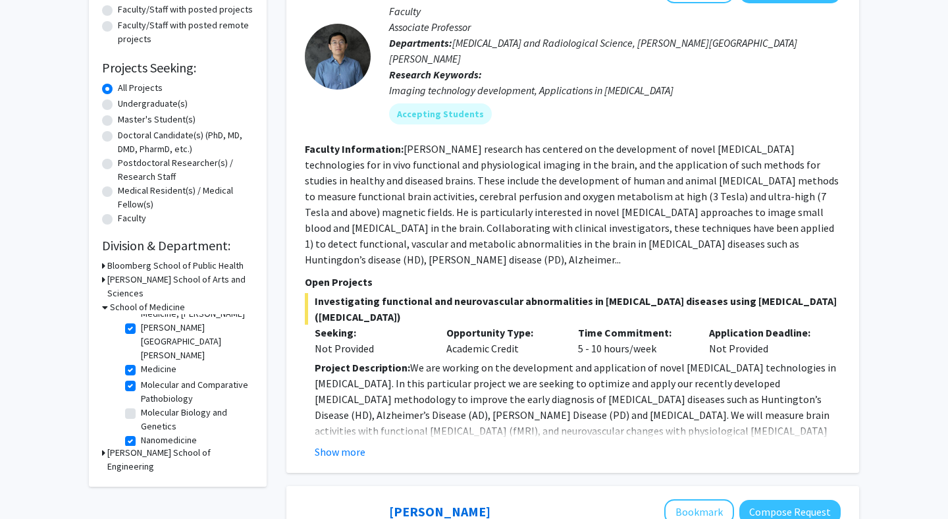
click at [141, 433] on label "Nanomedicine" at bounding box center [169, 440] width 56 height 14
click at [141, 433] on input "Nanomedicine" at bounding box center [145, 437] width 9 height 9
checkbox input "false"
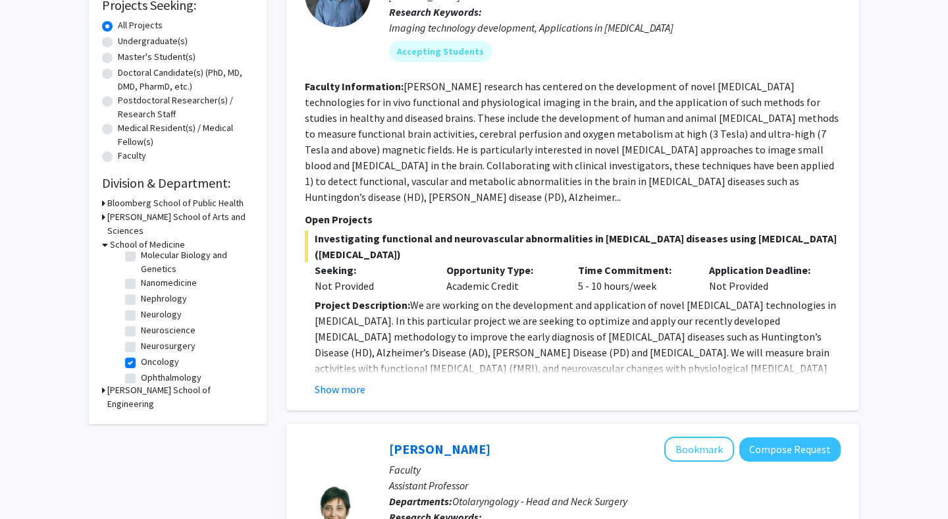
scroll to position [715, 0]
click at [141, 355] on label "Oncology" at bounding box center [160, 362] width 38 height 14
click at [141, 355] on input "Oncology" at bounding box center [145, 359] width 9 height 9
checkbox input "false"
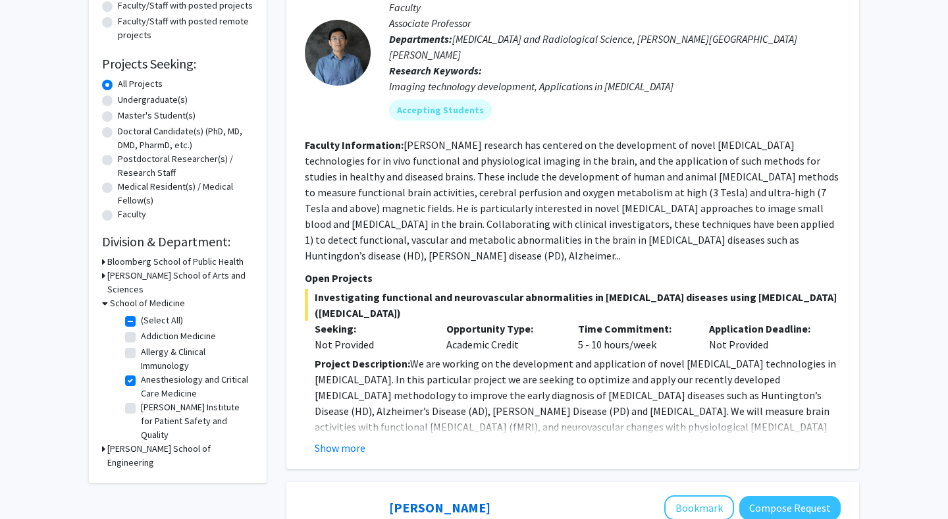
scroll to position [174, 0]
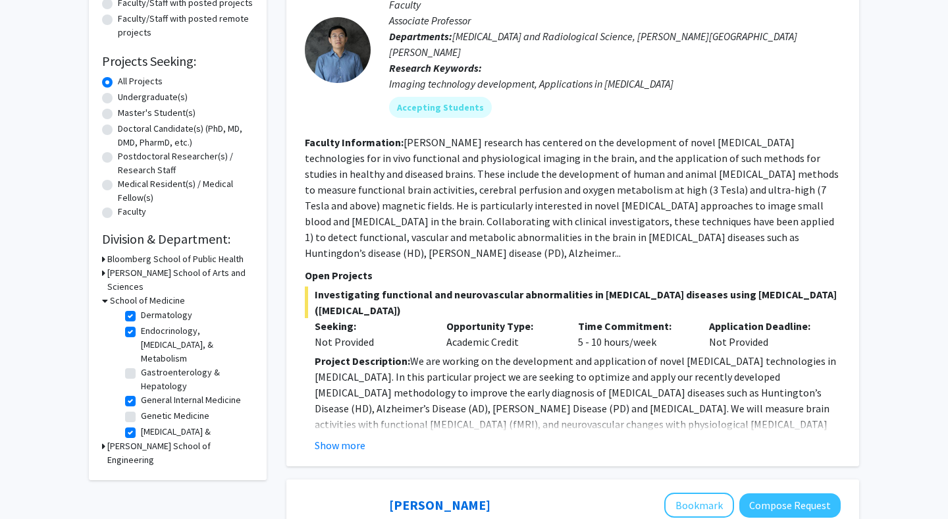
click at [141, 425] on label "[MEDICAL_DATA] & Gerontology" at bounding box center [195, 439] width 109 height 28
click at [141, 425] on input "[MEDICAL_DATA] & Gerontology" at bounding box center [145, 429] width 9 height 9
checkbox input "false"
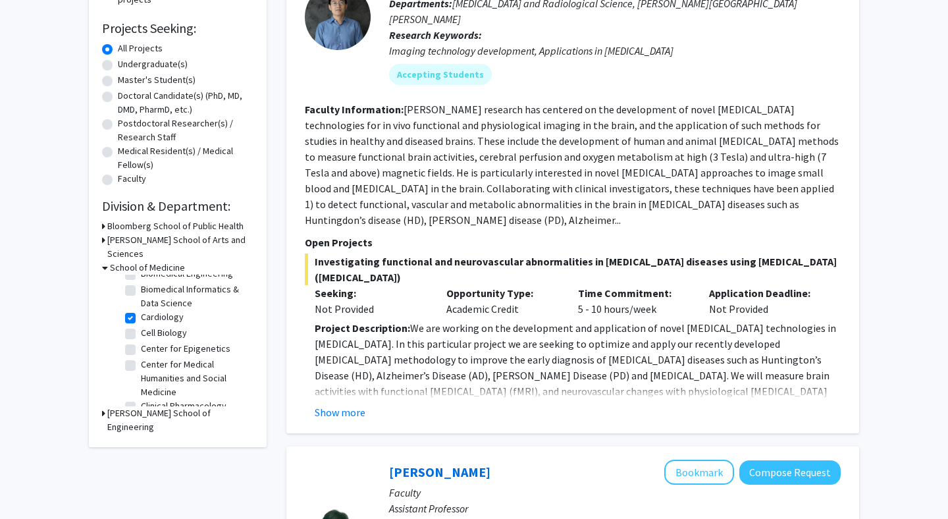
click at [141, 310] on label "Cardiology" at bounding box center [162, 317] width 43 height 14
click at [141, 310] on input "Cardiology" at bounding box center [145, 314] width 9 height 9
checkbox input "false"
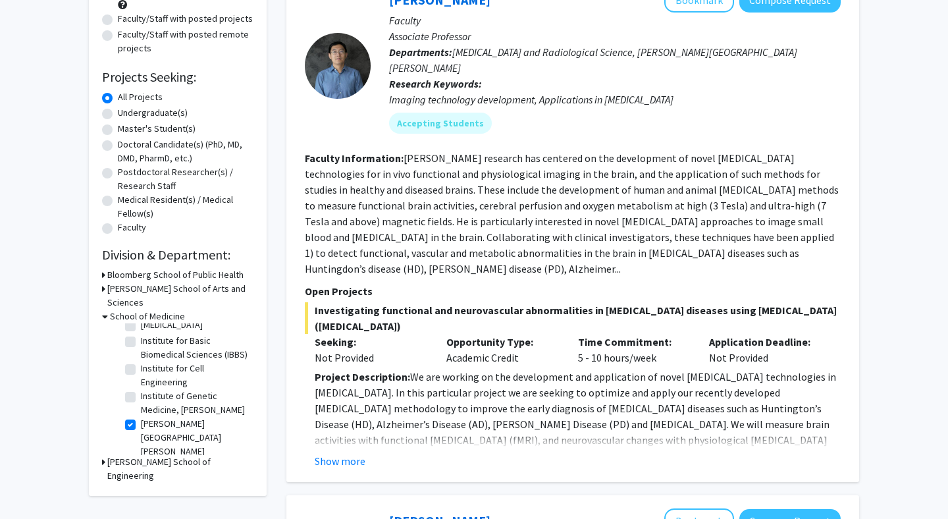
click at [141, 417] on label "[PERSON_NAME][GEOGRAPHIC_DATA][PERSON_NAME]" at bounding box center [195, 437] width 109 height 41
click at [141, 417] on input "[PERSON_NAME][GEOGRAPHIC_DATA][PERSON_NAME]" at bounding box center [145, 421] width 9 height 9
checkbox input "false"
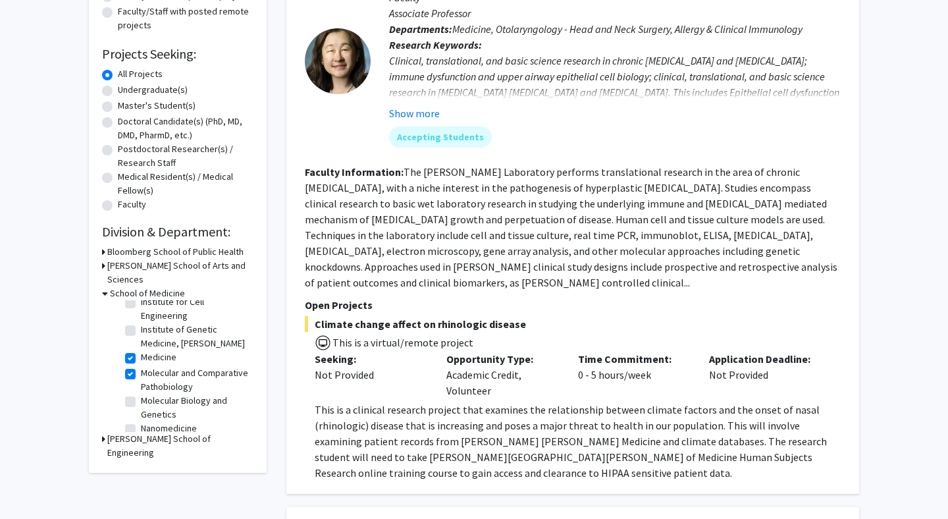
click at [141, 366] on label "Molecular and Comparative Pathobiology" at bounding box center [195, 380] width 109 height 28
click at [141, 366] on input "Molecular and Comparative Pathobiology" at bounding box center [145, 370] width 9 height 9
checkbox input "false"
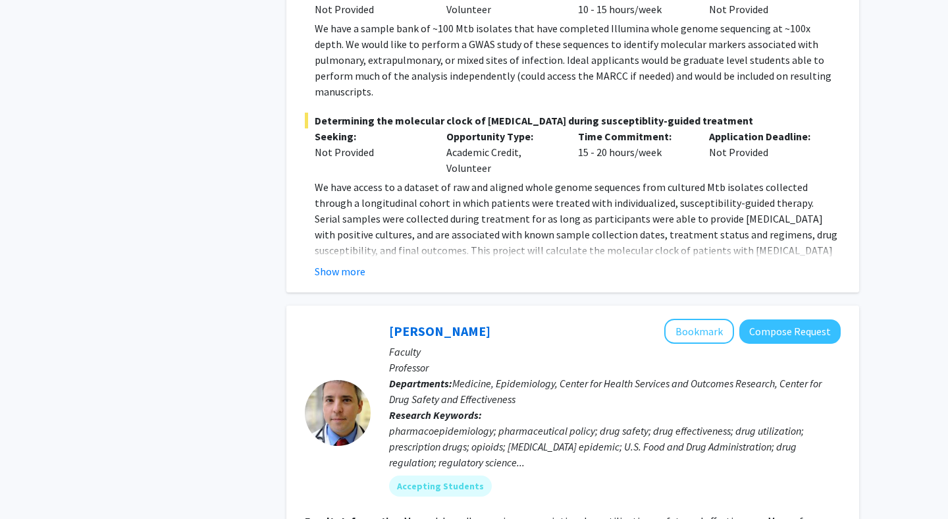
scroll to position [4895, 0]
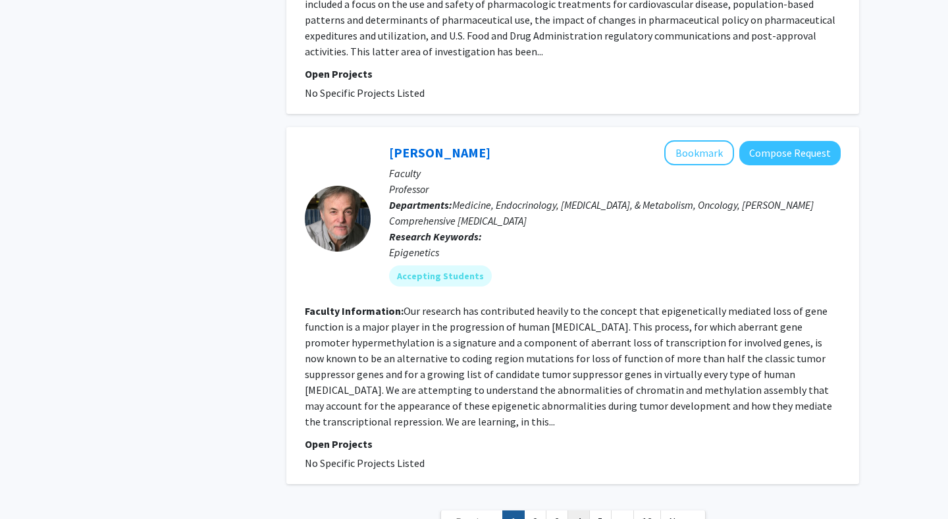
click at [576, 510] on link "4" at bounding box center [578, 521] width 22 height 23
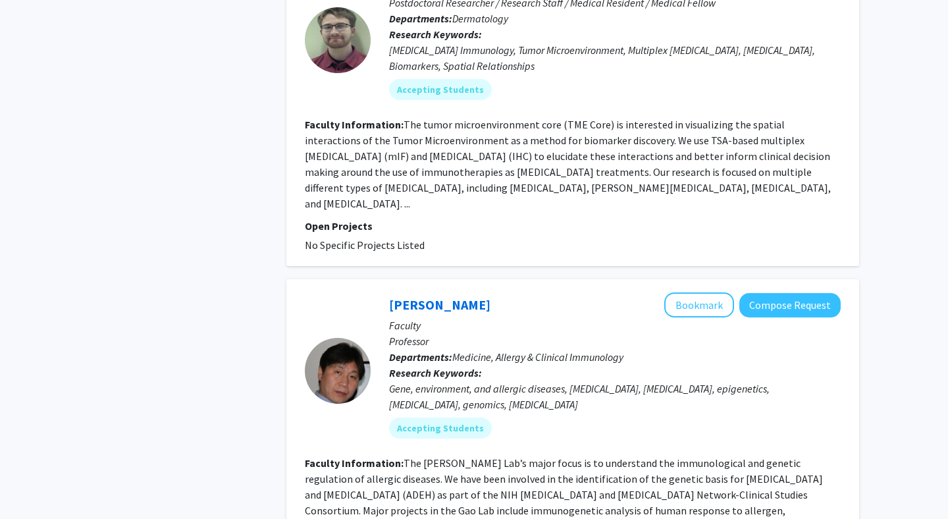
scroll to position [3198, 0]
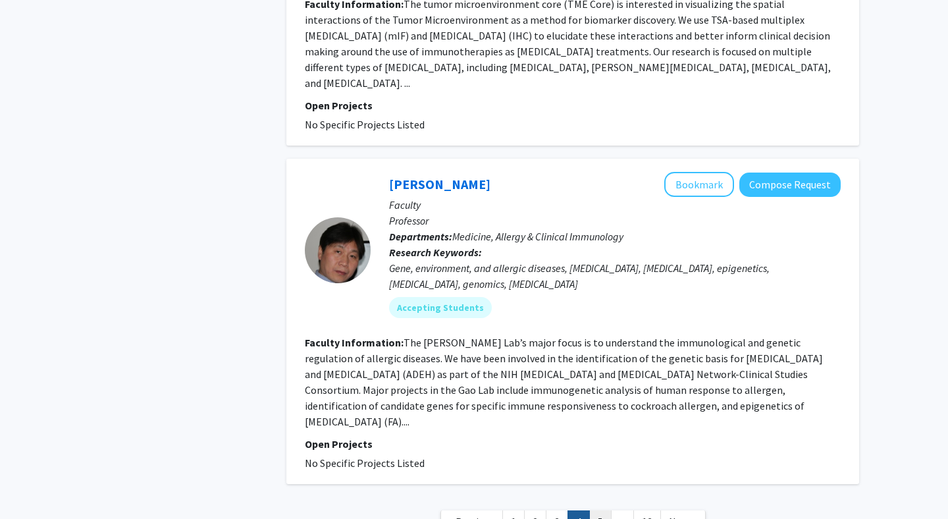
click at [596, 510] on link "5" at bounding box center [600, 521] width 22 height 23
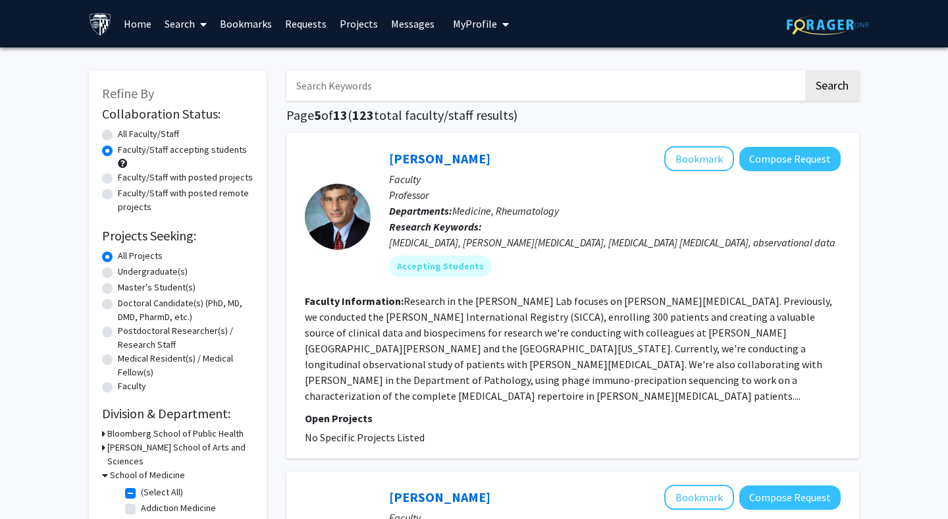
click at [555, 330] on fg-read-more "Research in the [PERSON_NAME] Lab focuses on [PERSON_NAME][MEDICAL_DATA]. Previ…" at bounding box center [568, 348] width 527 height 108
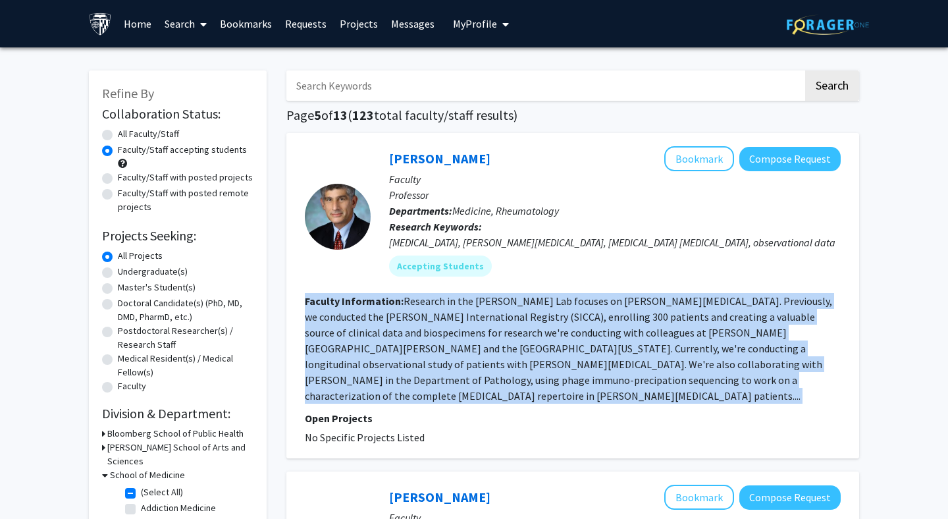
click at [555, 330] on fg-read-more "Research in the [PERSON_NAME] Lab focuses on [PERSON_NAME][MEDICAL_DATA]. Previ…" at bounding box center [568, 348] width 527 height 108
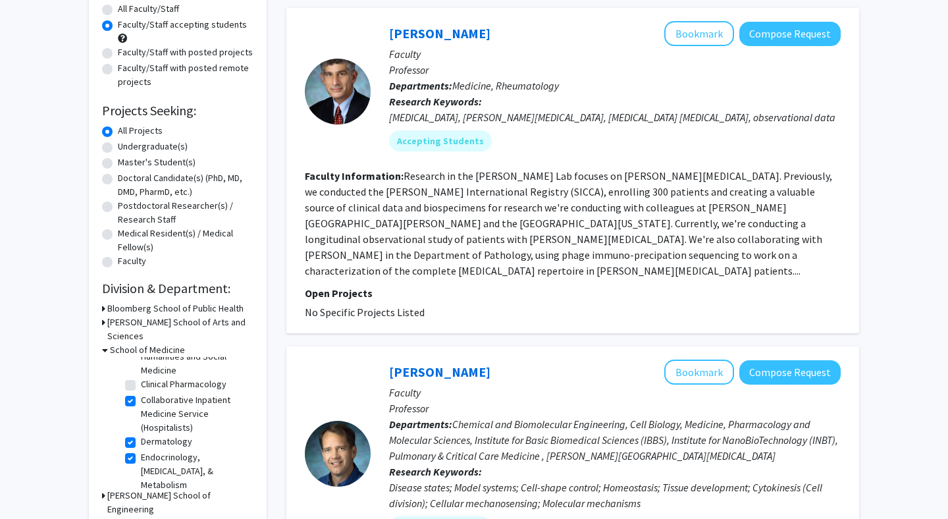
scroll to position [260, 0]
click at [141, 408] on label "Collaborative Inpatient Medicine Service (Hospitalists)" at bounding box center [195, 428] width 109 height 41
click at [141, 408] on input "Collaborative Inpatient Medicine Service (Hospitalists)" at bounding box center [145, 412] width 9 height 9
checkbox input "false"
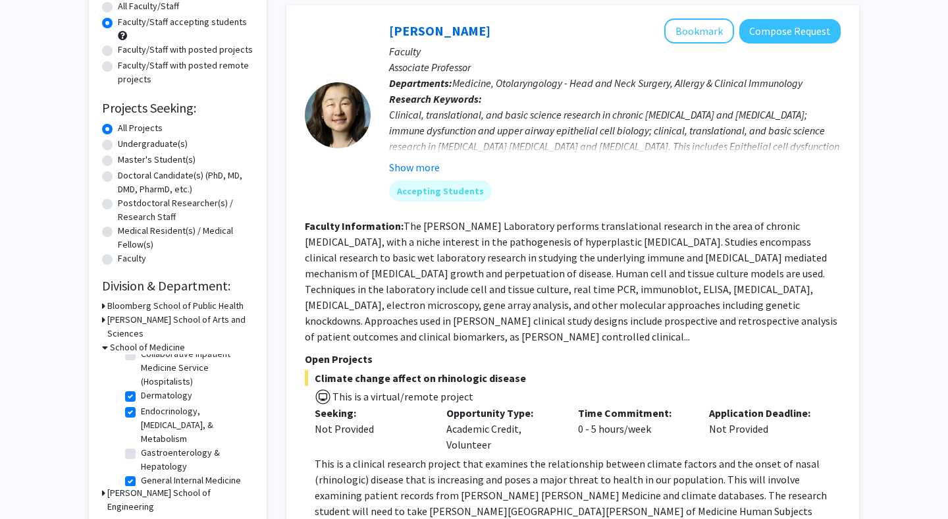
scroll to position [318, 0]
click at [141, 405] on label "Endocrinology, [MEDICAL_DATA], & Metabolism" at bounding box center [195, 425] width 109 height 41
click at [141, 405] on input "Endocrinology, [MEDICAL_DATA], & Metabolism" at bounding box center [145, 409] width 9 height 9
checkbox input "false"
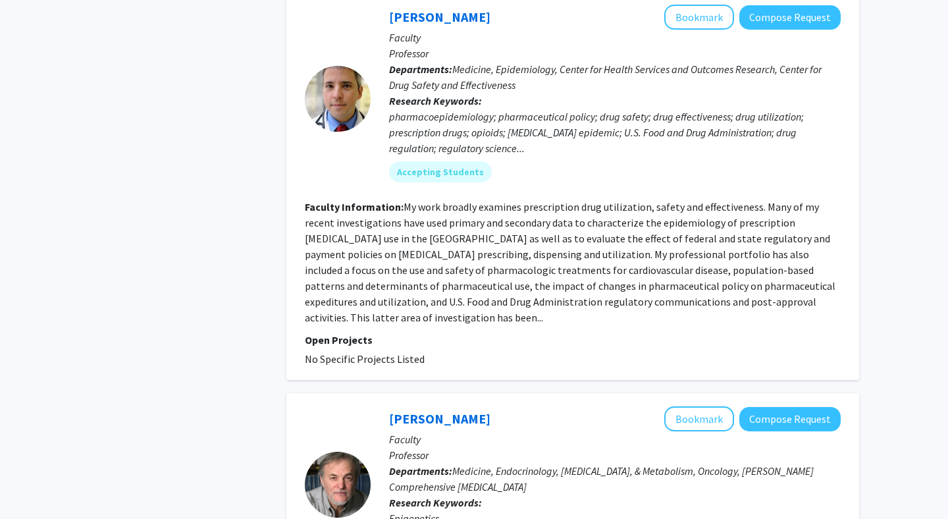
scroll to position [4895, 0]
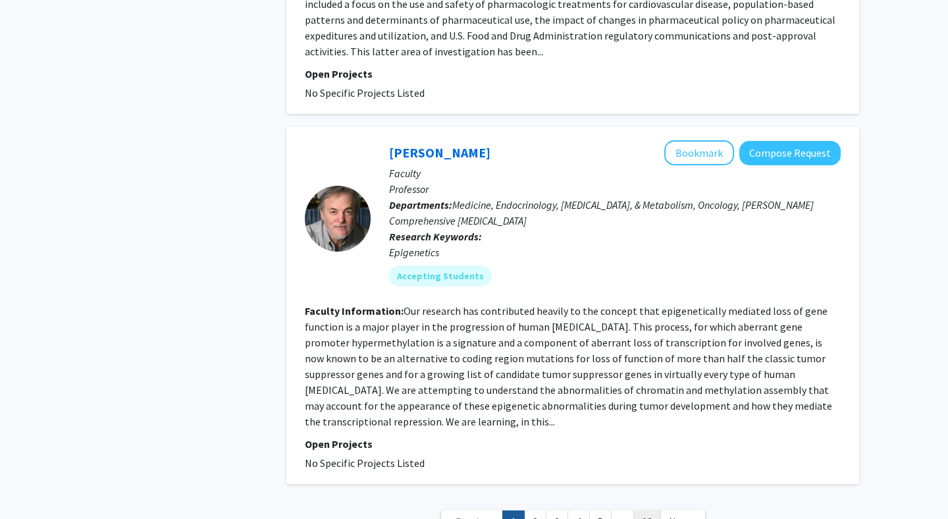
click at [641, 510] on link "13" at bounding box center [647, 521] width 28 height 23
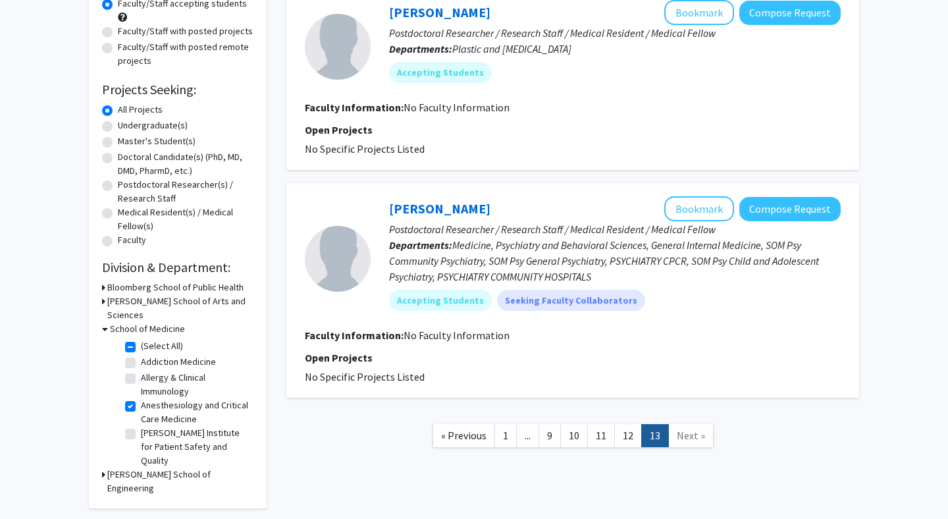
scroll to position [177, 0]
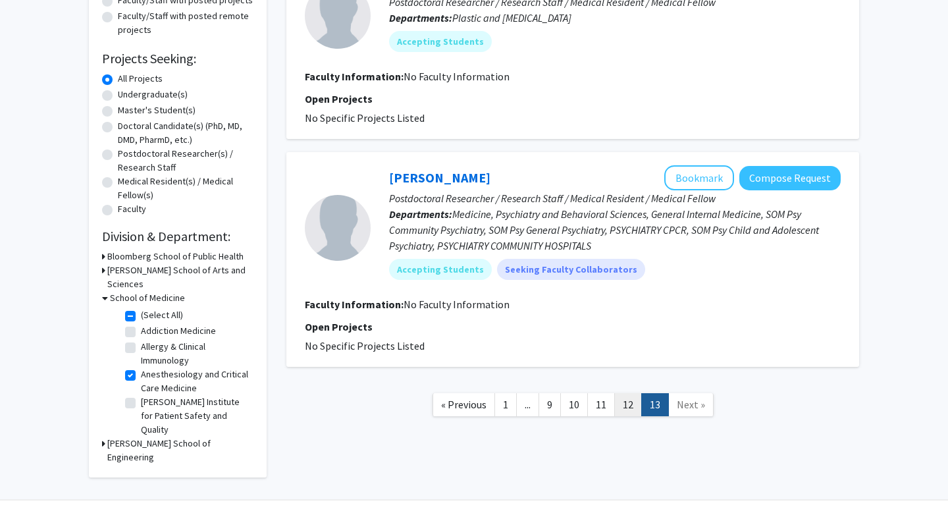
click at [623, 405] on link "12" at bounding box center [628, 404] width 28 height 23
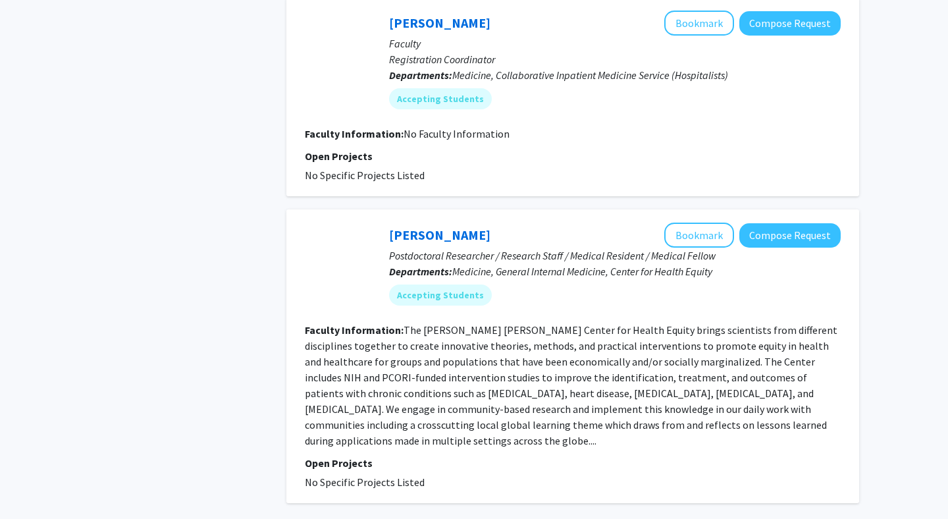
scroll to position [1913, 0]
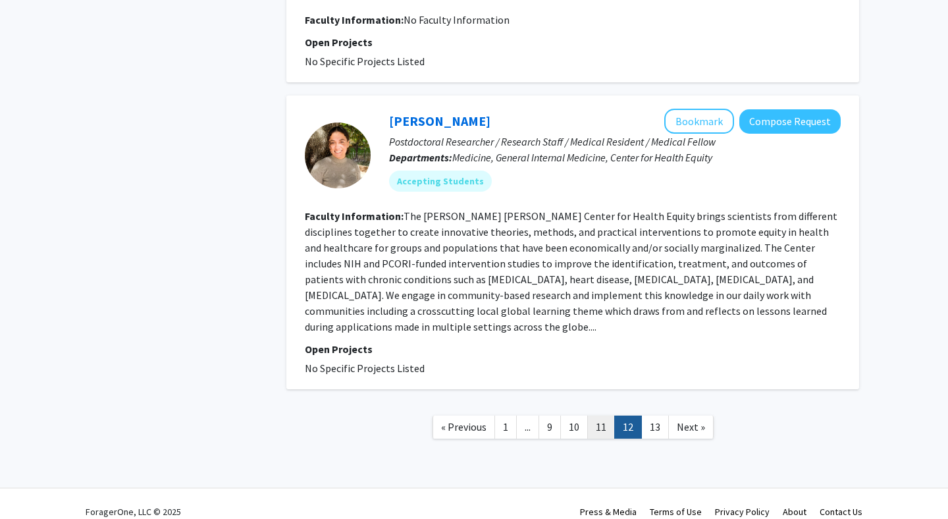
click at [601, 417] on link "11" at bounding box center [601, 426] width 28 height 23
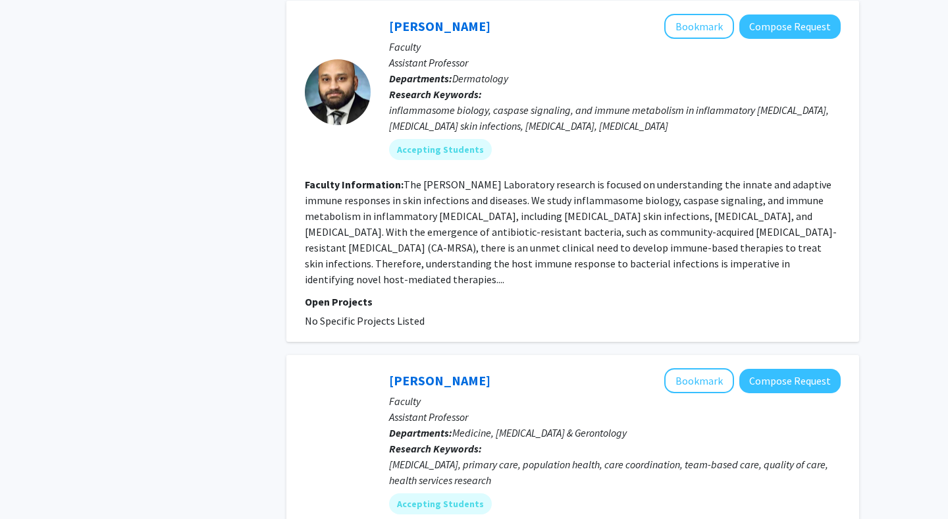
scroll to position [3151, 0]
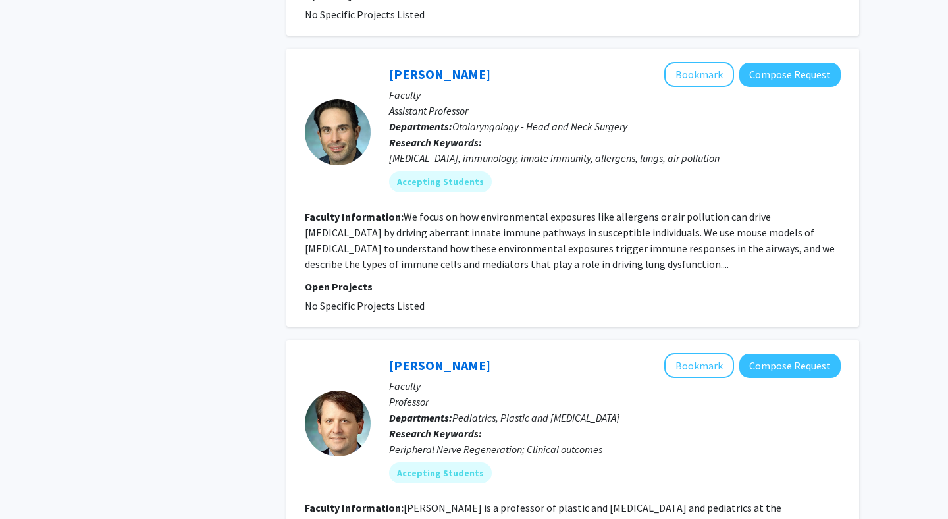
scroll to position [3098, 0]
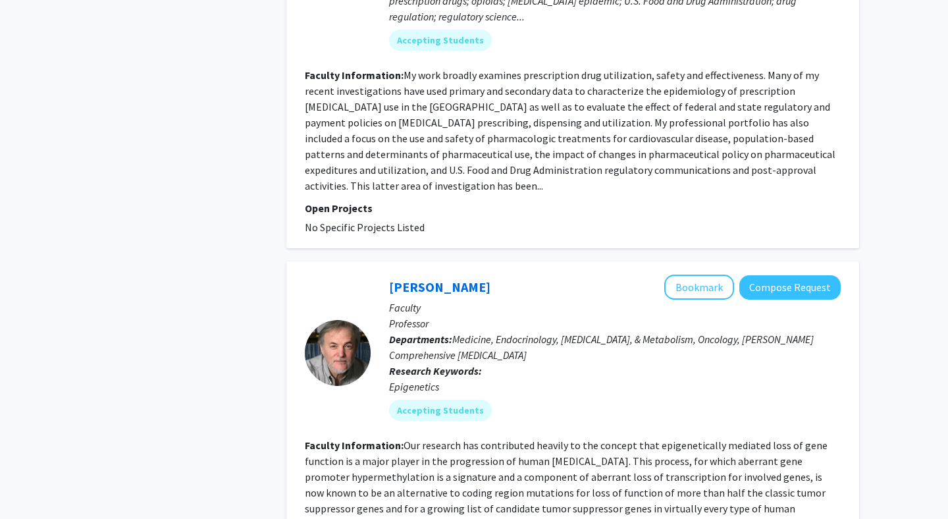
scroll to position [4895, 0]
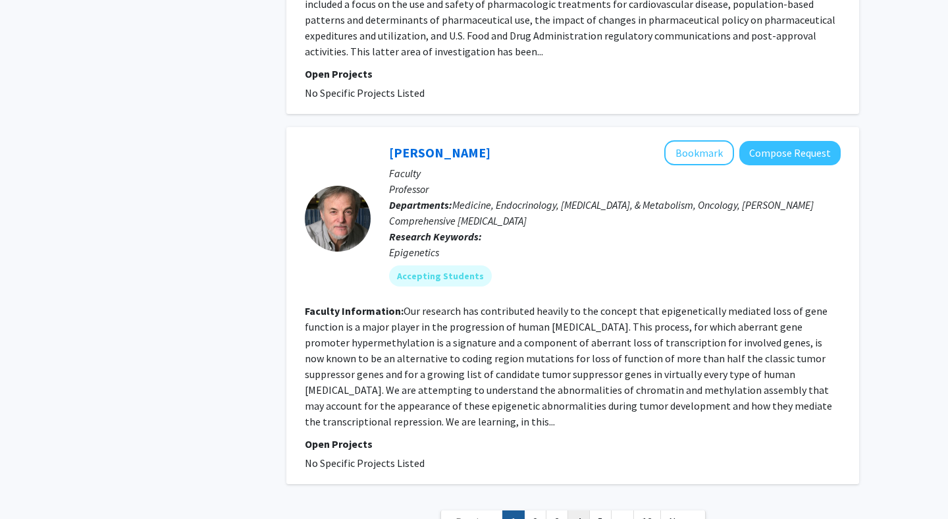
click at [569, 510] on link "4" at bounding box center [578, 521] width 22 height 23
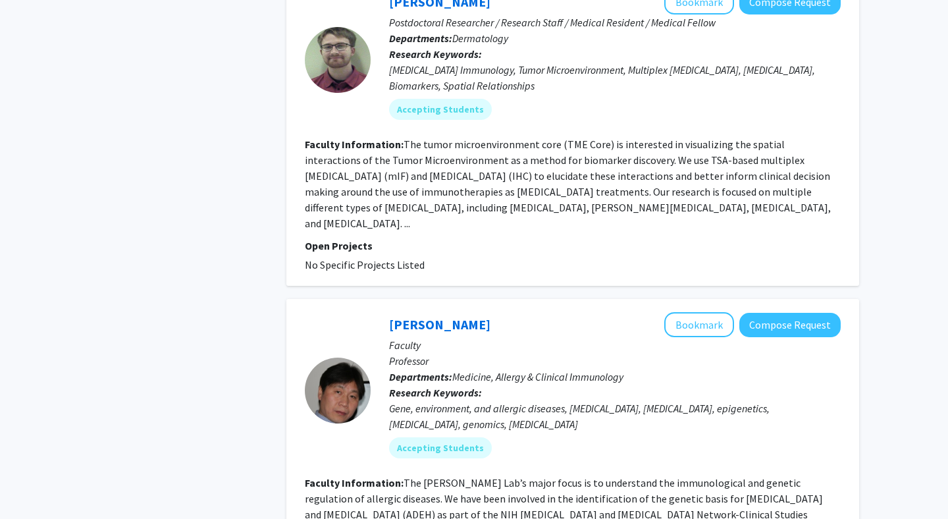
scroll to position [3198, 0]
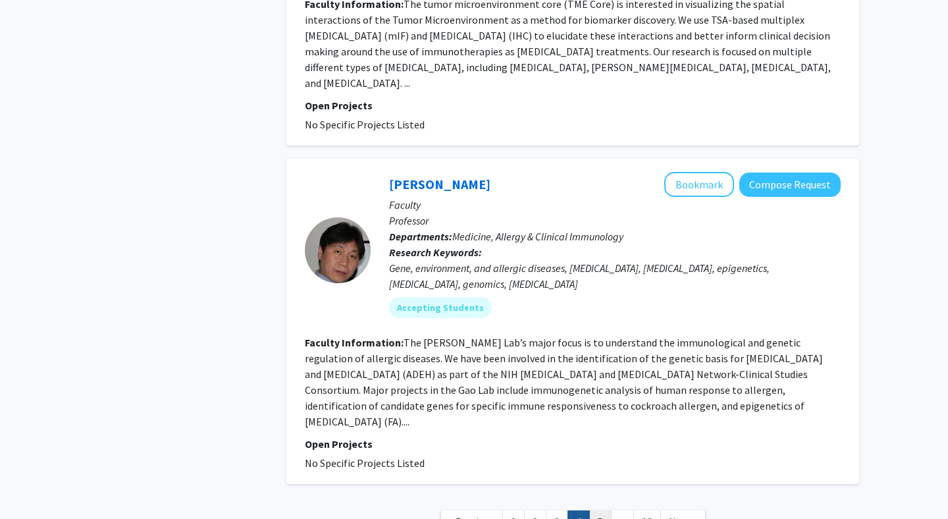
click at [596, 510] on link "5" at bounding box center [600, 521] width 22 height 23
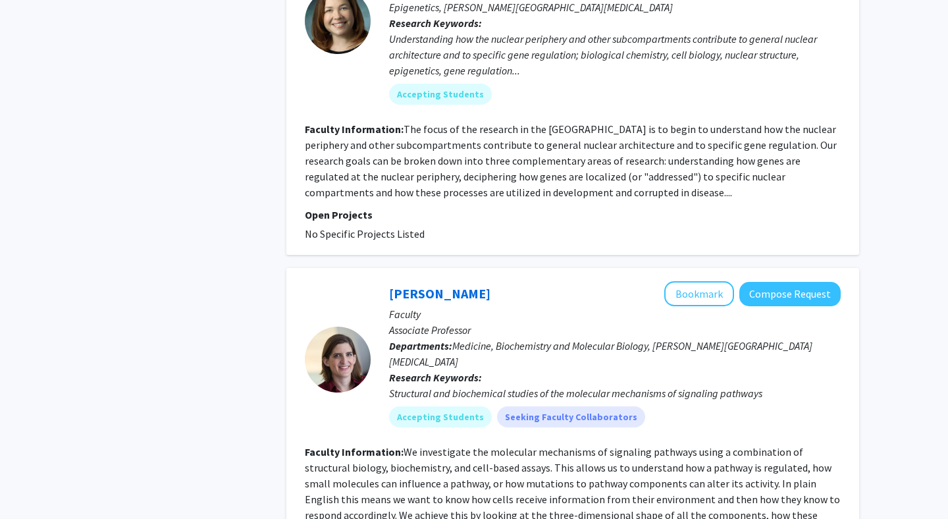
scroll to position [3135, 0]
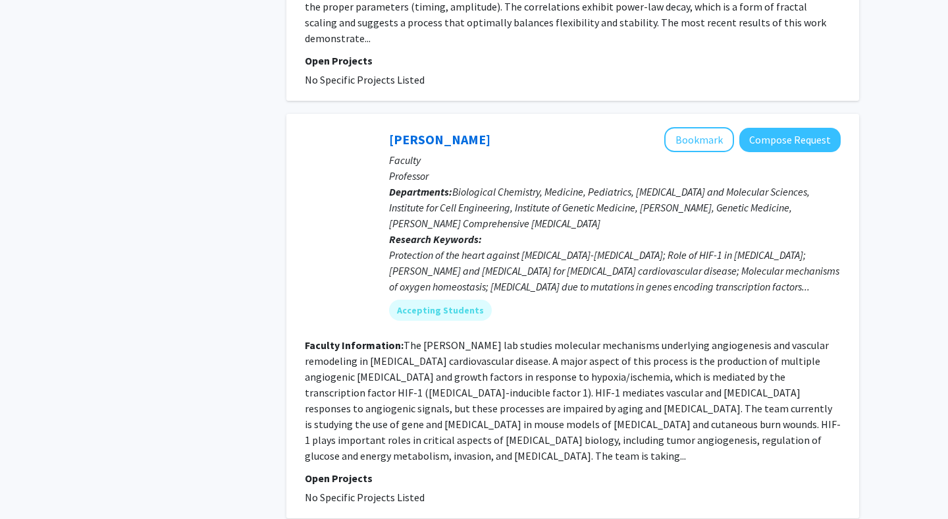
scroll to position [3003, 0]
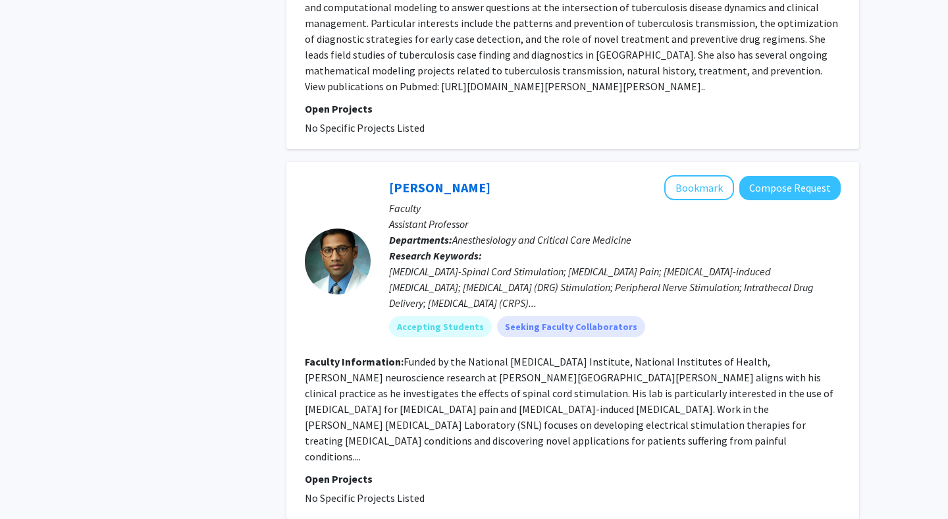
scroll to position [696, 0]
click at [713, 174] on button "Bookmark" at bounding box center [699, 186] width 70 height 25
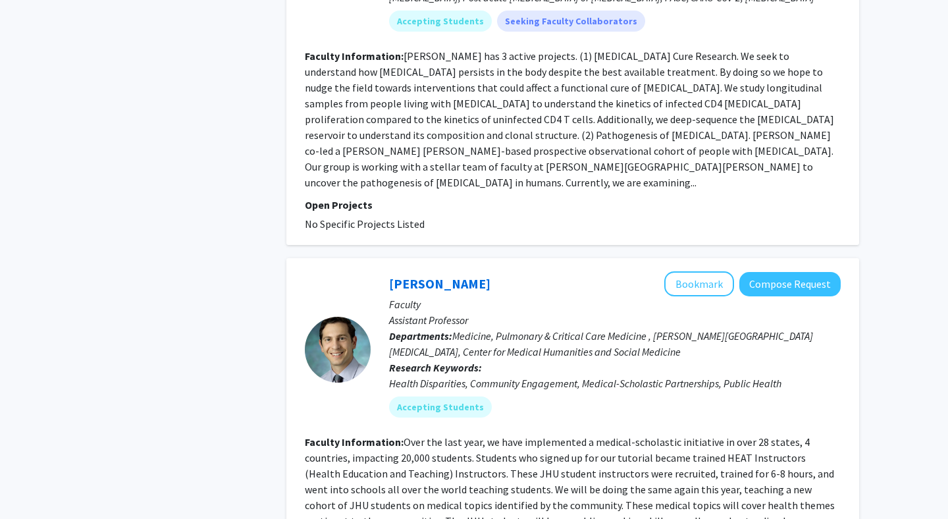
scroll to position [2258, 0]
click at [710, 272] on button "Bookmark" at bounding box center [699, 284] width 70 height 25
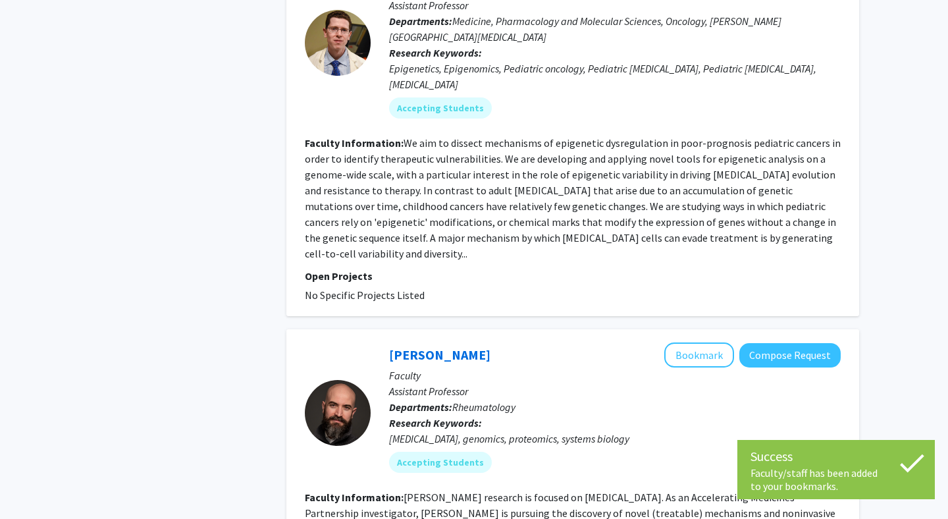
scroll to position [3066, 0]
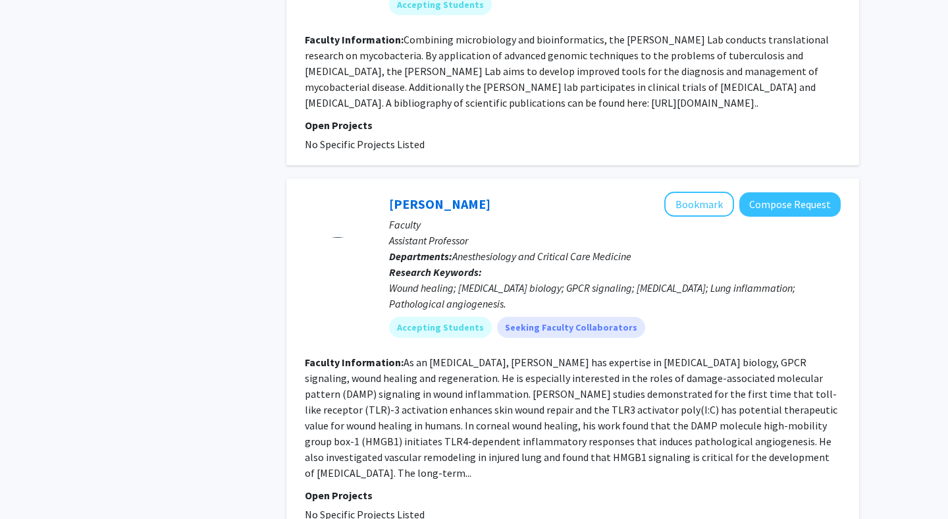
scroll to position [3031, 0]
